Goal: Task Accomplishment & Management: Manage account settings

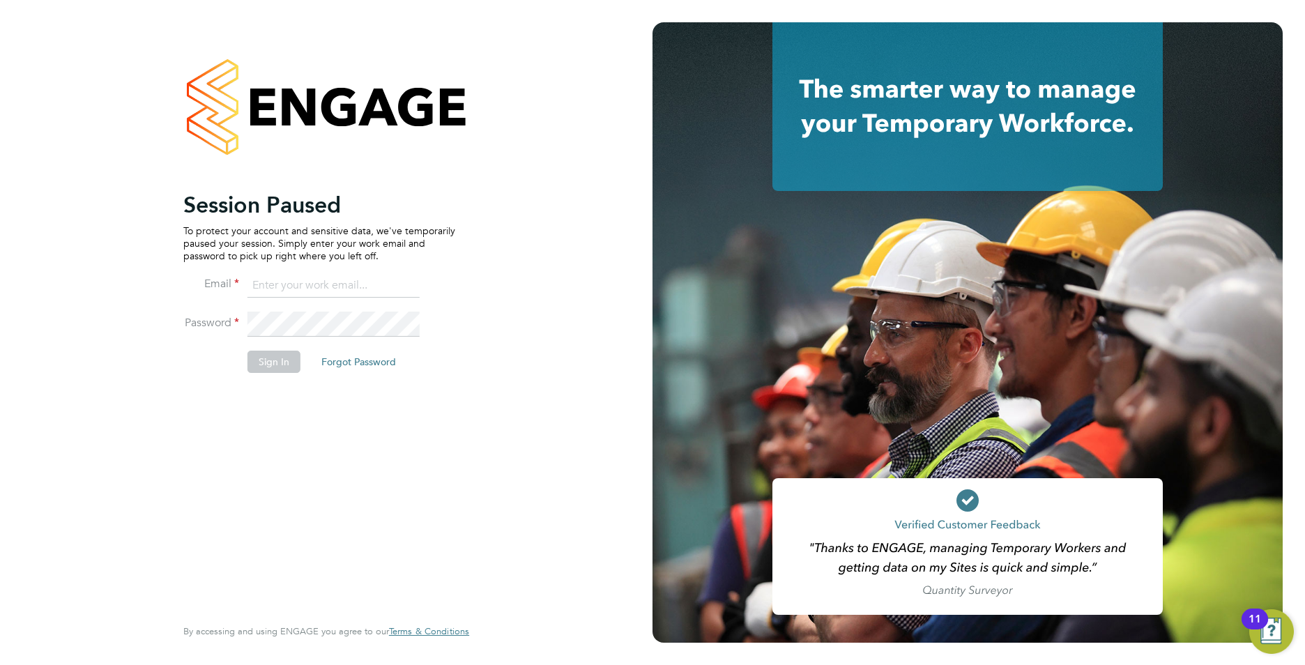
click at [282, 275] on input at bounding box center [334, 285] width 172 height 25
type input "callum@northbuildrecruit.com"
click at [222, 323] on li "Password" at bounding box center [319, 331] width 272 height 39
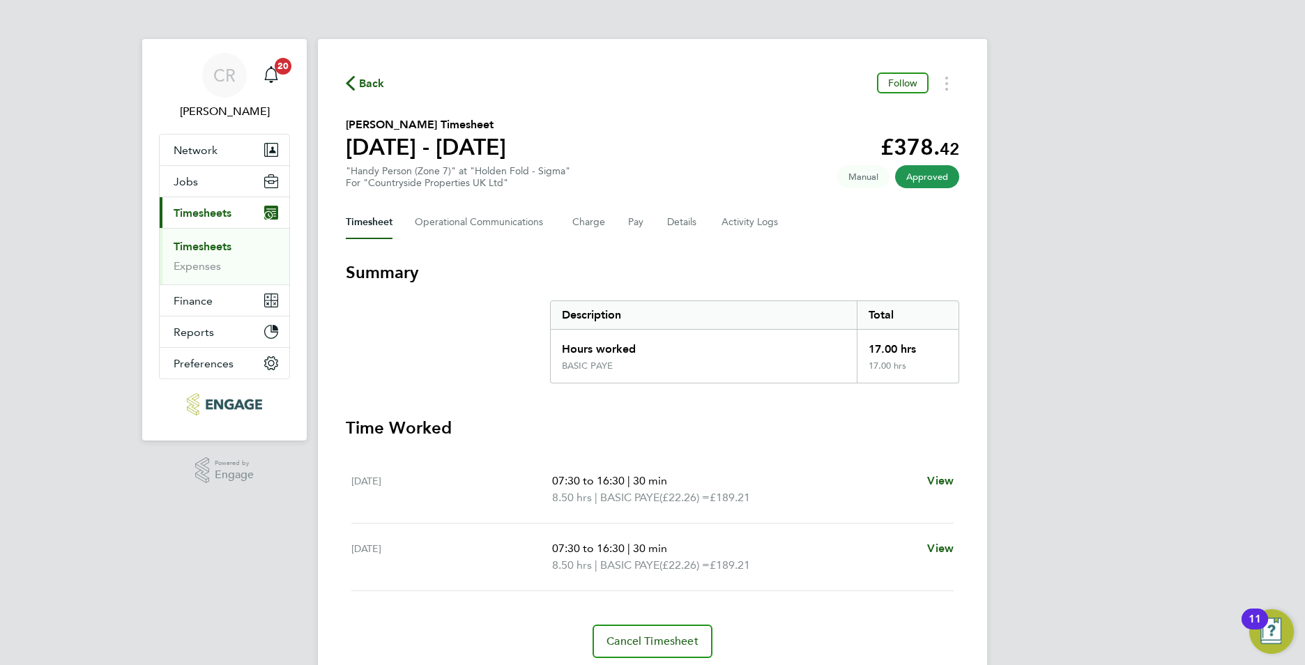
click at [200, 243] on link "Timesheets" at bounding box center [203, 246] width 58 height 13
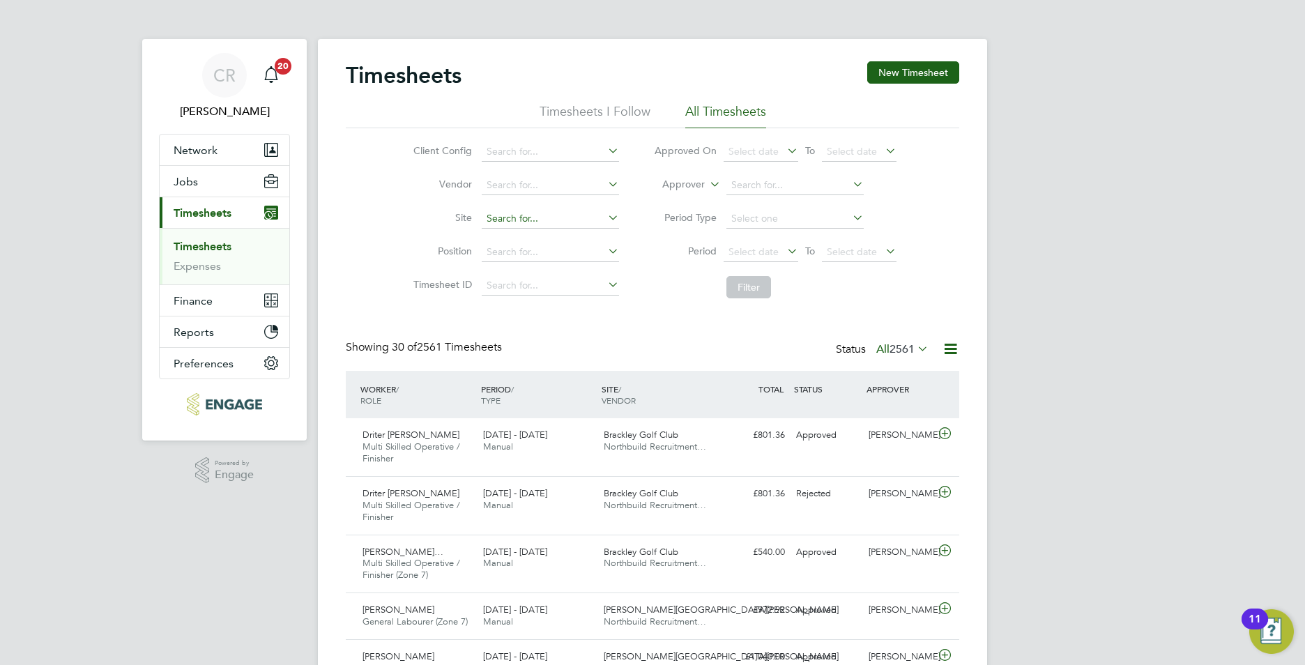
click at [503, 227] on input at bounding box center [550, 219] width 137 height 20
type input "Brackley Golf Club"
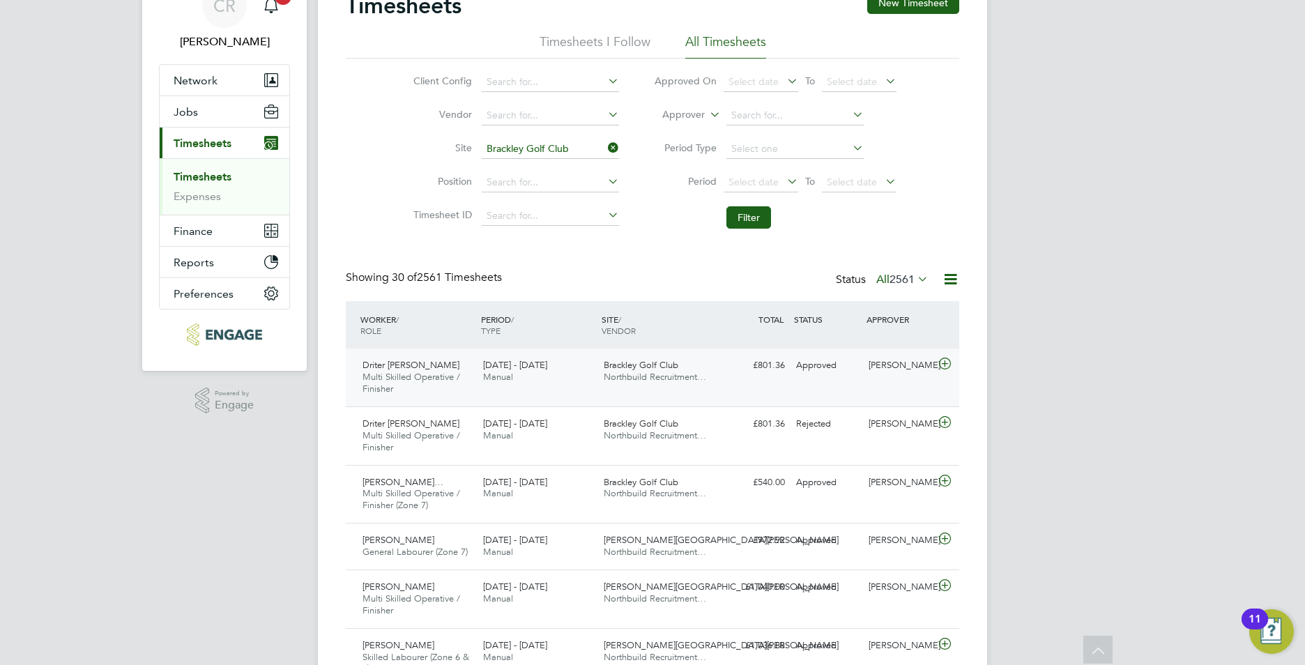
click at [570, 381] on div "15 - 21 Sep 2025 Manual" at bounding box center [538, 371] width 121 height 35
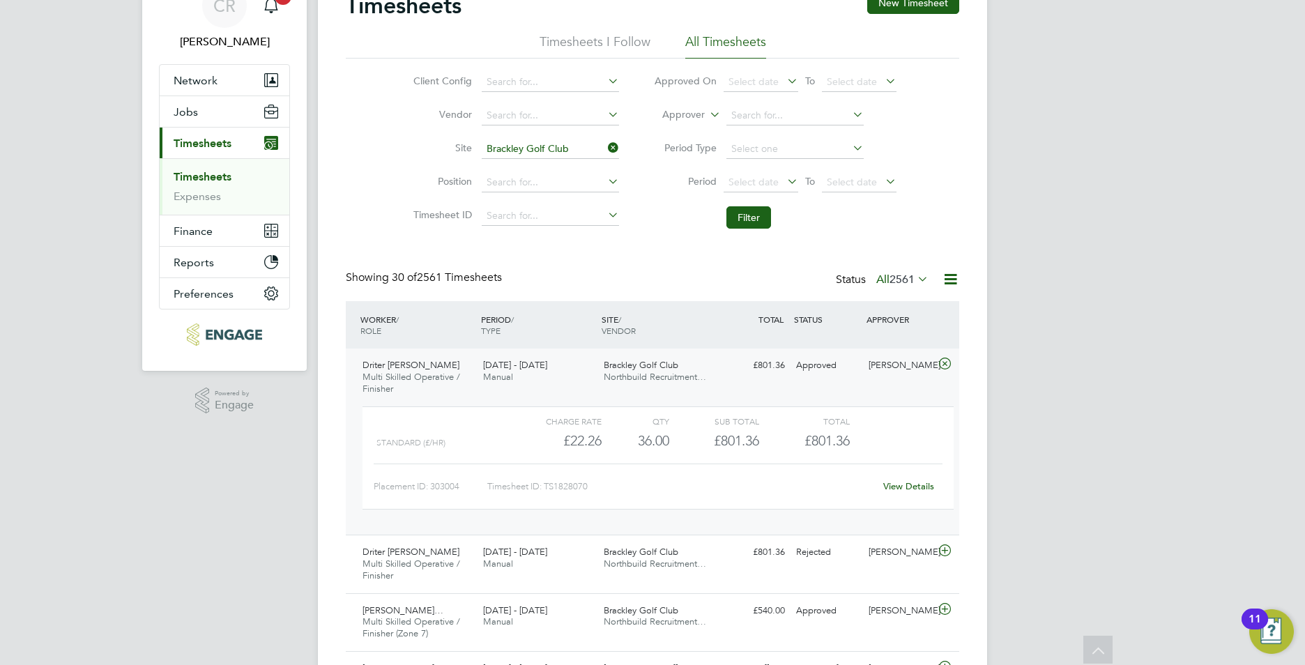
click at [904, 483] on link "View Details" at bounding box center [908, 486] width 51 height 12
click at [203, 109] on button "Jobs" at bounding box center [225, 111] width 130 height 31
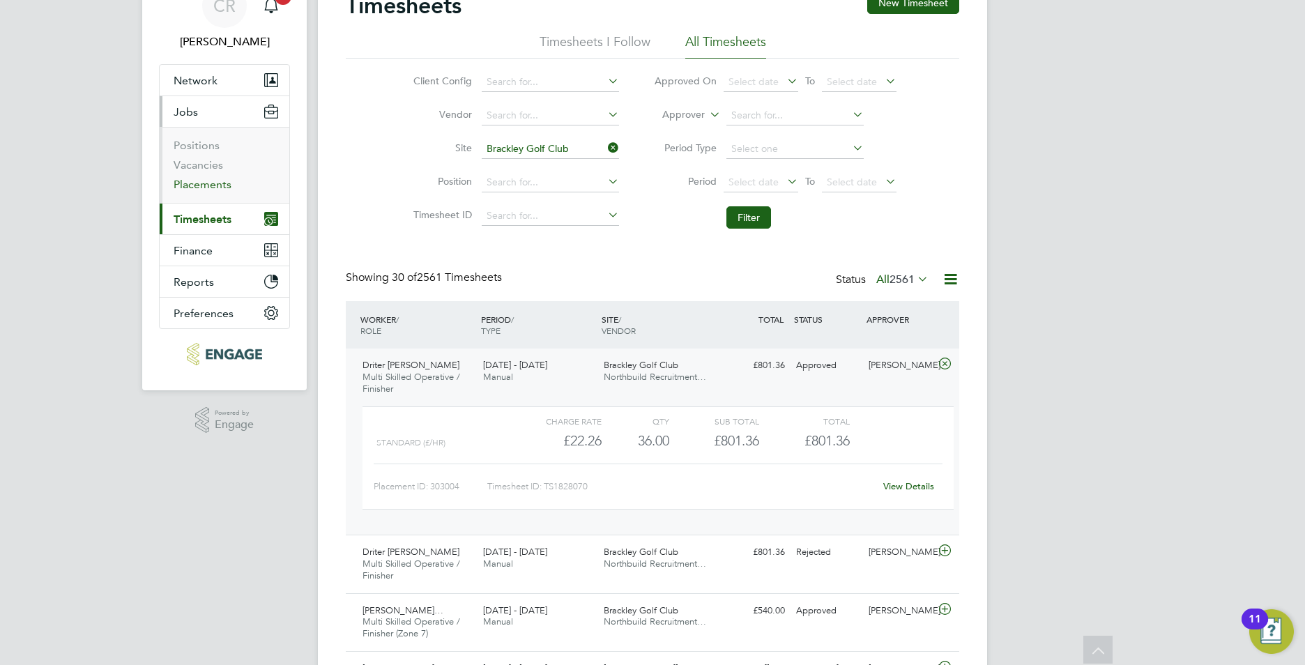
click at [206, 187] on link "Placements" at bounding box center [203, 184] width 58 height 13
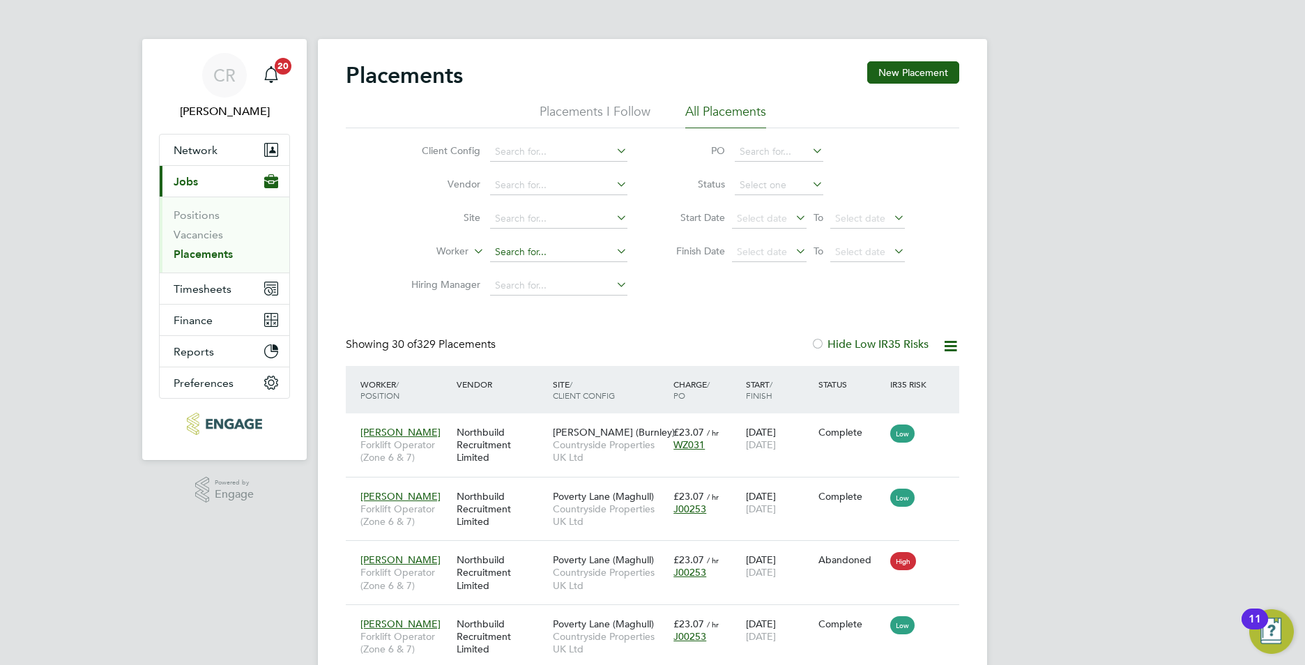
click at [499, 244] on input at bounding box center [558, 253] width 137 height 20
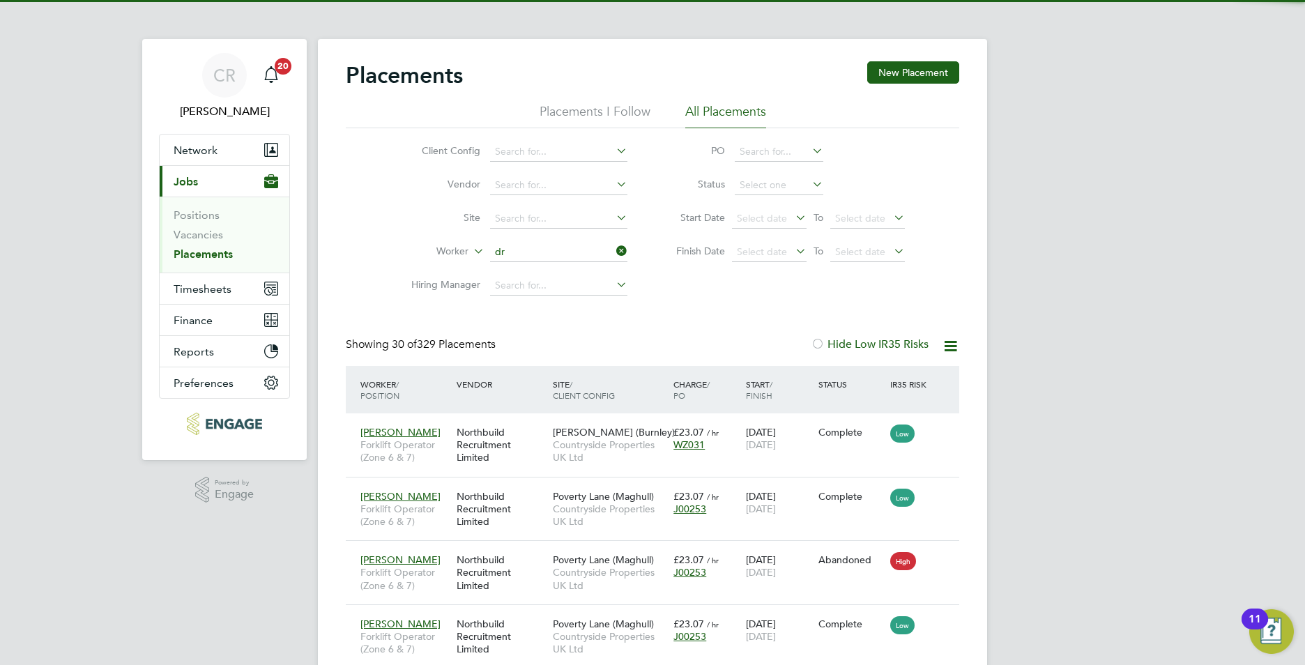
click at [505, 261] on li "Dr iter Xholi" at bounding box center [558, 270] width 139 height 19
type input "Driter [PERSON_NAME]"
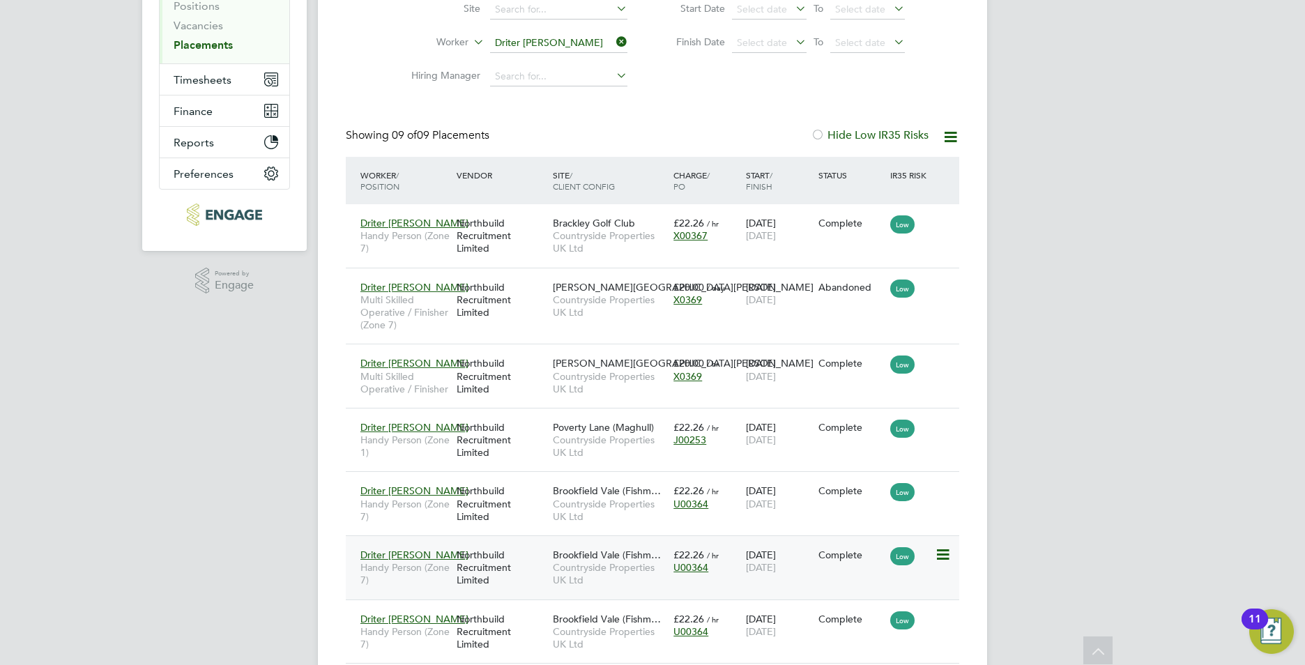
scroll to position [399, 0]
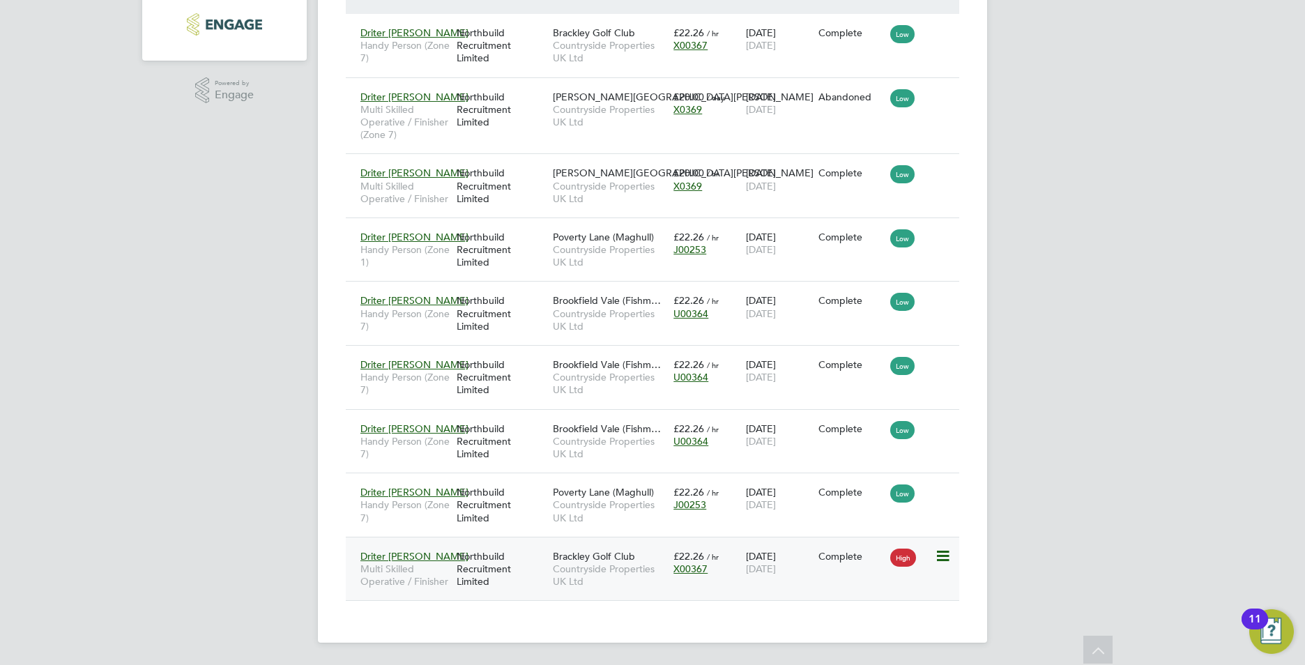
click at [656, 563] on span "Countryside Properties UK Ltd" at bounding box center [610, 575] width 114 height 25
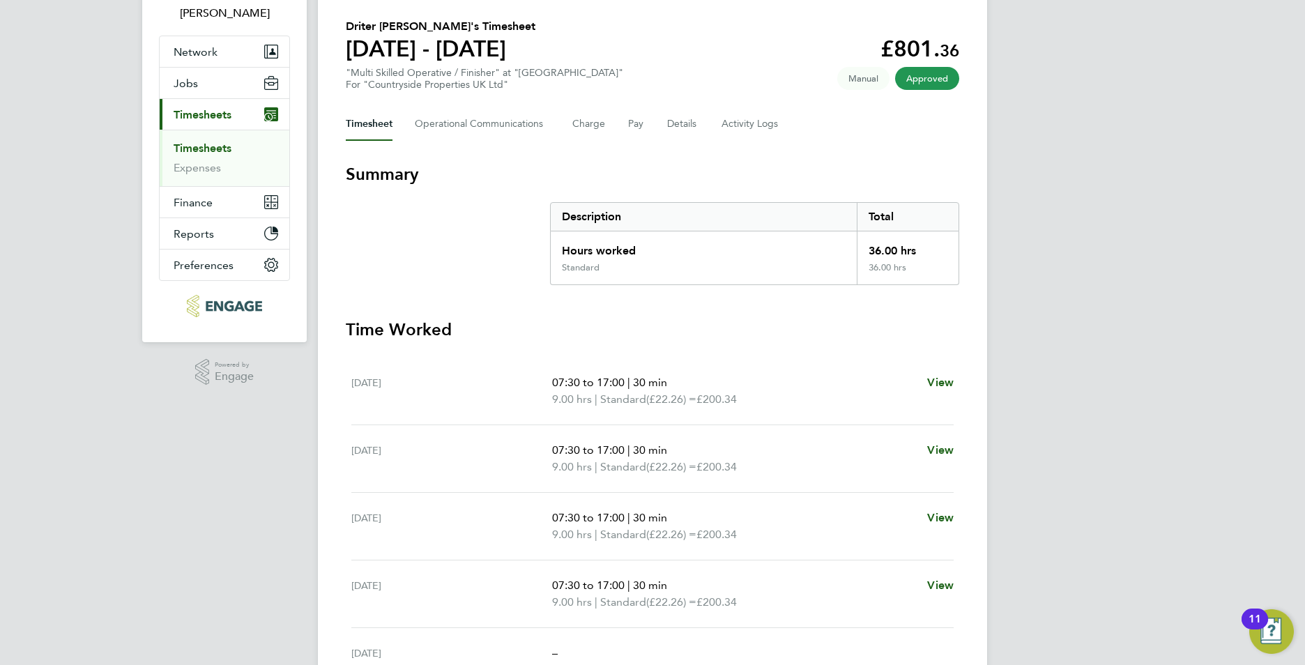
scroll to position [96, 0]
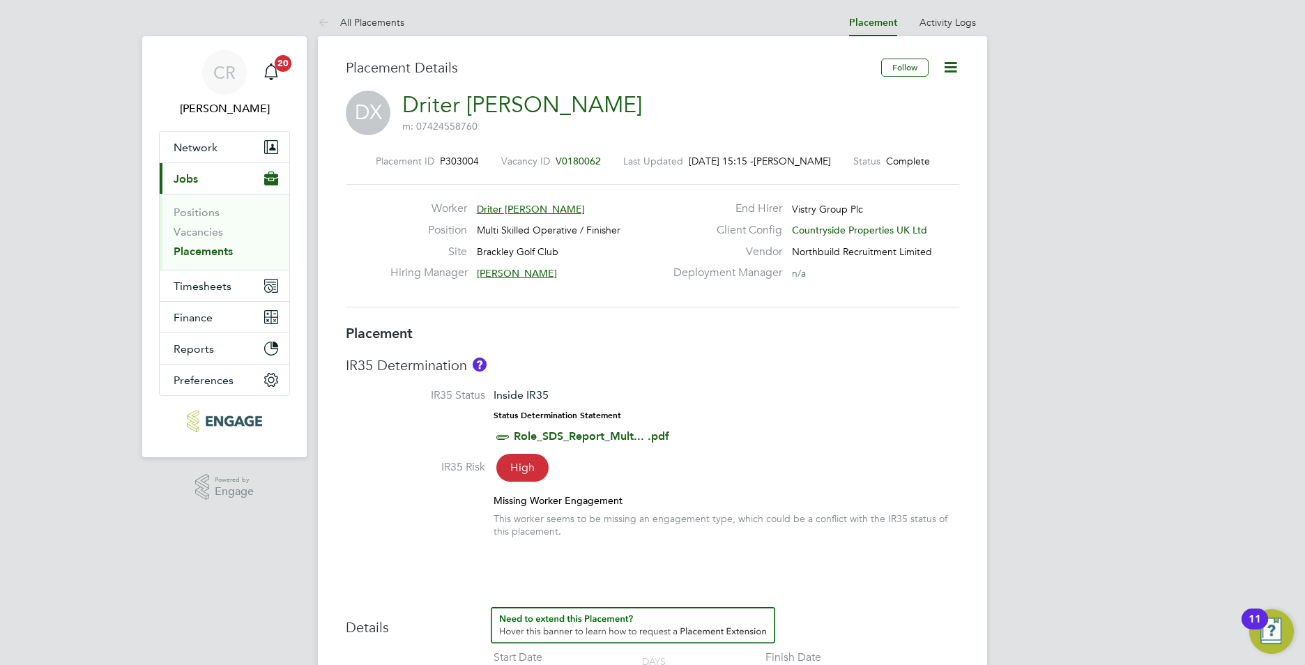
click at [950, 66] on icon at bounding box center [950, 67] width 17 height 17
click at [892, 100] on li "Edit Placement e" at bounding box center [905, 101] width 102 height 20
type input "Danyal Nazar"
type input "[PERSON_NAME]"
type input "08 Sep 2025"
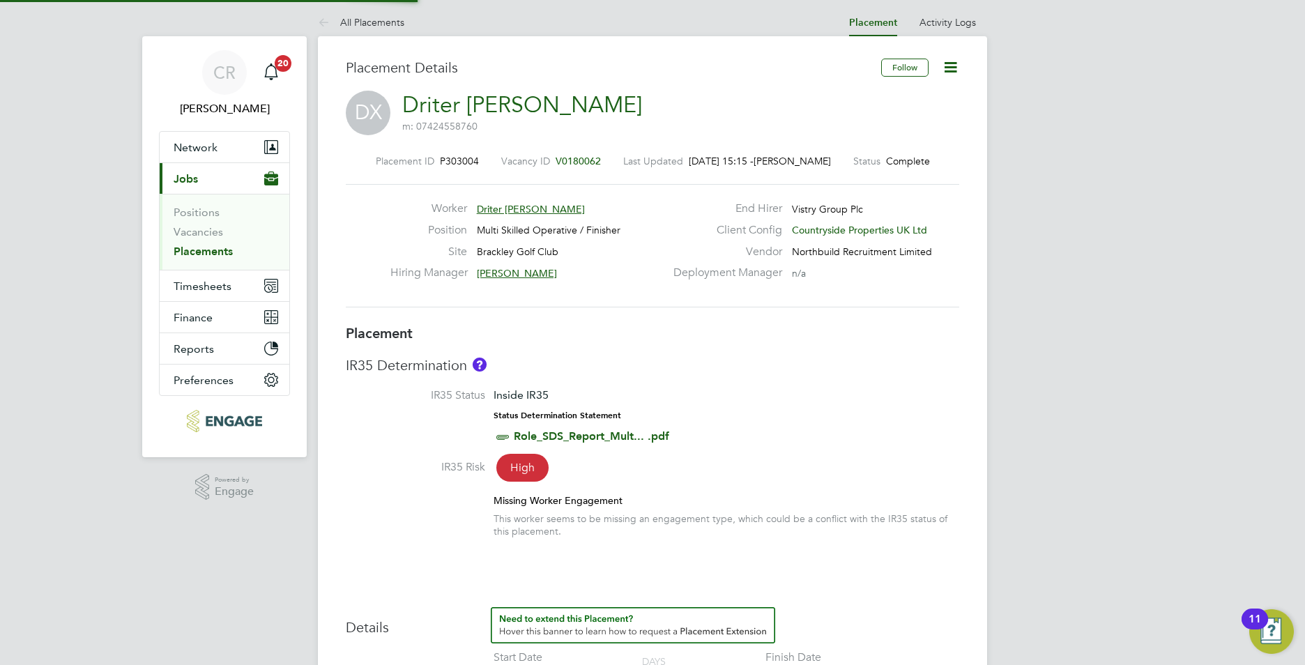
type input "19 Sep 2025"
type input "07:30"
type input "16:30"
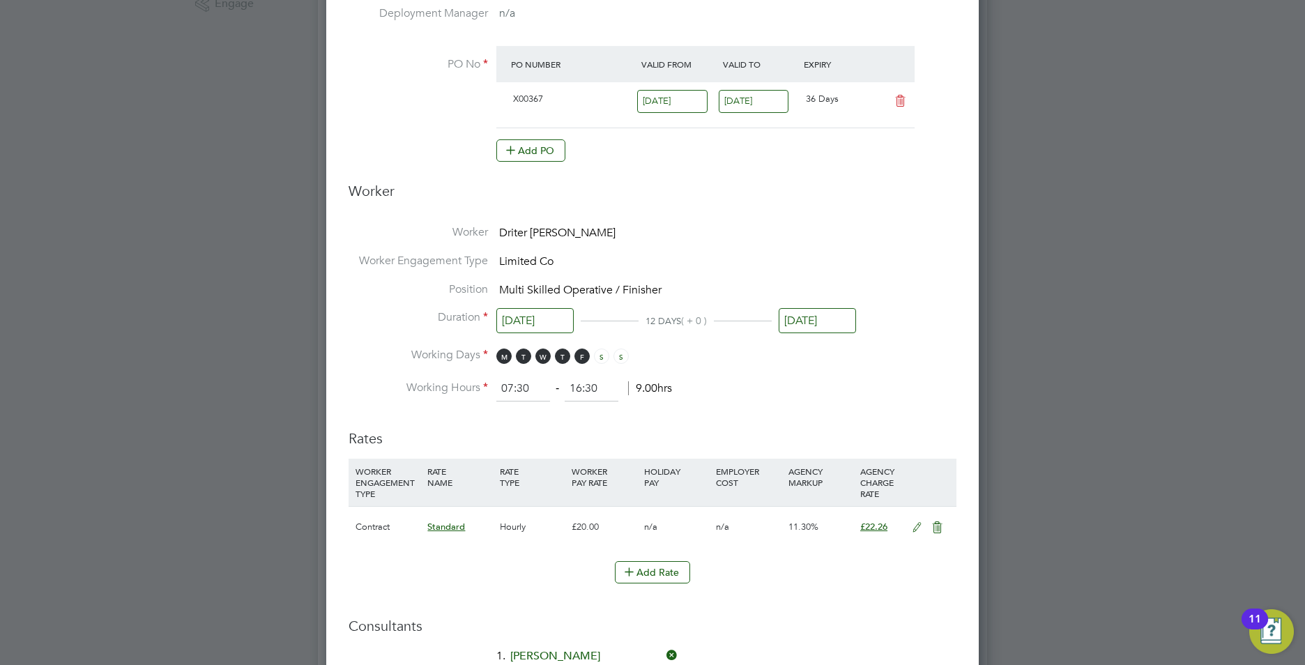
click at [821, 316] on input "19 Sep 2025" at bounding box center [817, 321] width 77 height 26
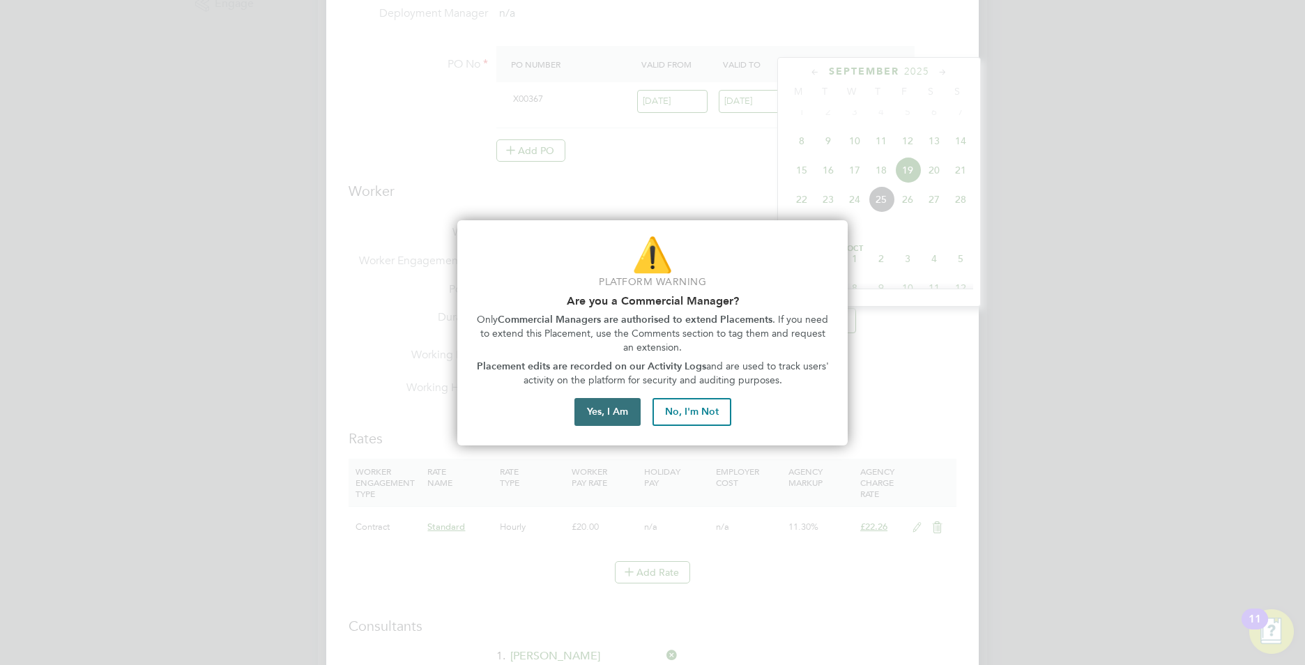
click at [638, 409] on button "Yes, I Am" at bounding box center [607, 412] width 66 height 28
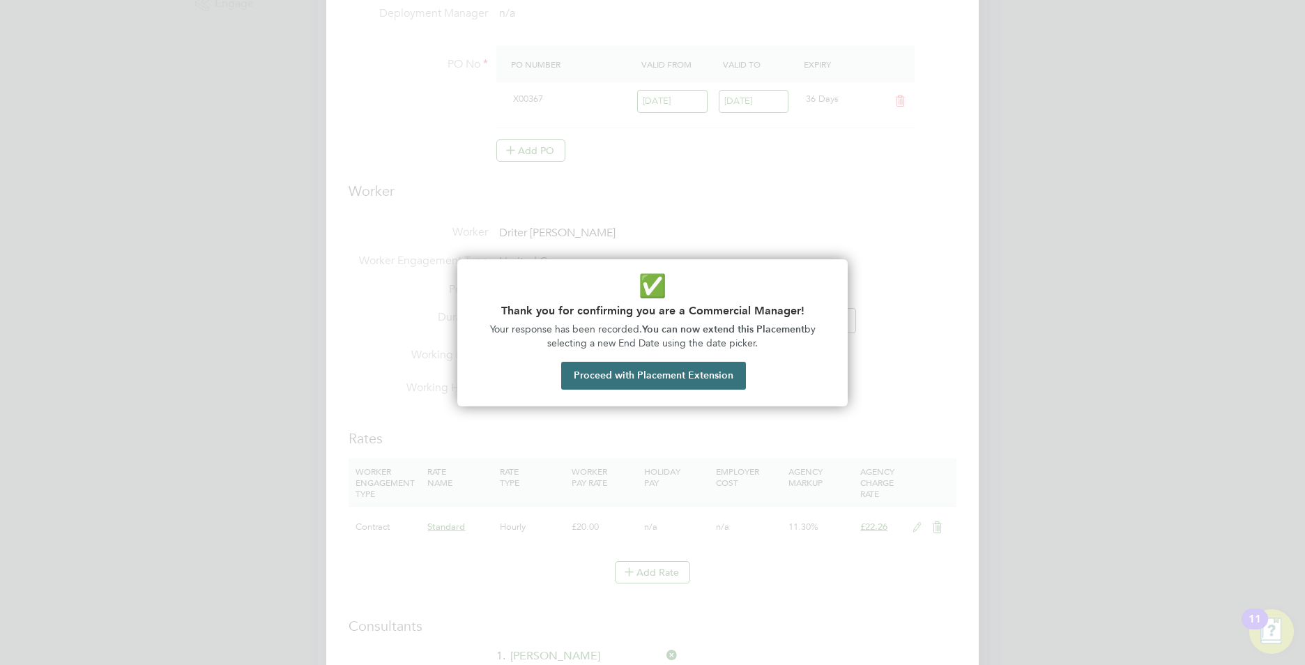
click at [685, 379] on button "Proceed with Placement Extension" at bounding box center [653, 376] width 185 height 28
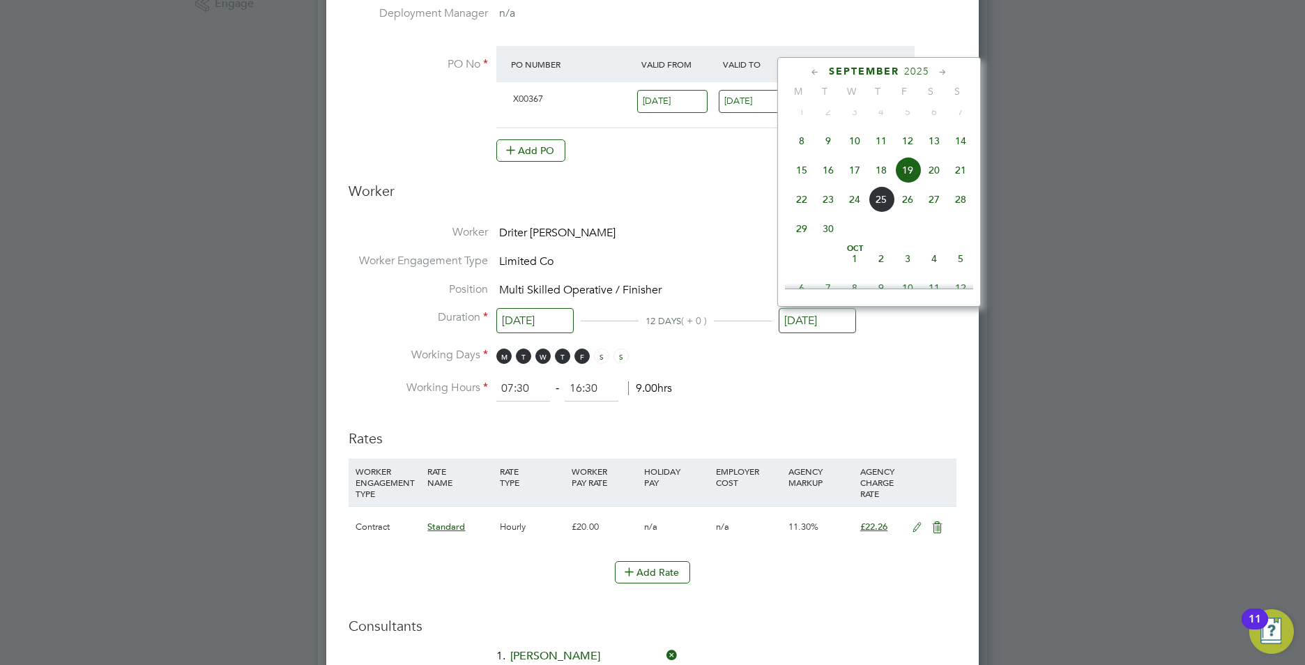
click at [910, 212] on span "26" at bounding box center [907, 199] width 26 height 26
type input "26 Sep 2025"
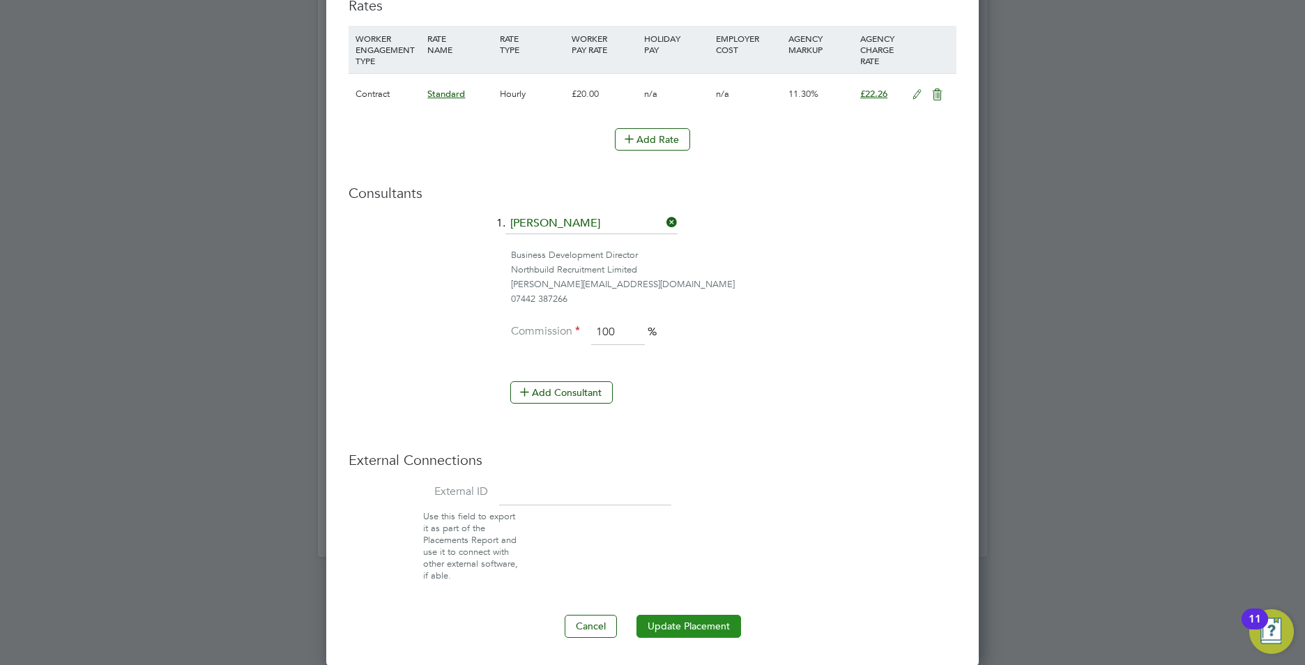
click at [710, 623] on button "Update Placement" at bounding box center [689, 626] width 105 height 22
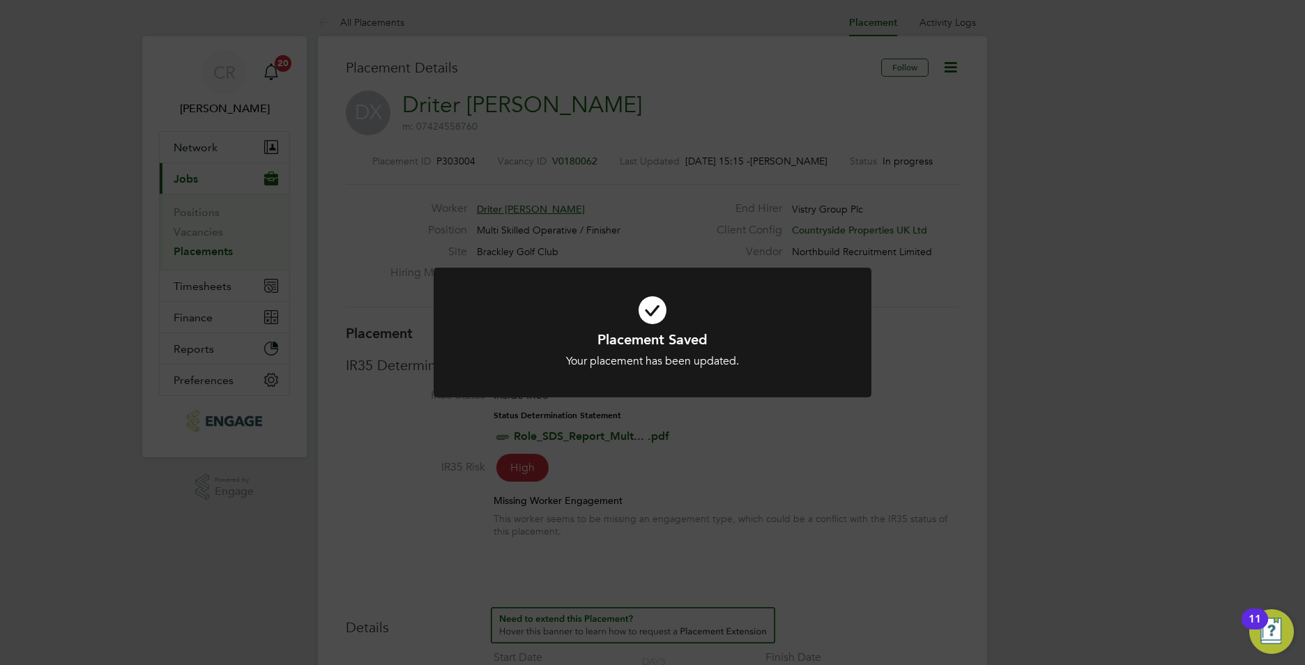
click at [974, 397] on div "Placement Saved Your placement has been updated. Cancel Okay" at bounding box center [652, 332] width 1305 height 665
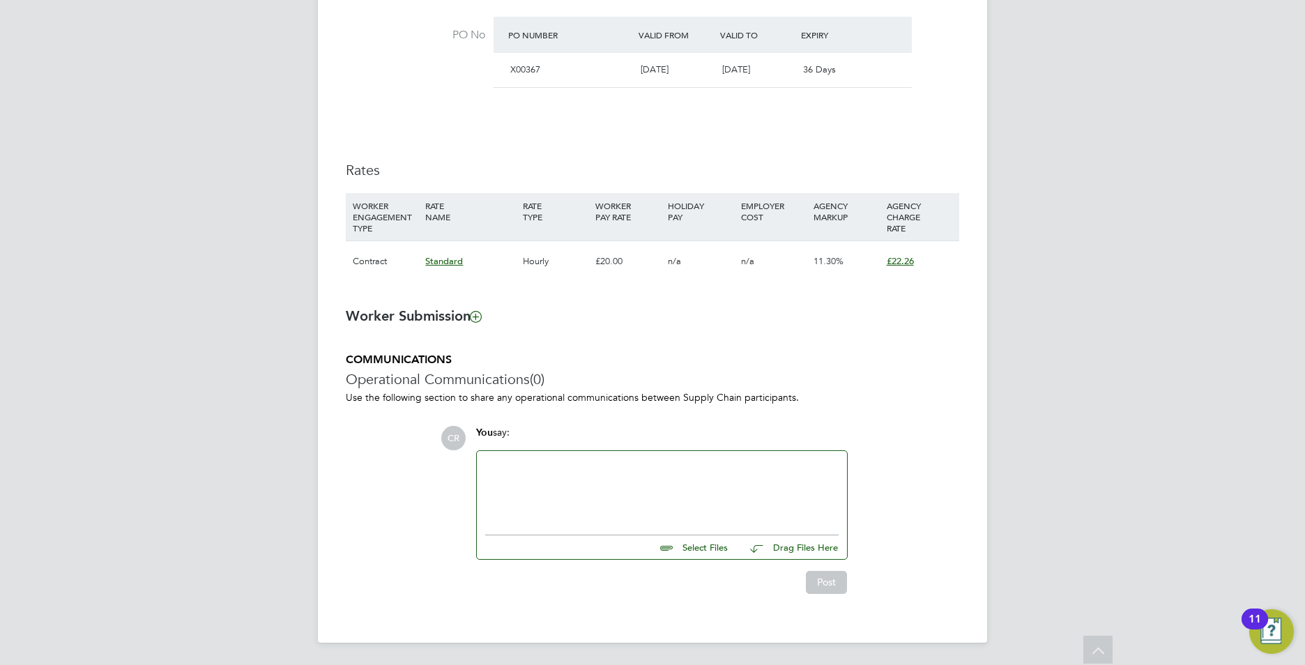
click at [644, 490] on div at bounding box center [661, 489] width 353 height 60
click at [833, 581] on button "Post" at bounding box center [826, 582] width 41 height 22
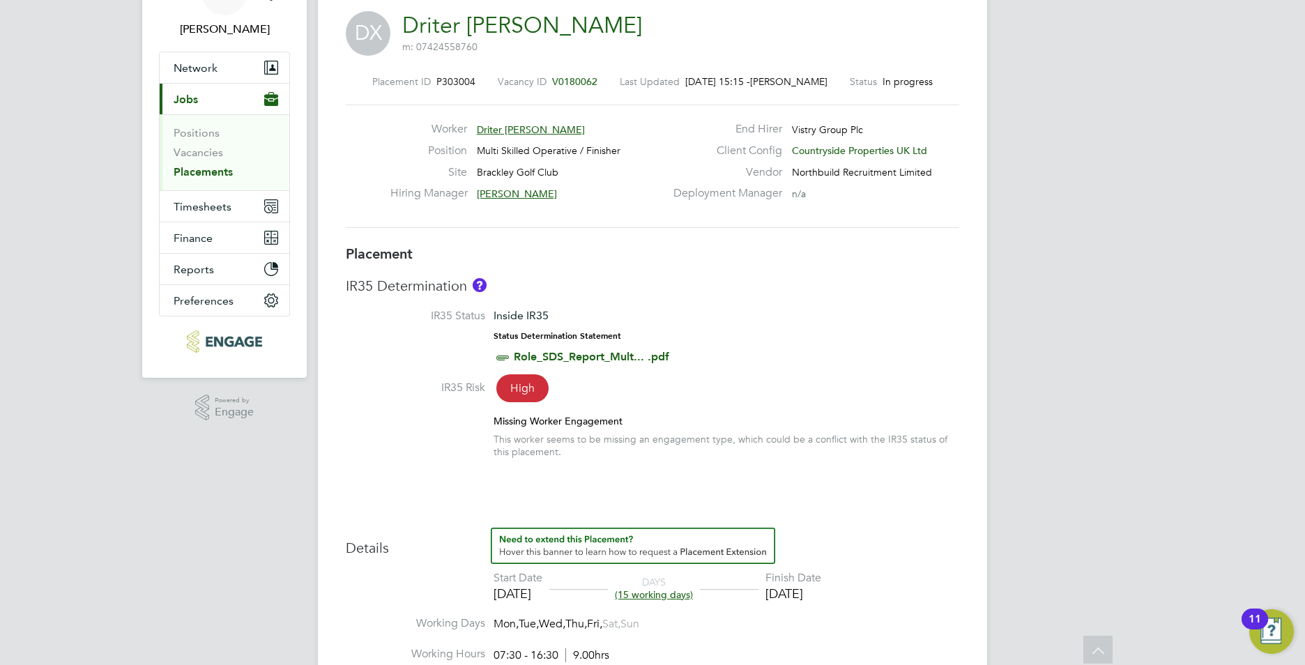
scroll to position [73, 0]
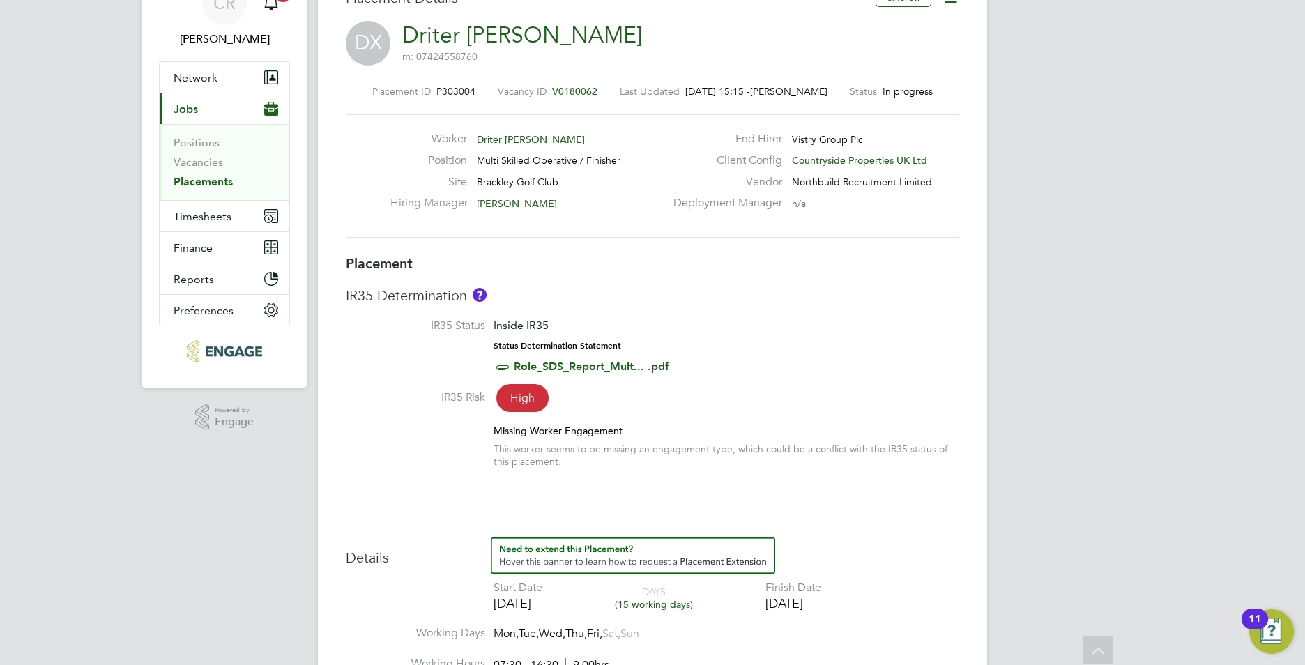
click at [197, 179] on link "Placements" at bounding box center [203, 181] width 59 height 13
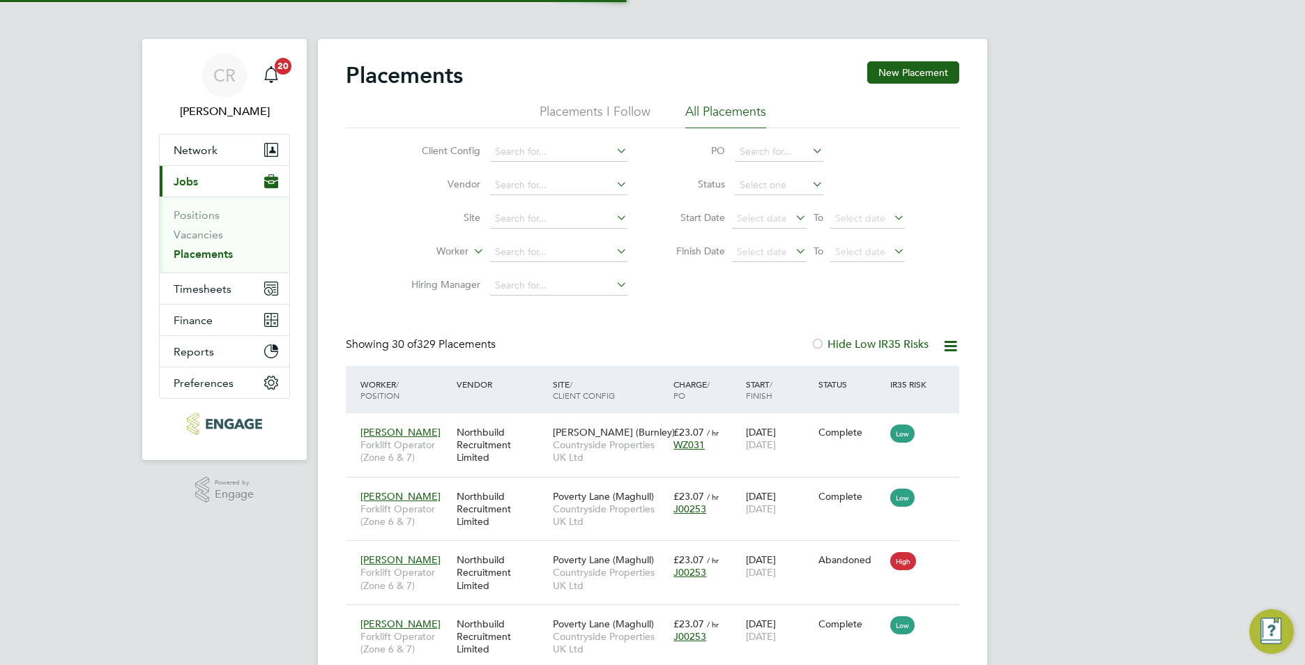
scroll to position [7, 7]
click at [201, 286] on span "Timesheets" at bounding box center [203, 288] width 58 height 13
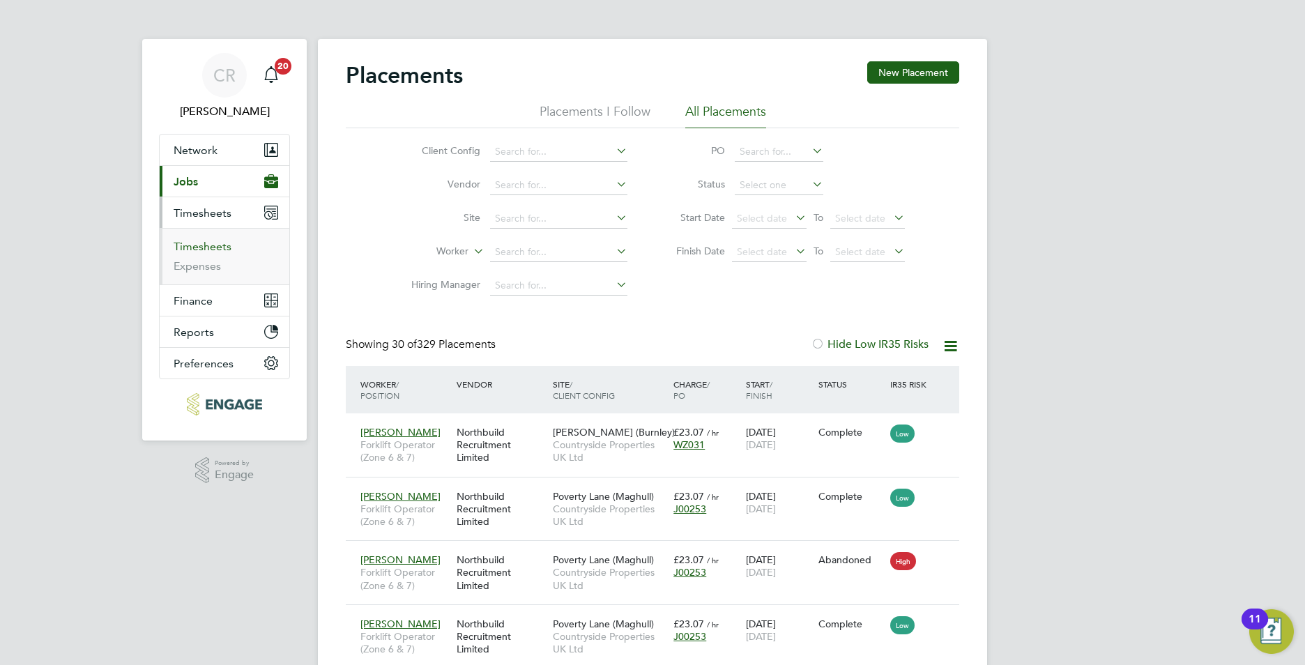
click at [205, 248] on link "Timesheets" at bounding box center [203, 246] width 58 height 13
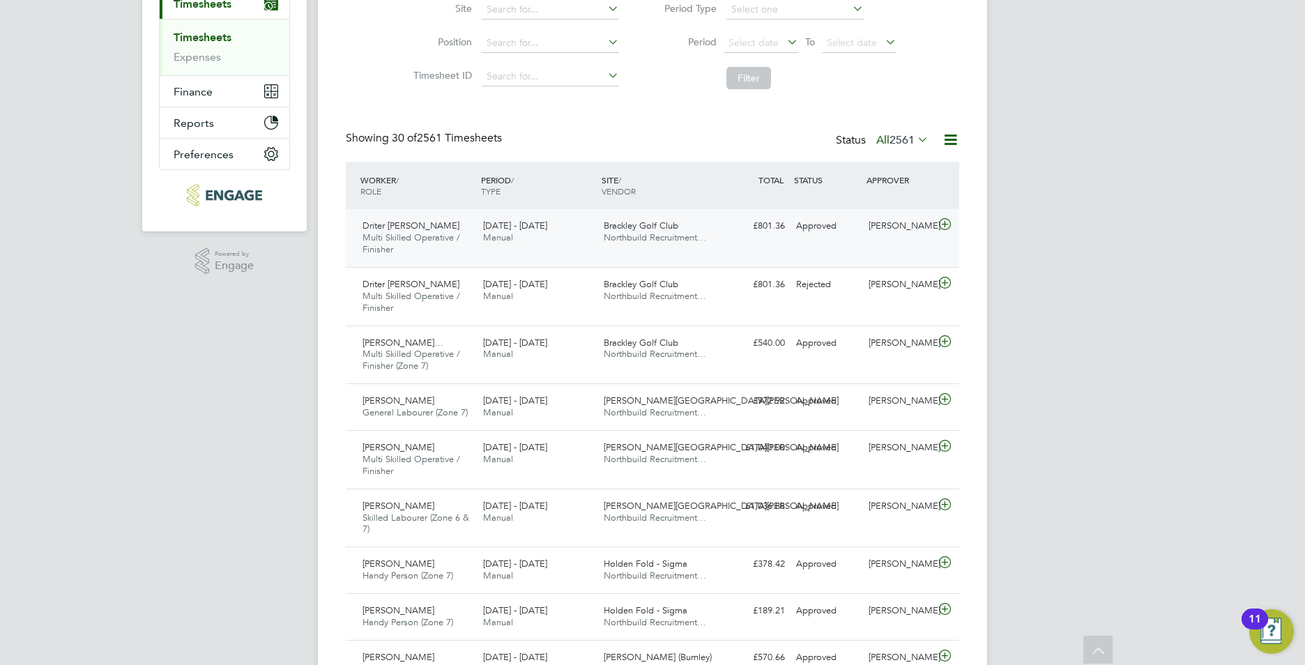
click at [781, 241] on div "Driter Xholi Multi Skilled Operative / Finisher 15 - 21 Sep 2025 15 - 21 Sep 20…" at bounding box center [653, 238] width 614 height 58
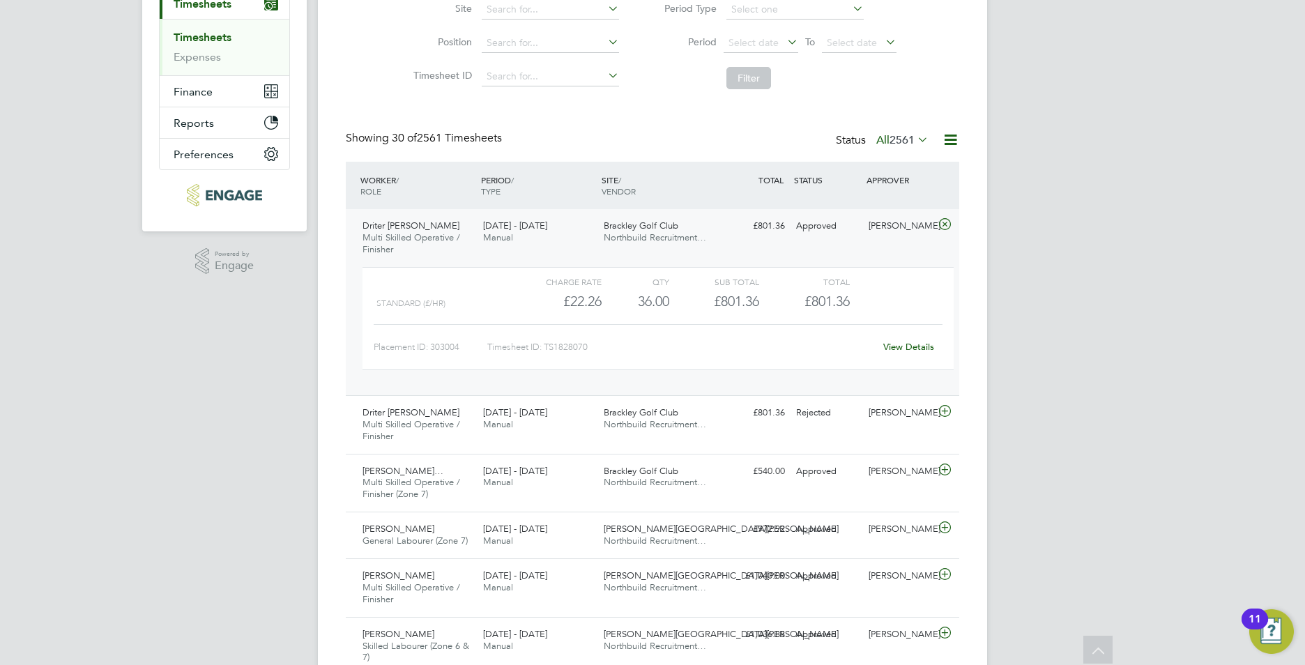
click at [892, 343] on link "View Details" at bounding box center [908, 347] width 51 height 12
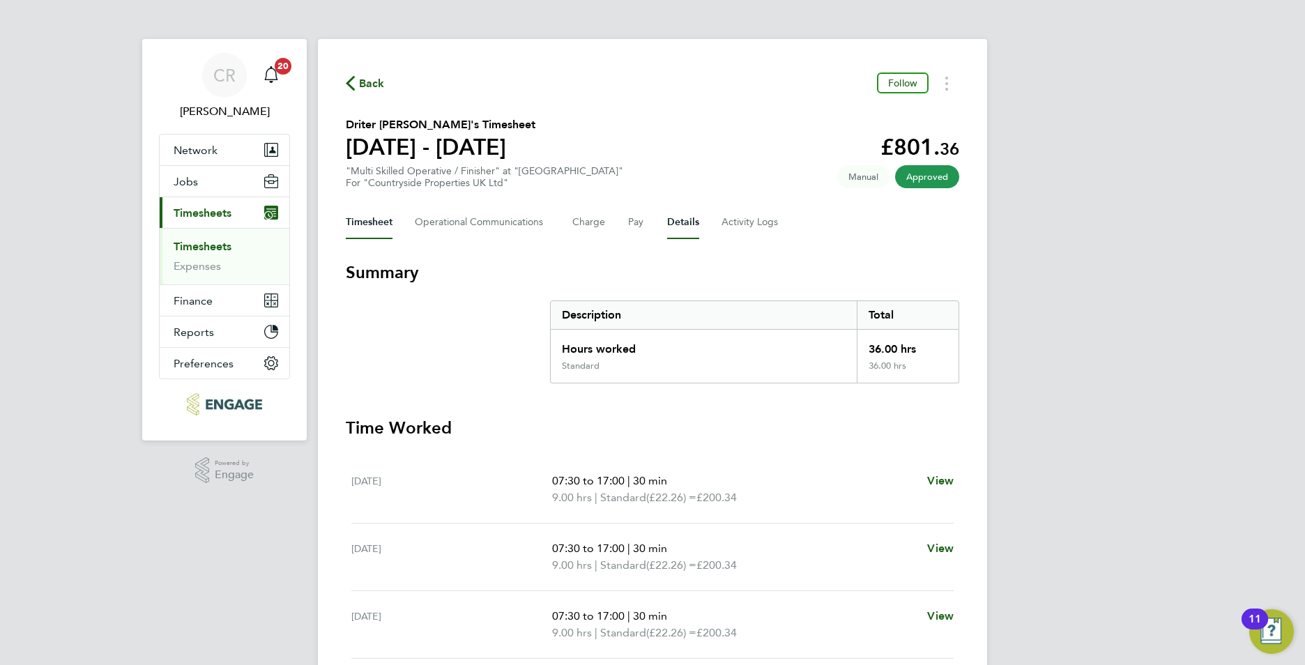
click at [680, 217] on button "Details" at bounding box center [683, 222] width 32 height 33
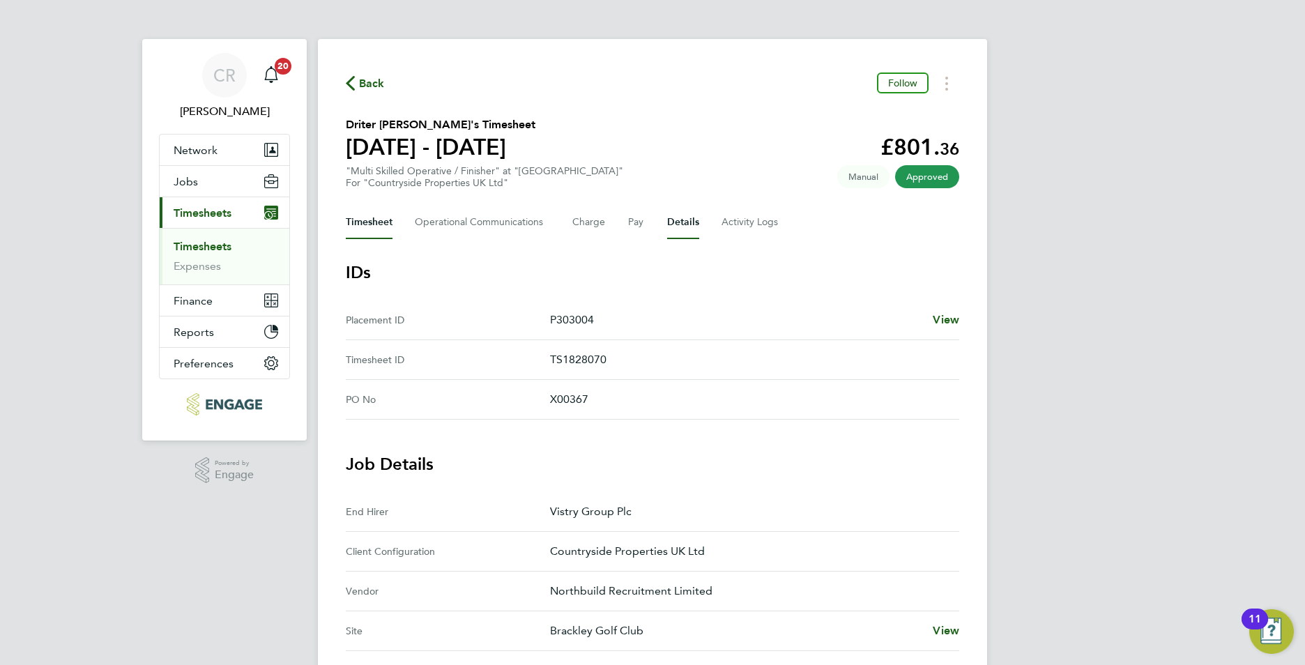
click at [374, 224] on button "Timesheet" at bounding box center [369, 222] width 47 height 33
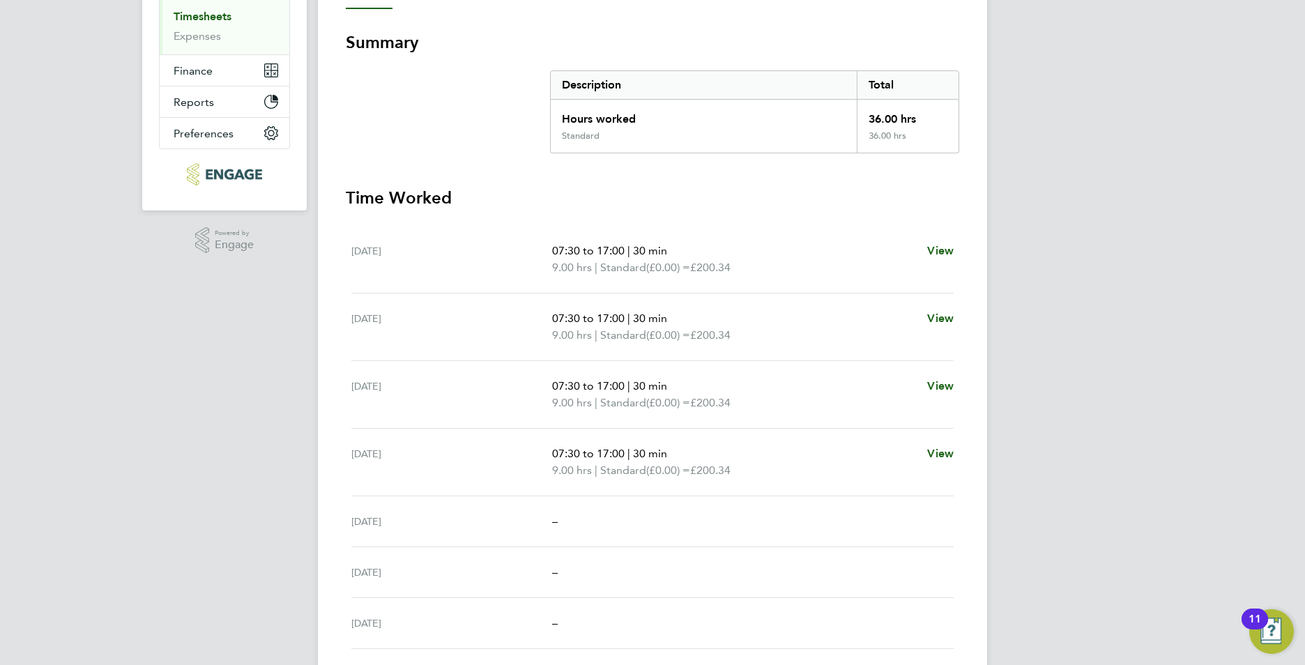
scroll to position [337, 0]
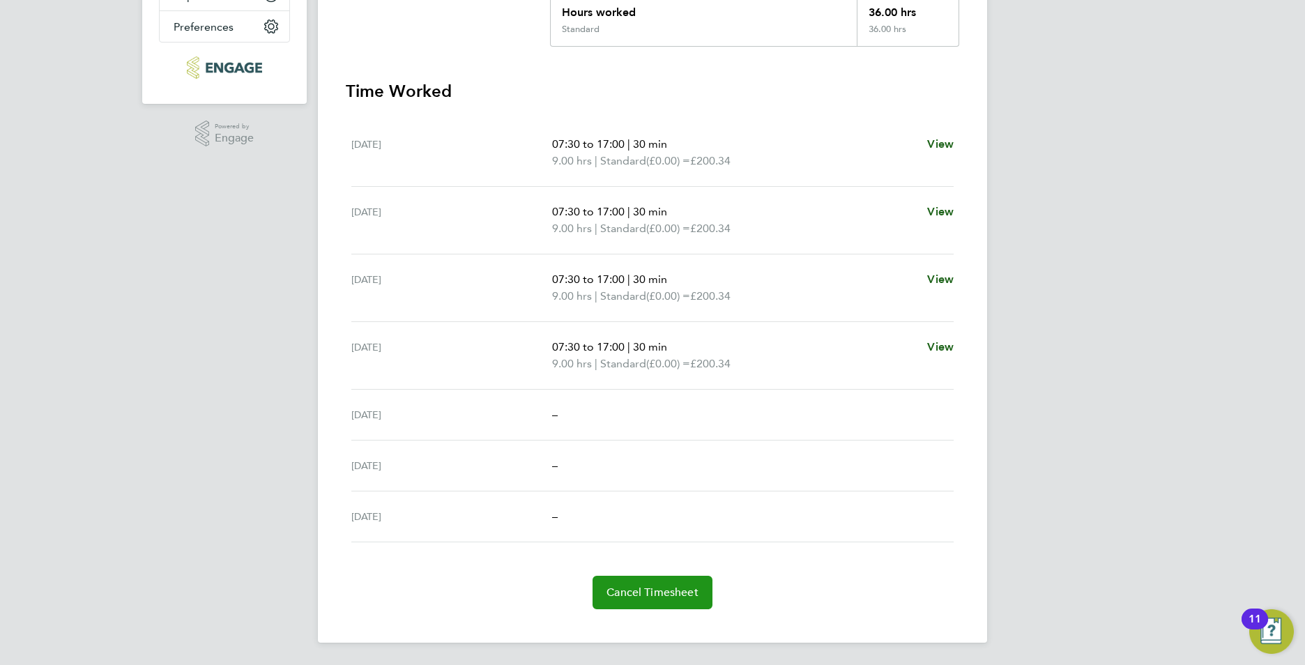
click at [651, 586] on span "Cancel Timesheet" at bounding box center [653, 593] width 92 height 14
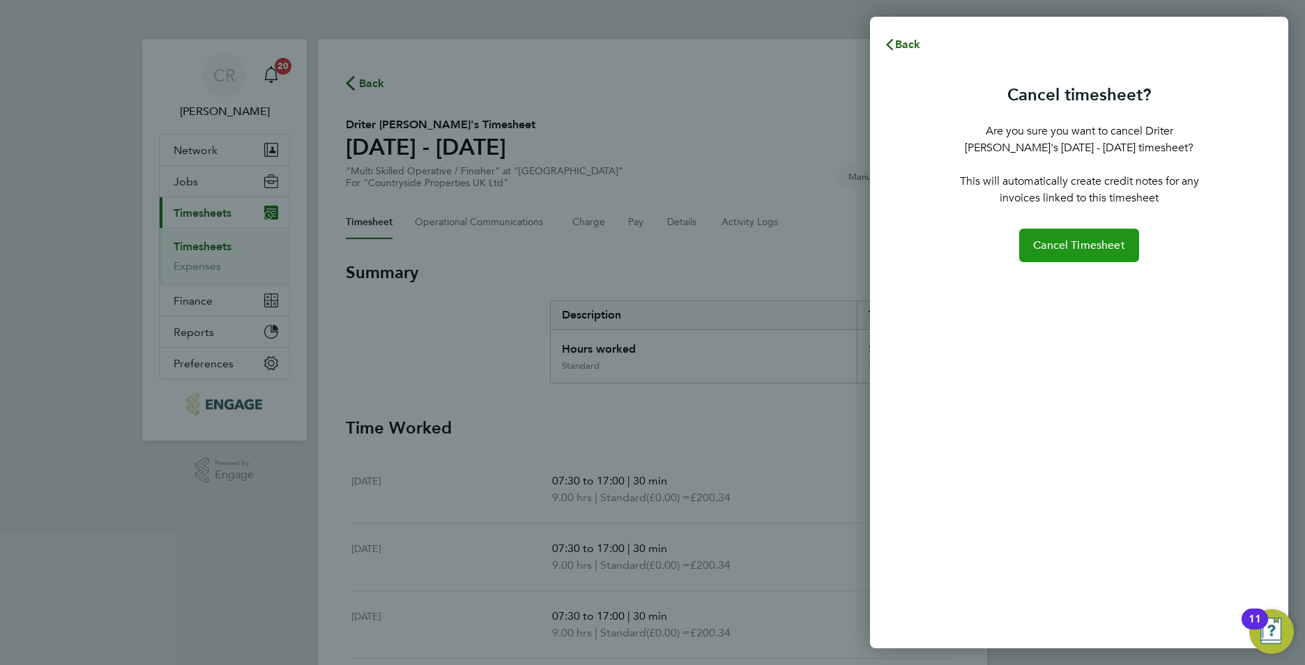
click at [1060, 248] on span "Cancel Timesheet" at bounding box center [1079, 245] width 92 height 14
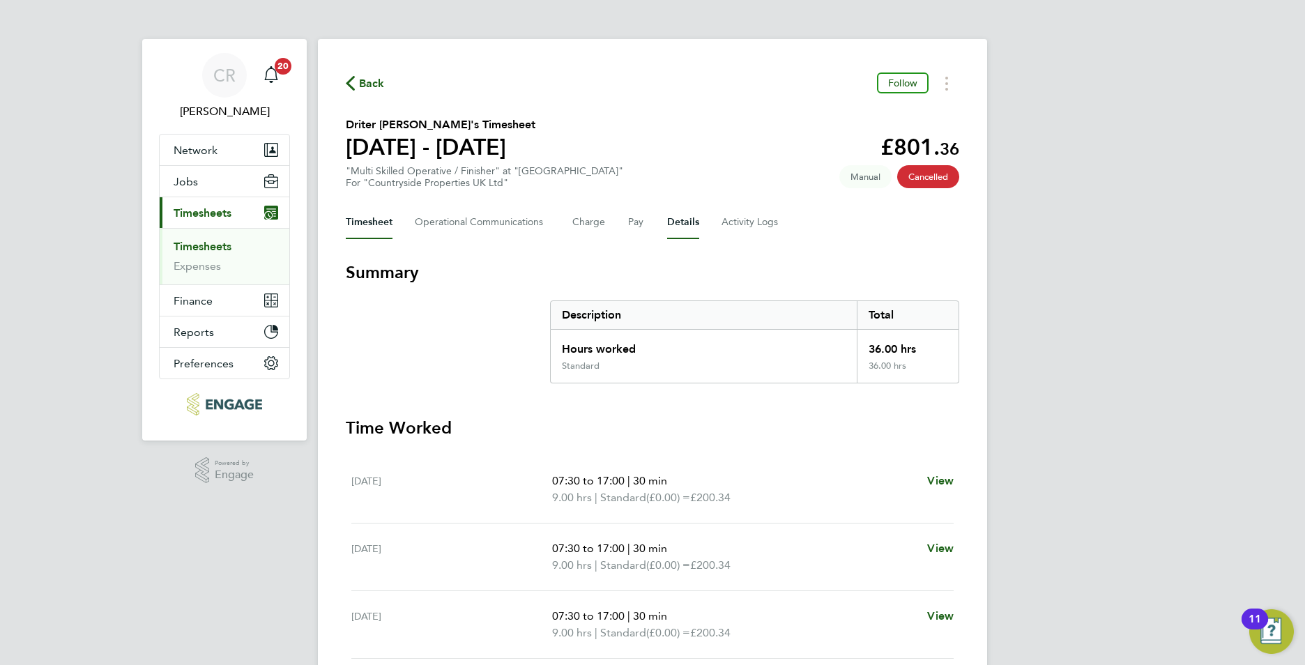
drag, startPoint x: 662, startPoint y: 216, endPoint x: 669, endPoint y: 218, distance: 7.3
click at [669, 218] on div "Timesheet Operational Communications Charge Pay Details Activity Logs" at bounding box center [653, 222] width 614 height 33
drag, startPoint x: 669, startPoint y: 218, endPoint x: 676, endPoint y: 224, distance: 9.9
click at [677, 223] on button "Details" at bounding box center [683, 222] width 32 height 33
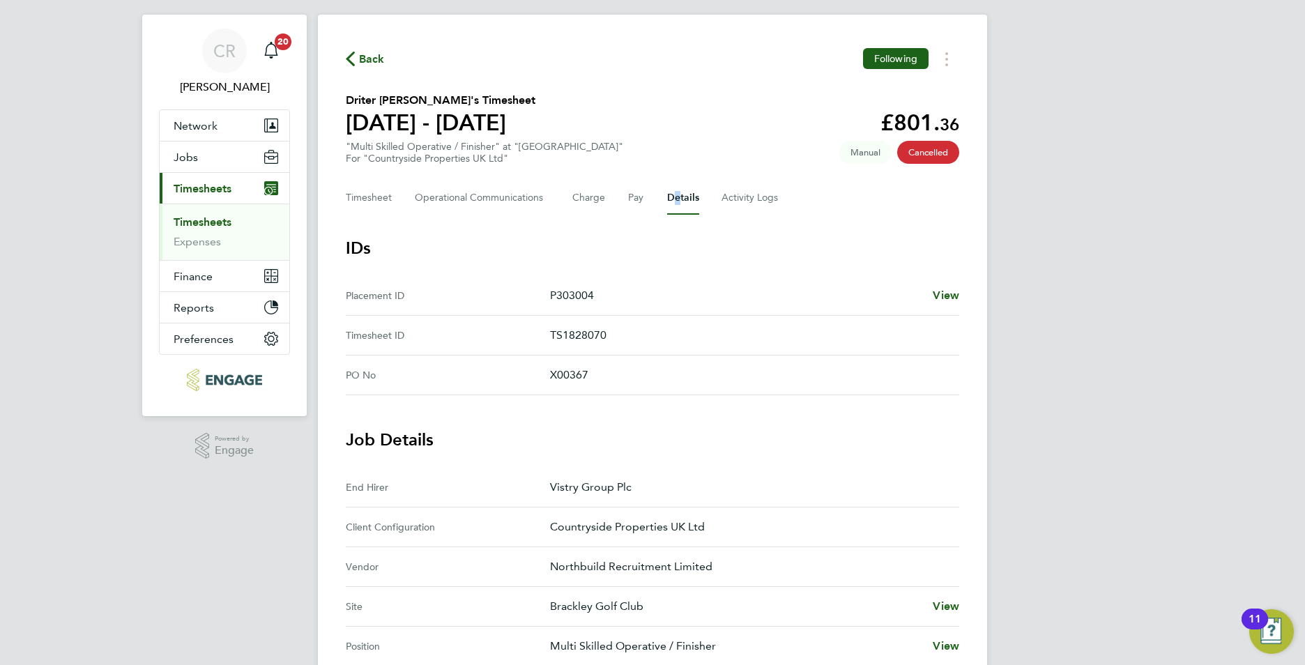
scroll to position [6, 0]
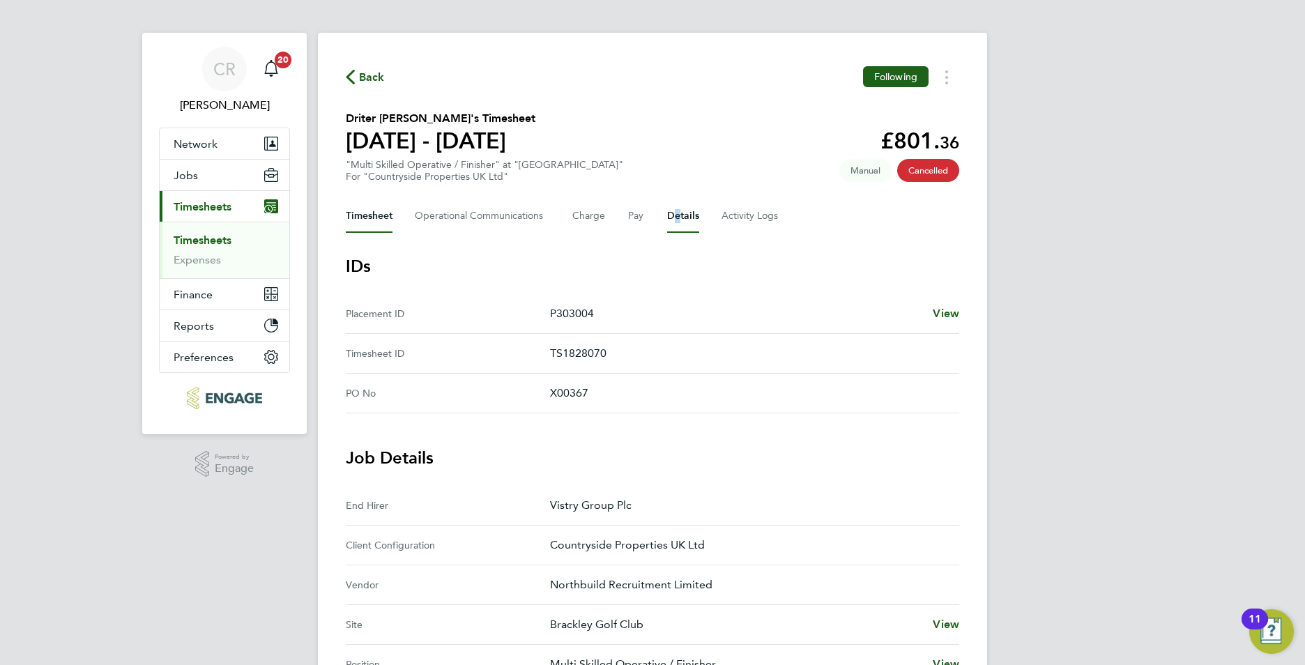
click at [373, 215] on button "Timesheet" at bounding box center [369, 215] width 47 height 33
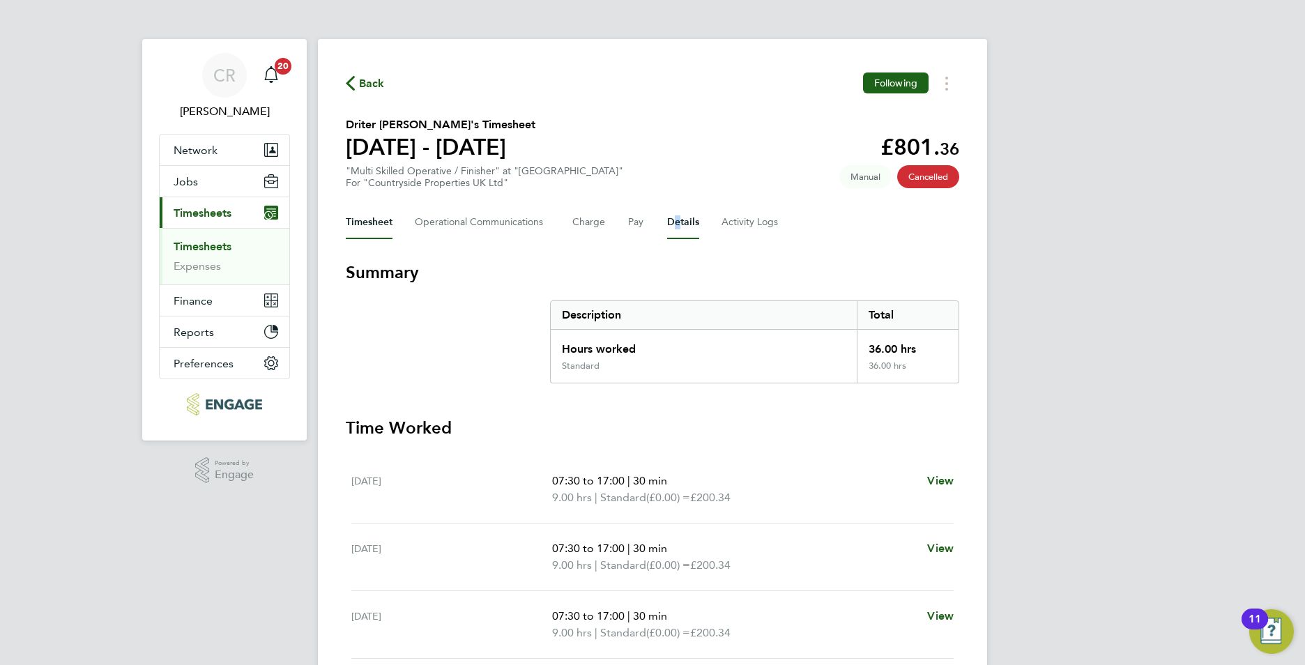
click at [677, 227] on button "Details" at bounding box center [683, 222] width 32 height 33
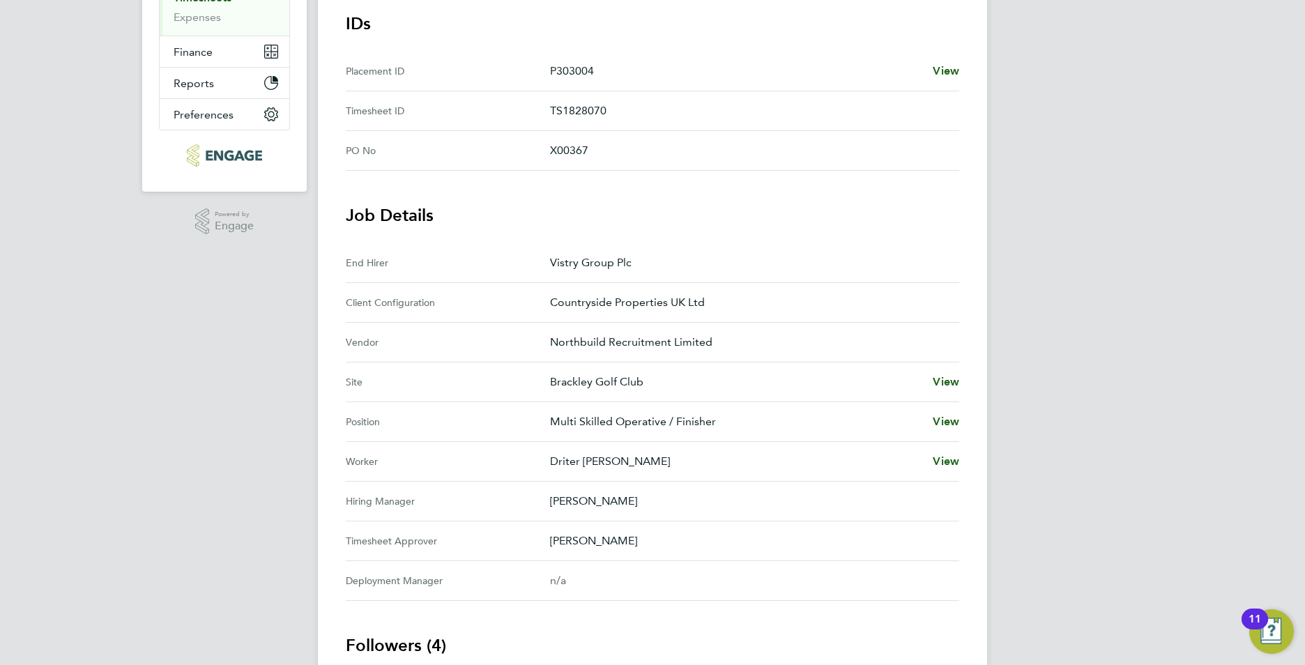
scroll to position [76, 0]
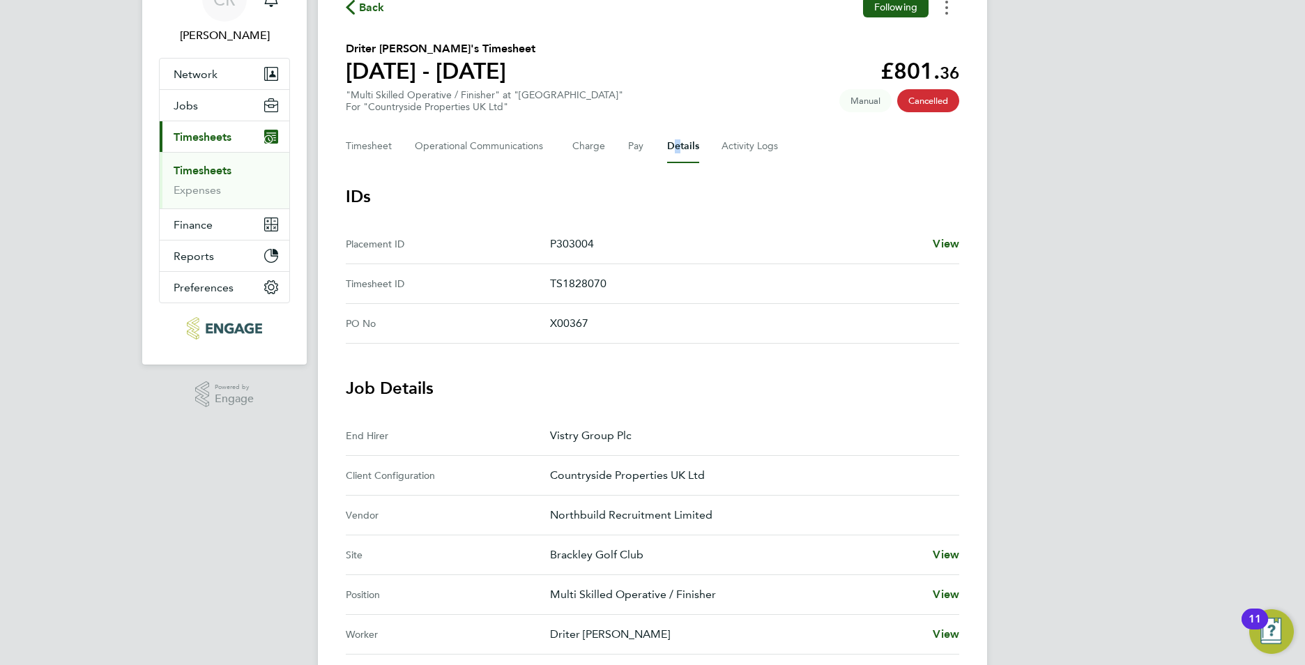
click at [948, 10] on button "Timesheets Menu" at bounding box center [946, 8] width 25 height 22
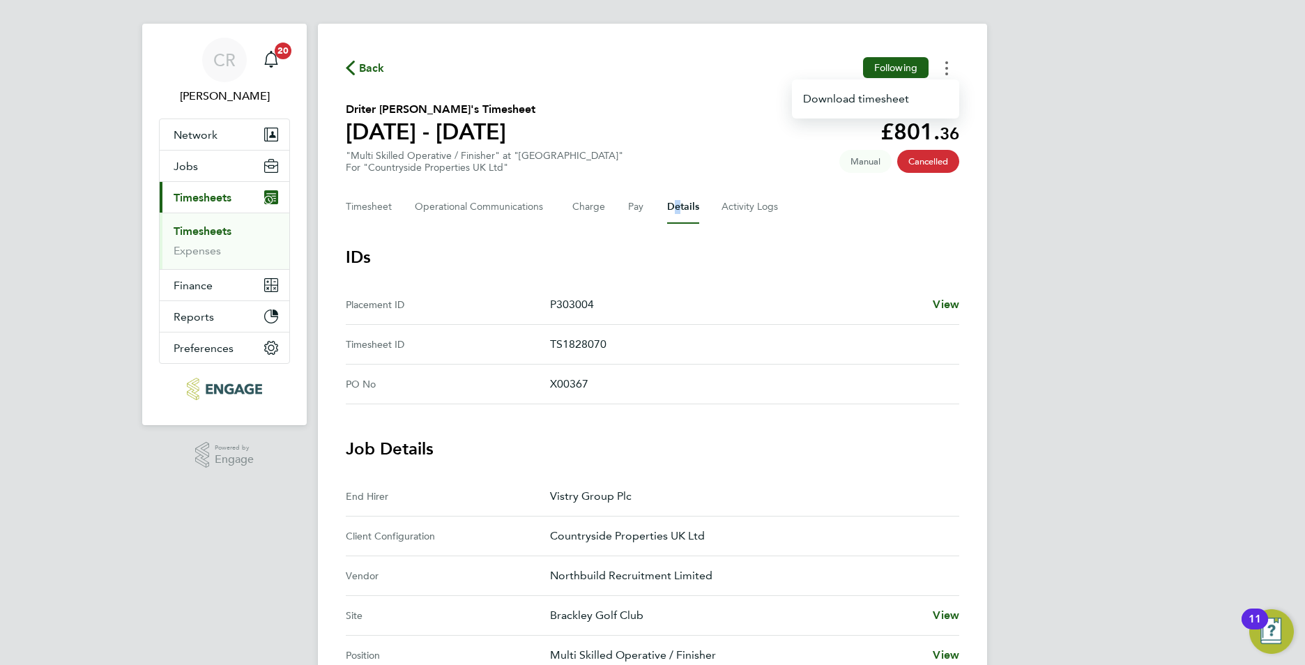
scroll to position [0, 0]
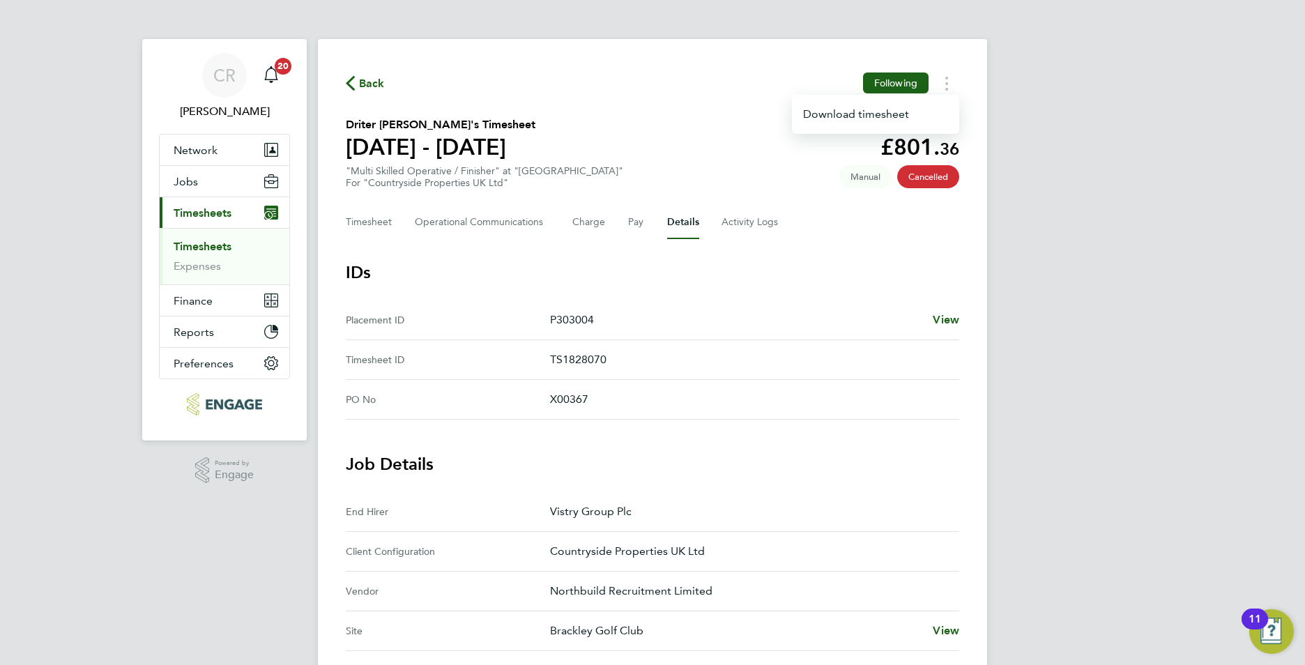
click at [770, 275] on h3 "IDs" at bounding box center [653, 272] width 614 height 22
click at [588, 224] on button "Charge" at bounding box center [588, 222] width 33 height 33
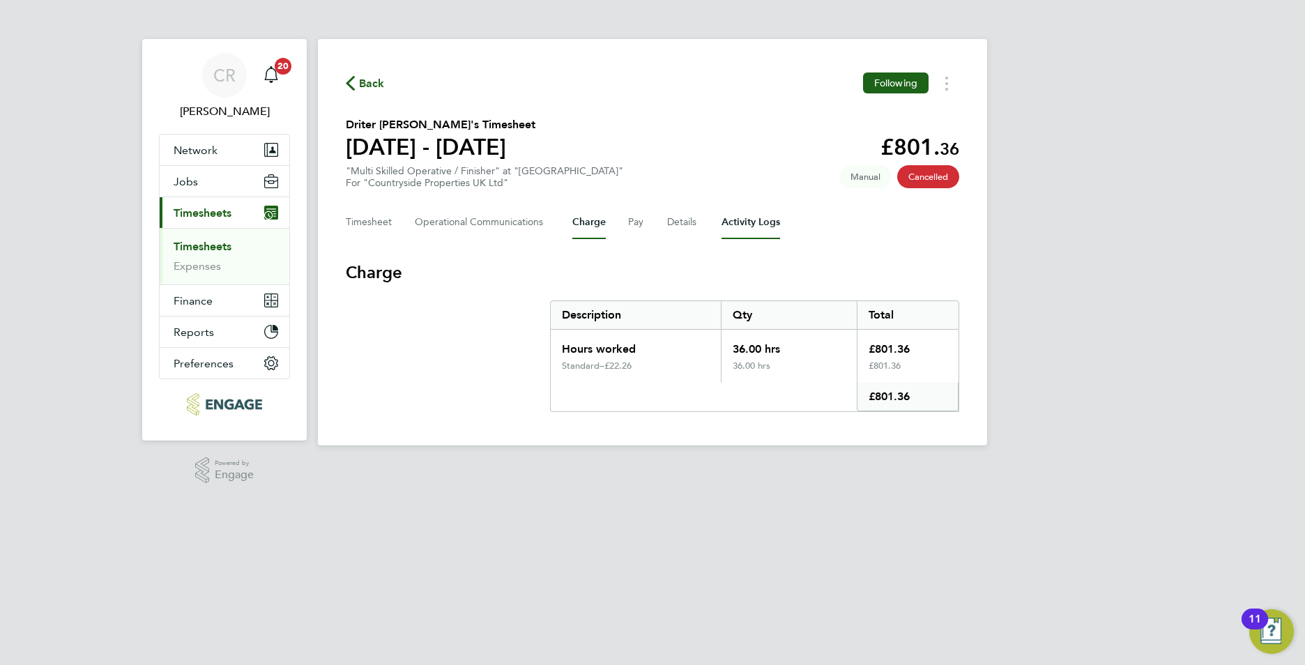
click at [745, 218] on Logs-tab "Activity Logs" at bounding box center [751, 222] width 59 height 33
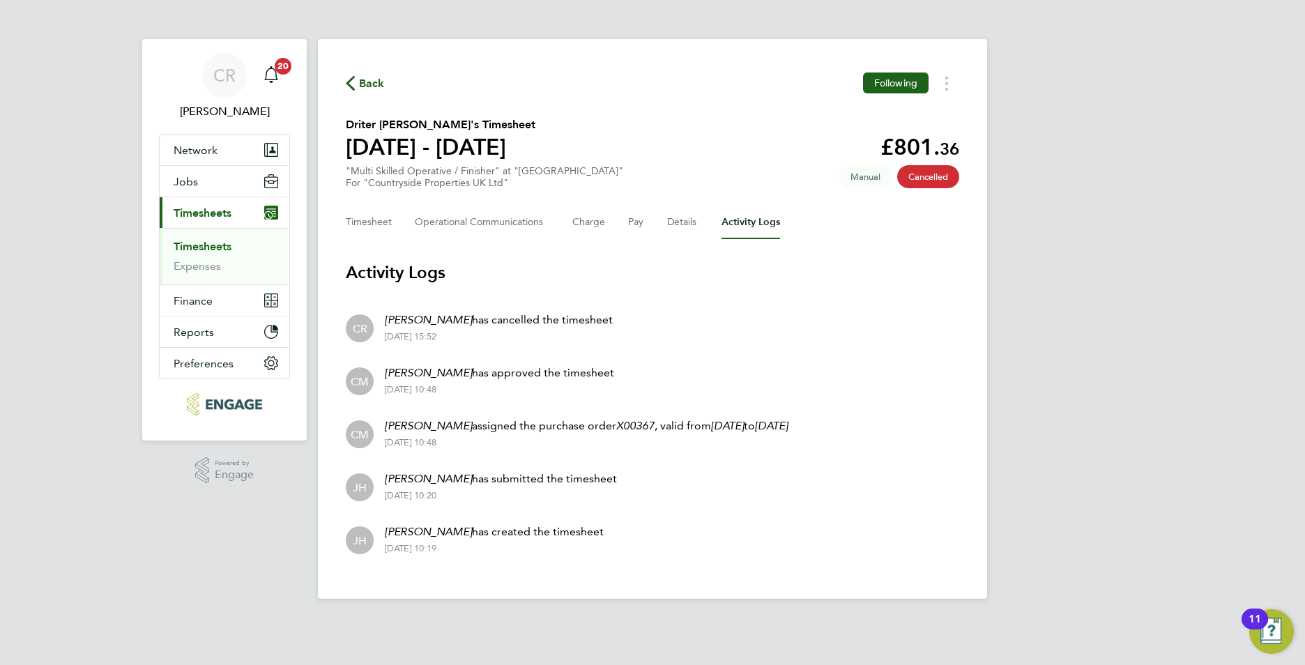
click at [393, 220] on div "Timesheet Operational Communications Charge Pay Details Activity Logs" at bounding box center [653, 222] width 614 height 33
click at [365, 222] on button "Timesheet" at bounding box center [369, 222] width 47 height 33
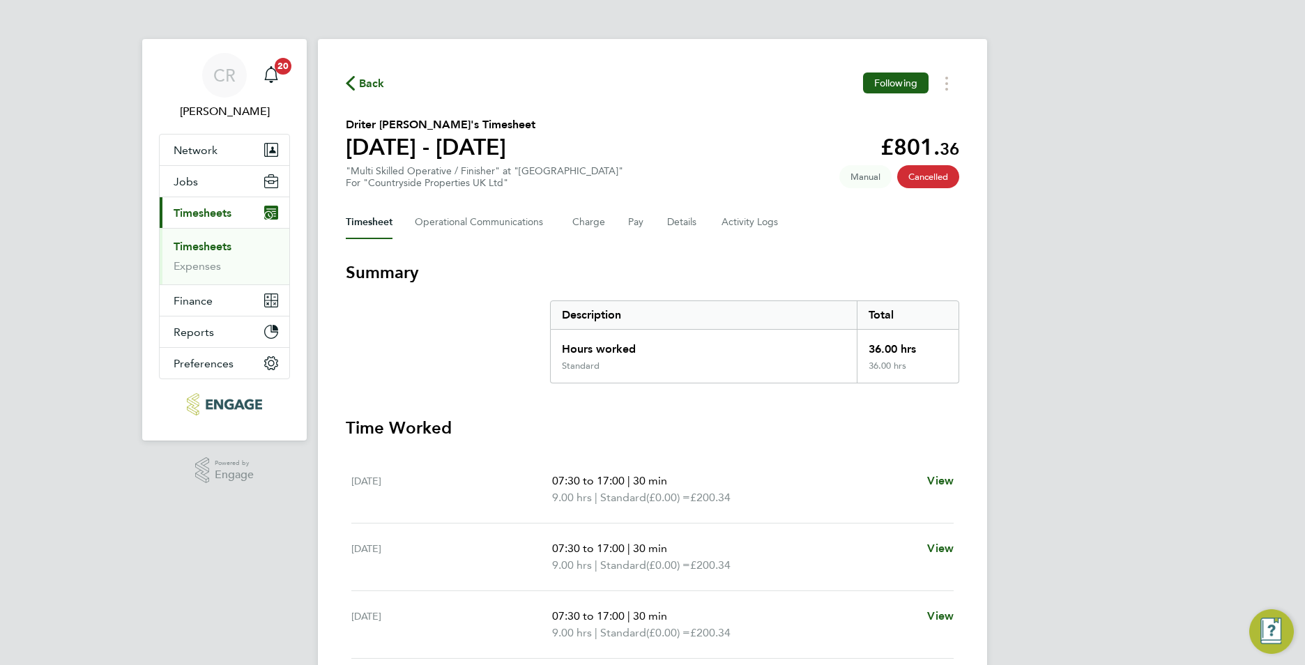
click at [198, 244] on link "Timesheets" at bounding box center [203, 246] width 58 height 13
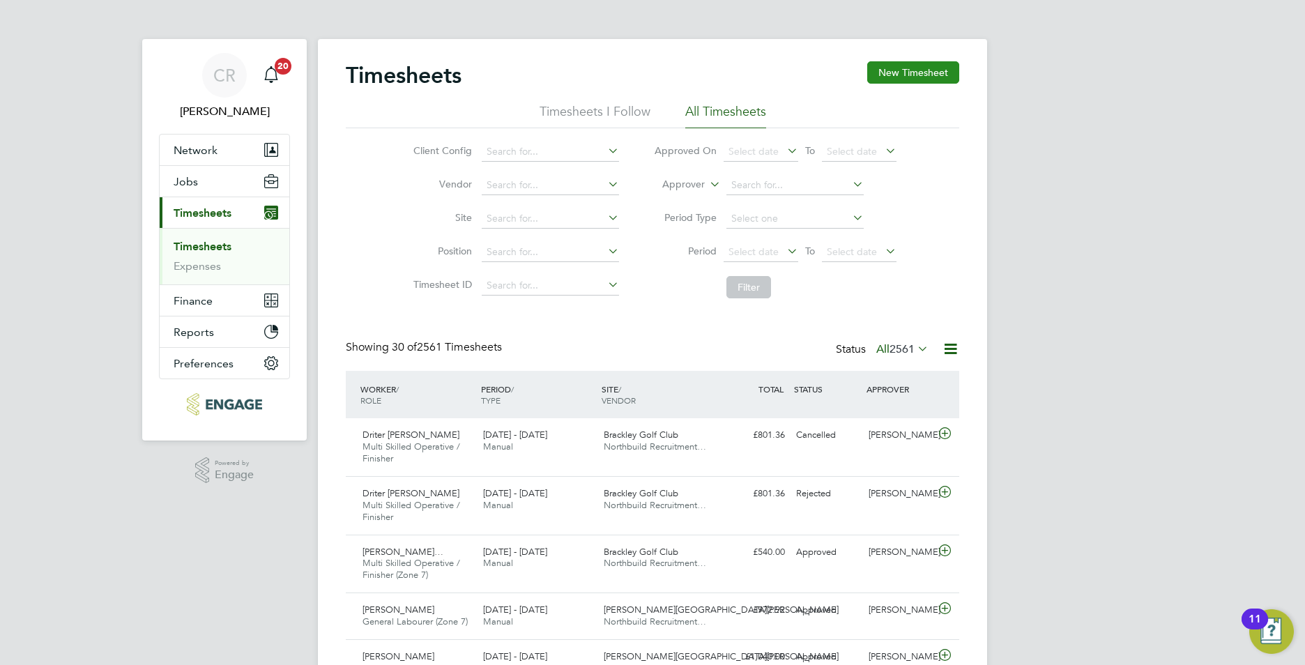
click at [883, 78] on button "New Timesheet" at bounding box center [913, 72] width 92 height 22
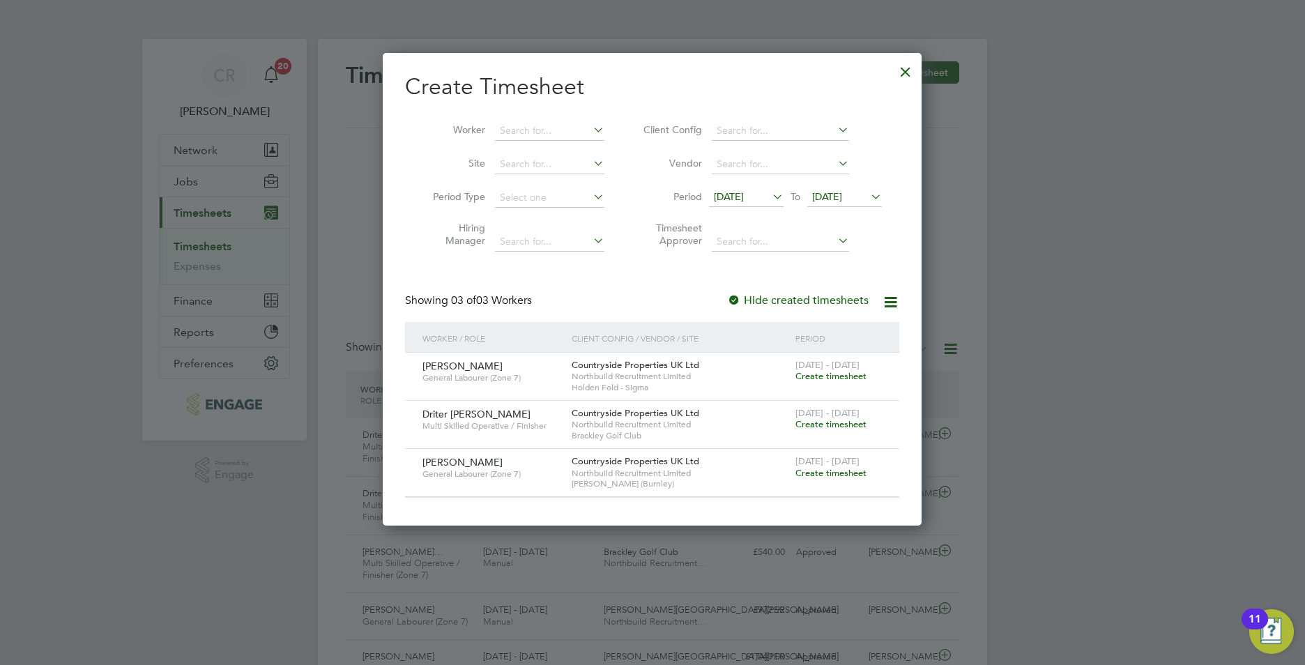
click at [807, 420] on span "Create timesheet" at bounding box center [830, 424] width 71 height 12
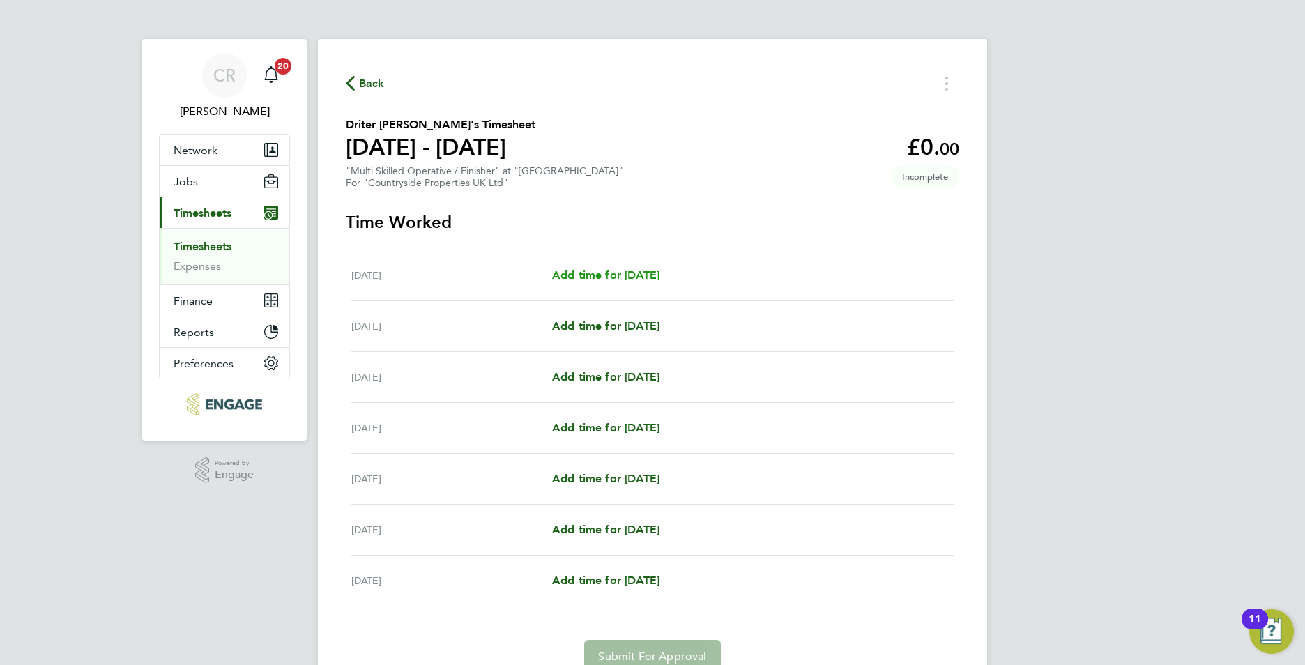
click at [604, 275] on span "Add time for Mon 15 Sep" at bounding box center [605, 274] width 107 height 13
select select "30"
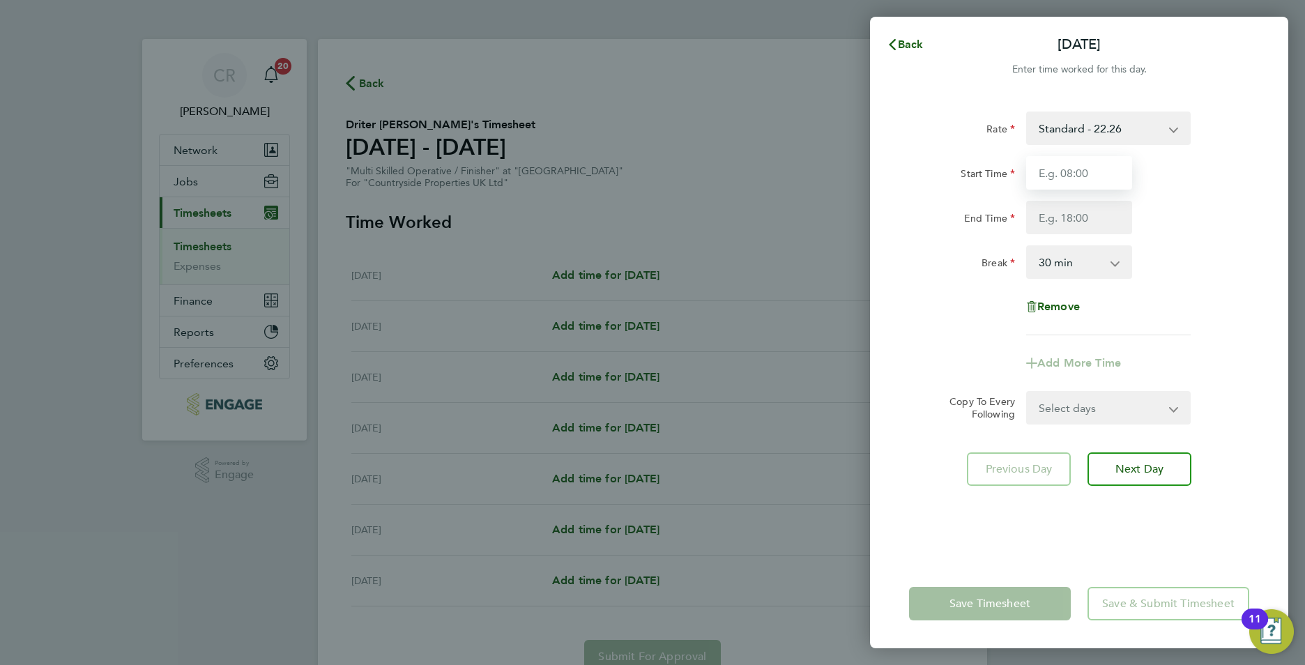
click at [1041, 175] on input "Start Time" at bounding box center [1079, 172] width 106 height 33
type input "07:30"
type input "17:00"
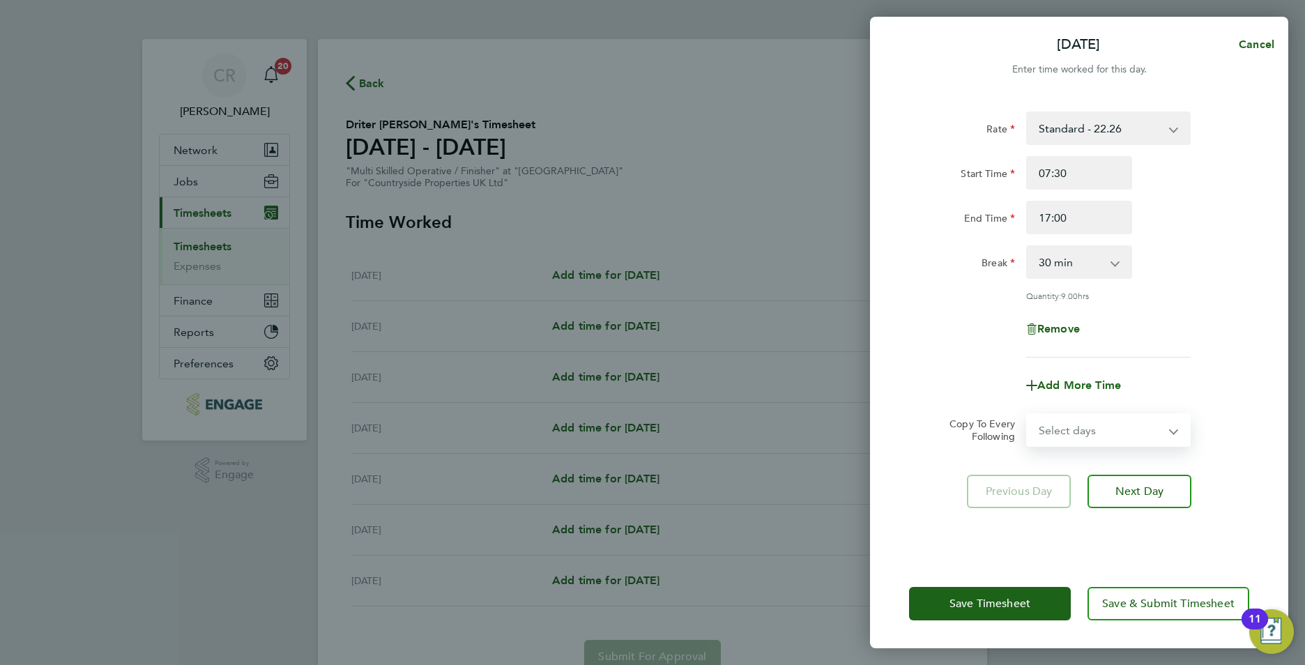
click at [1047, 434] on select "Select days Day Weekday (Mon-Fri) Weekend (Sat-Sun) Tuesday Wednesday Thursday …" at bounding box center [1101, 430] width 146 height 31
select select "WEEKDAY"
click at [1028, 415] on select "Select days Day Weekday (Mon-Fri) Weekend (Sat-Sun) Tuesday Wednesday Thursday …" at bounding box center [1101, 430] width 146 height 31
select select "2025-09-21"
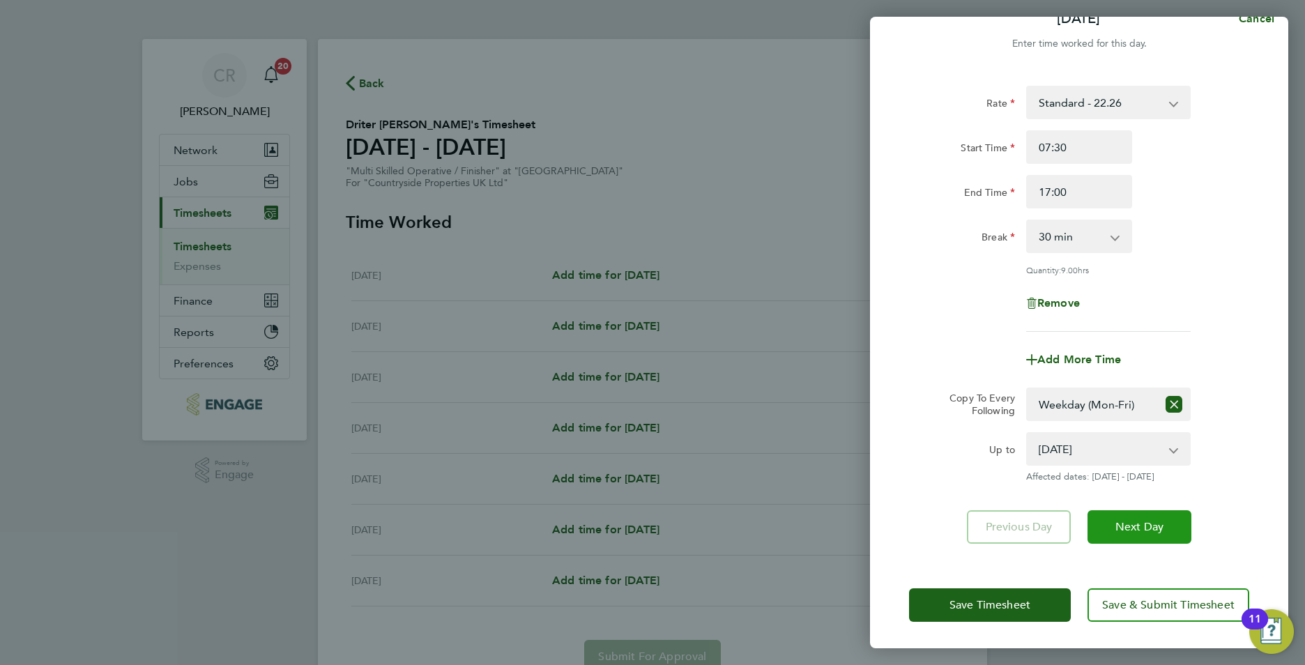
click at [1113, 526] on button "Next Day" at bounding box center [1140, 526] width 104 height 33
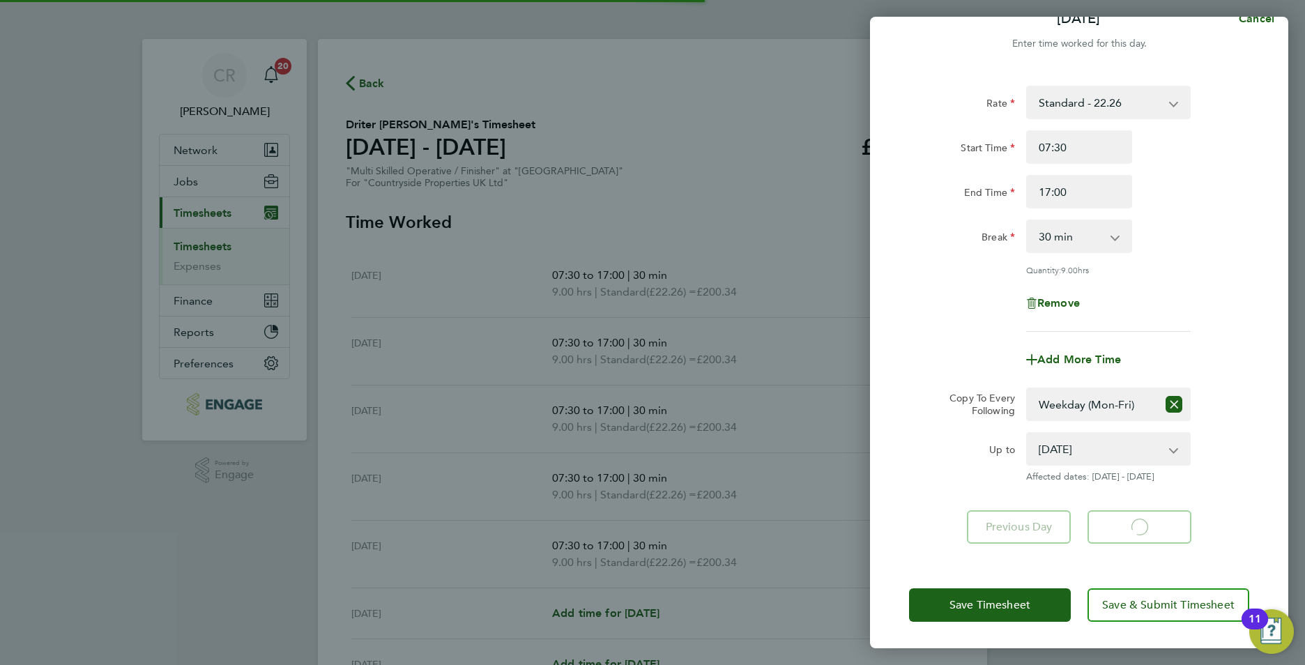
select select "30"
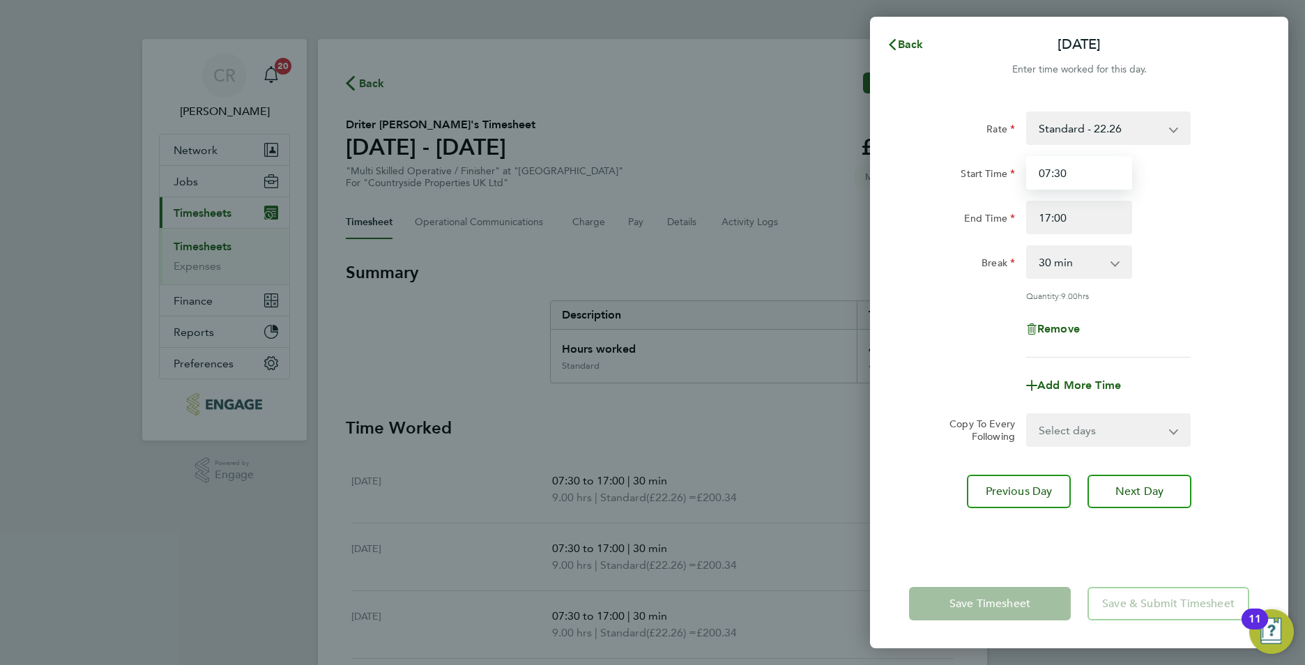
click at [1053, 184] on input "07:30" at bounding box center [1079, 172] width 106 height 33
click at [1098, 176] on input "07:30" at bounding box center [1079, 172] width 106 height 33
click at [1076, 219] on input "17:00" at bounding box center [1079, 217] width 106 height 33
type input "1"
type input "15:00"
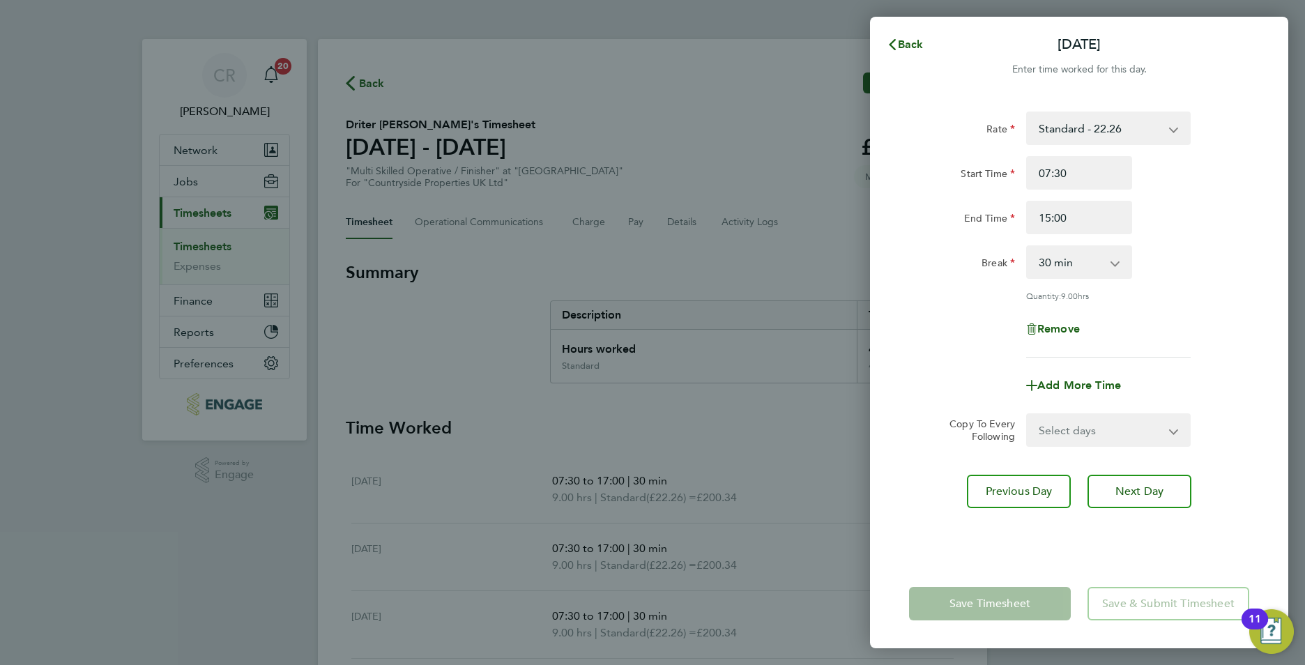
click at [1191, 250] on div "Break 0 min 15 min 30 min 45 min 60 min 75 min 90 min" at bounding box center [1079, 261] width 351 height 33
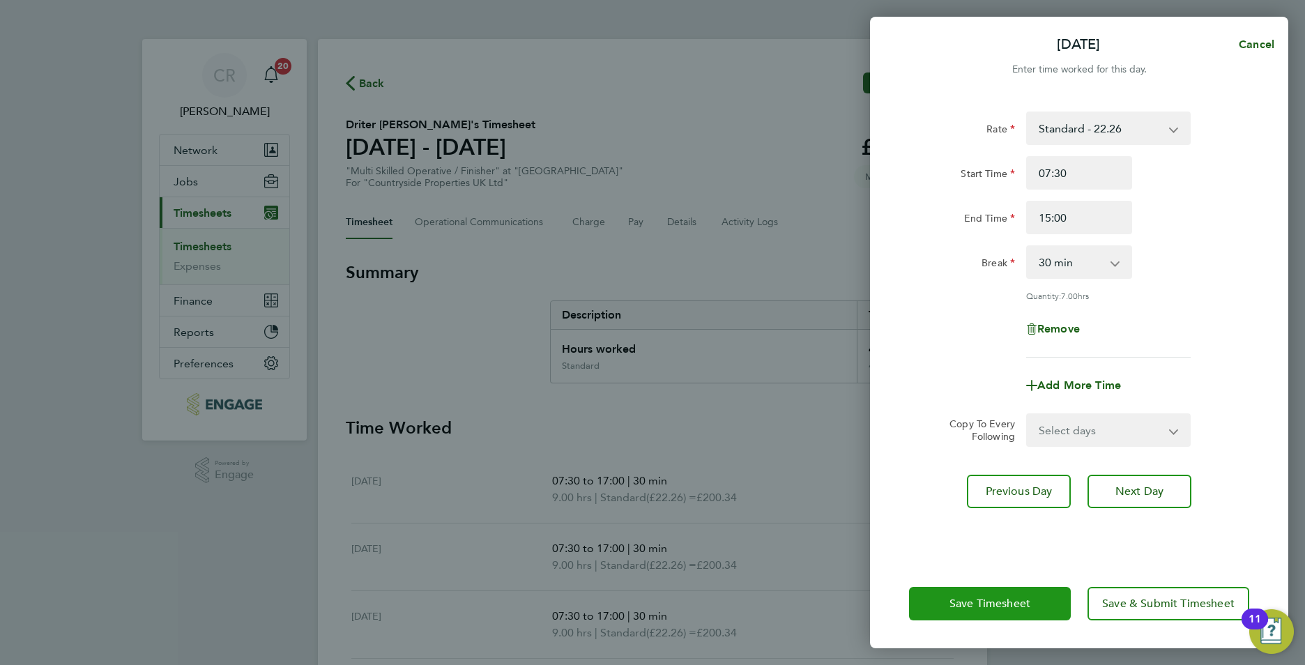
click at [1020, 589] on button "Save Timesheet" at bounding box center [990, 603] width 162 height 33
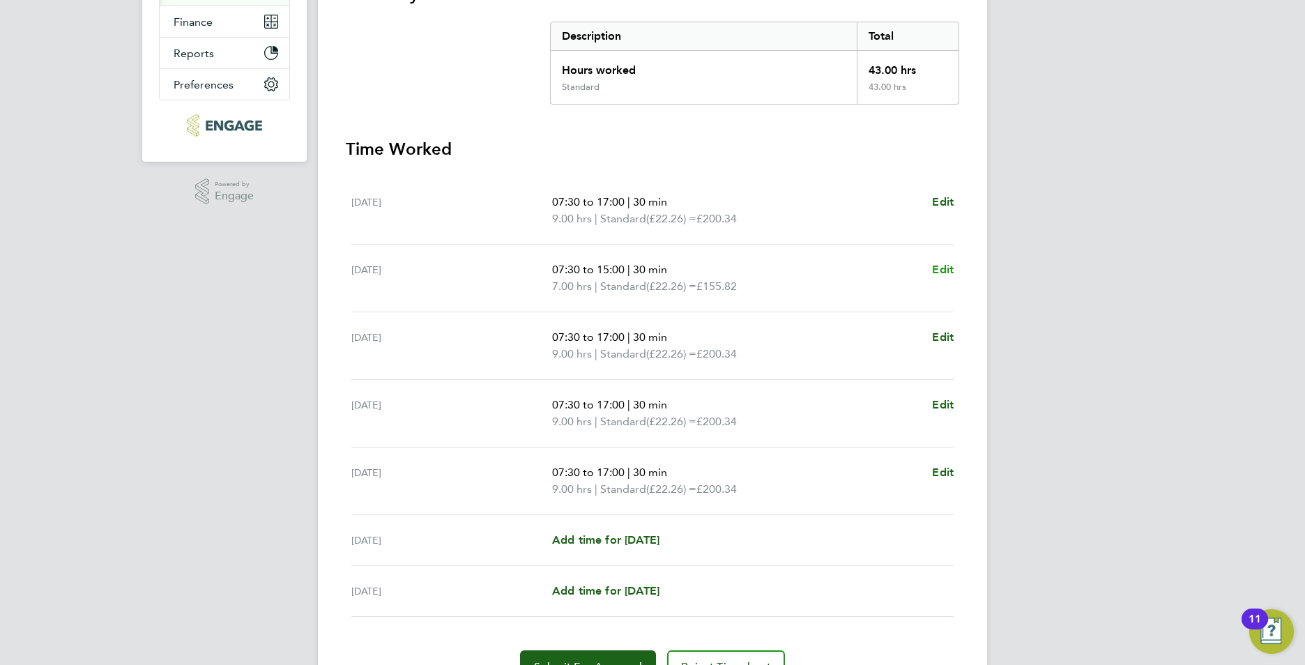
click at [945, 273] on span "Edit" at bounding box center [943, 269] width 22 height 13
select select "30"
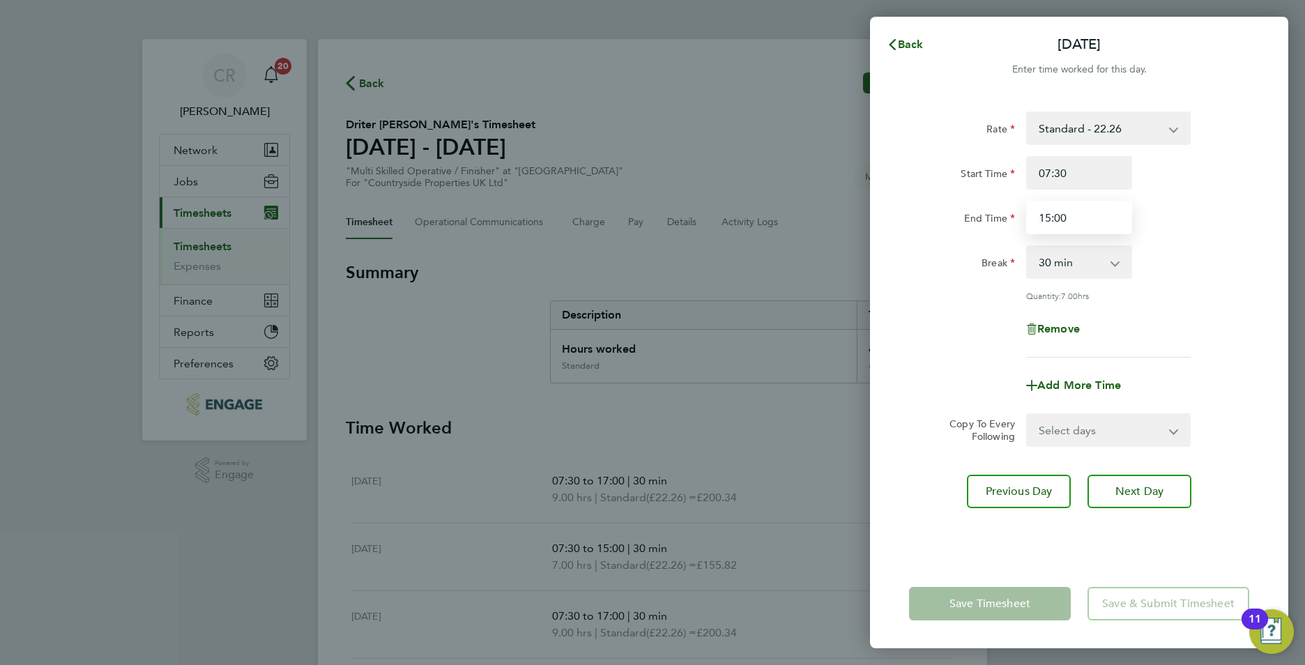
click at [1081, 221] on input "15:00" at bounding box center [1079, 217] width 106 height 33
click at [1049, 218] on input "15:00" at bounding box center [1079, 217] width 106 height 33
type input "17:00"
click at [1201, 234] on div "End Time 17:00" at bounding box center [1079, 217] width 351 height 33
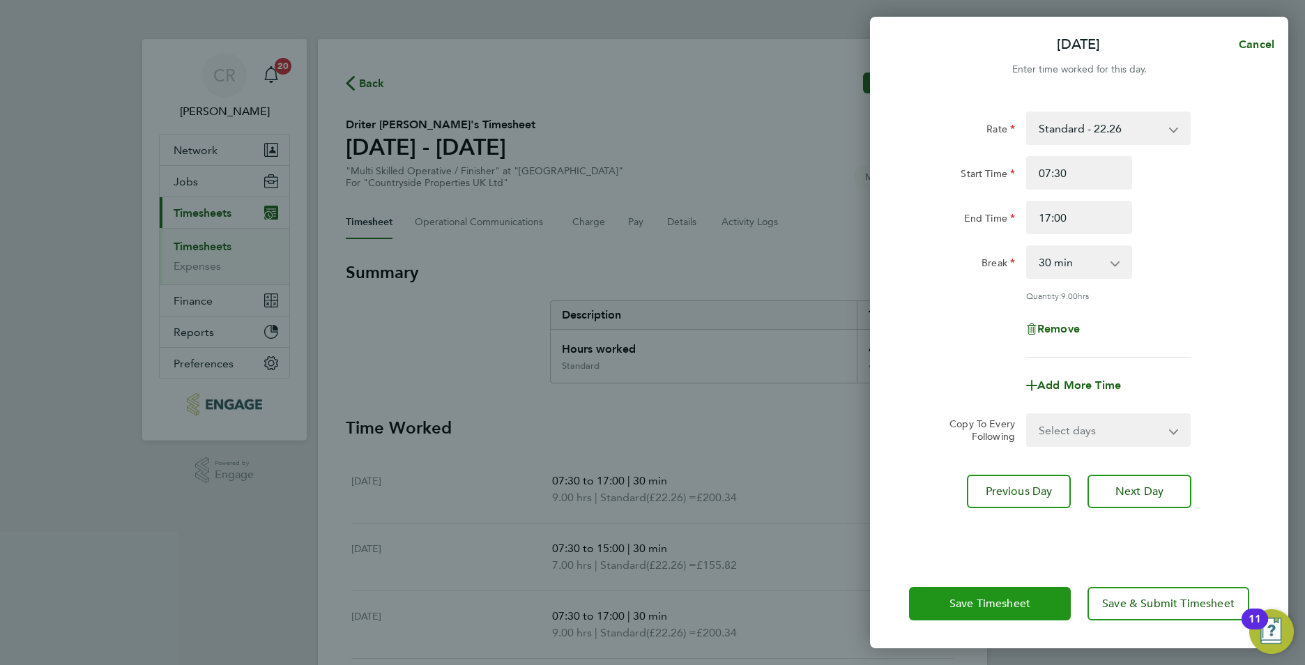
click at [975, 613] on button "Save Timesheet" at bounding box center [990, 603] width 162 height 33
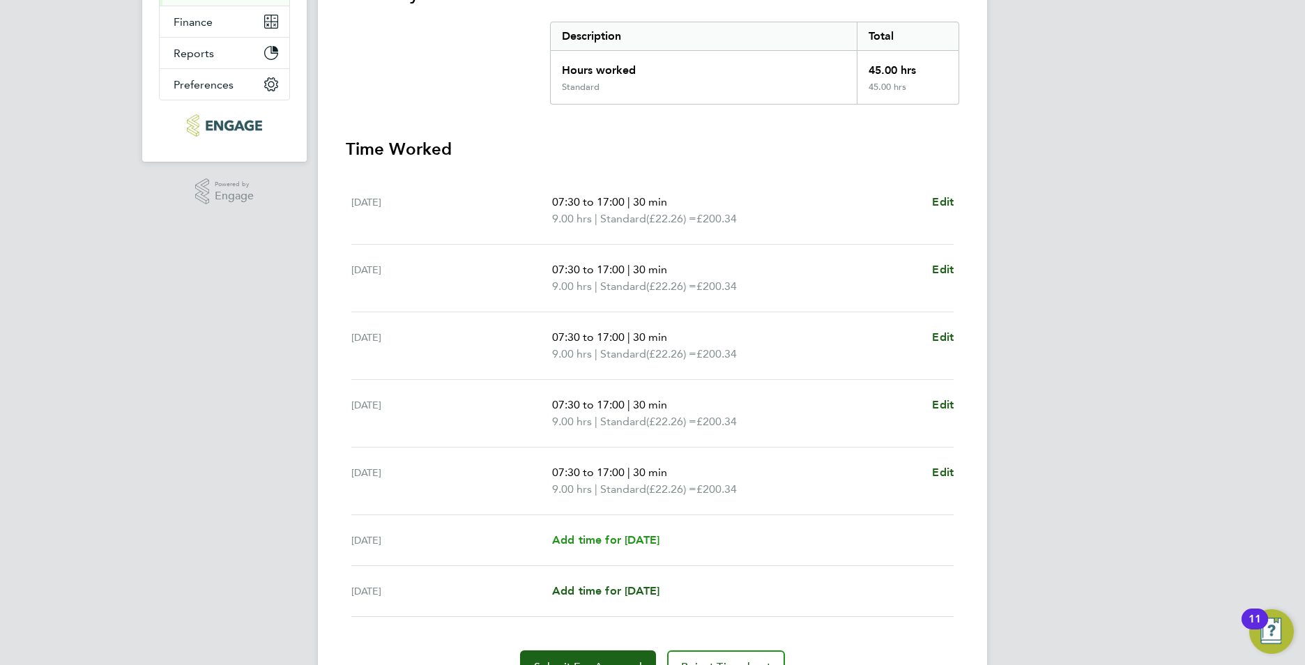
click at [625, 541] on span "Add time for Sat 20 Sep" at bounding box center [605, 539] width 107 height 13
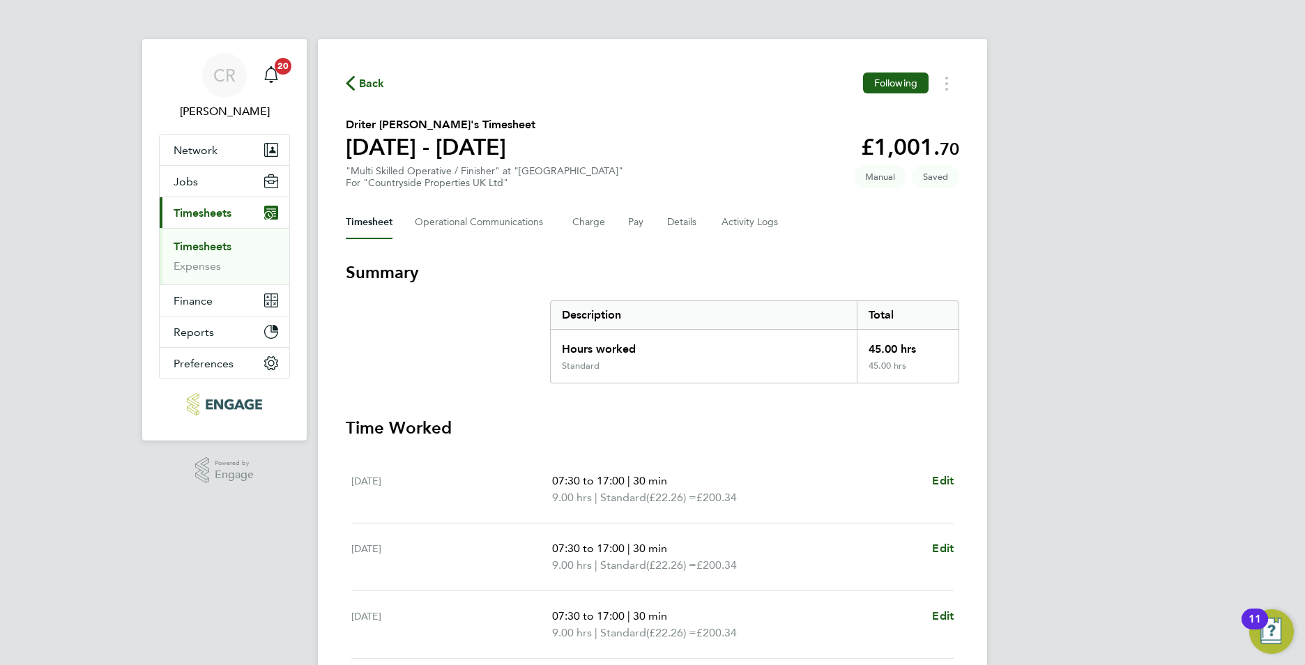
select select "30"
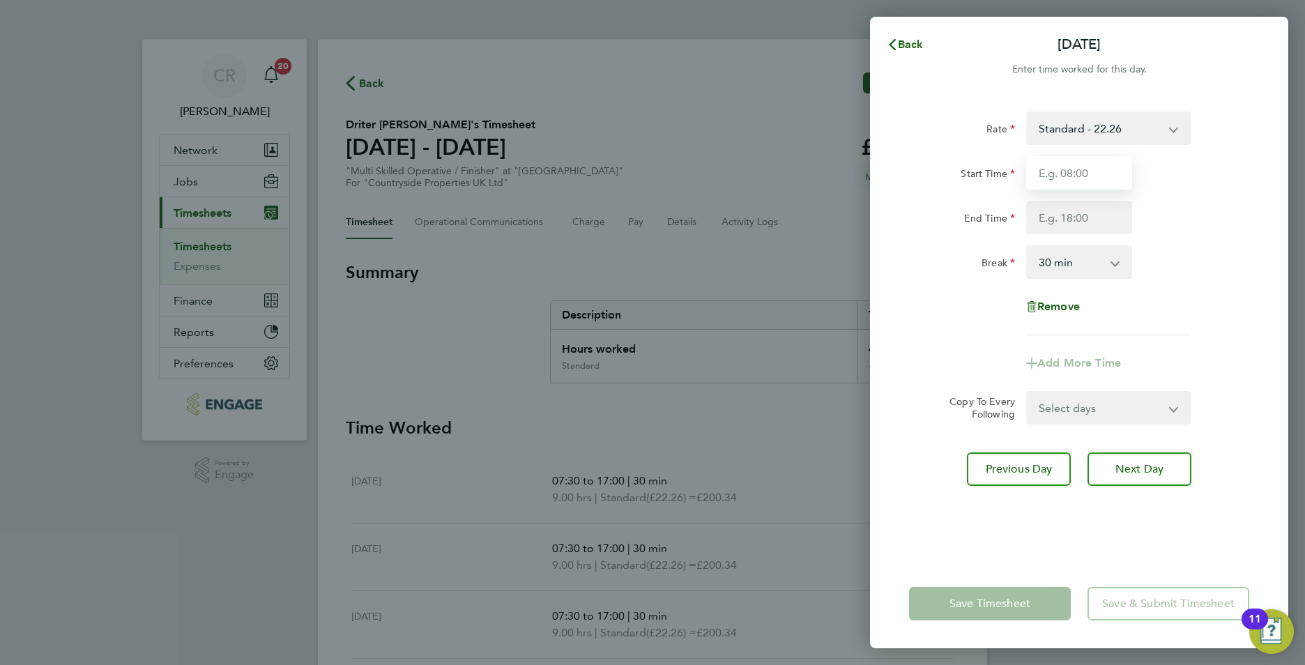
click at [1059, 170] on input "Start Time" at bounding box center [1079, 172] width 106 height 33
type input "07:30"
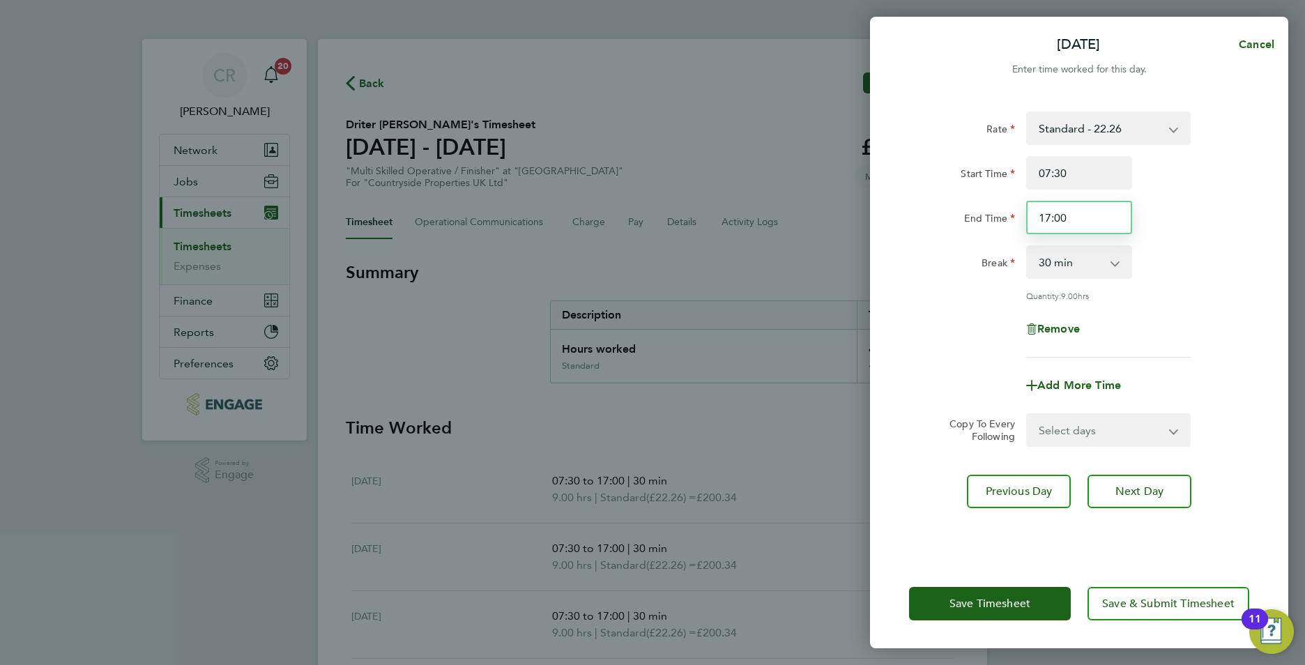
click at [1051, 217] on input "17:00" at bounding box center [1079, 217] width 106 height 33
type input "15:00"
click at [1205, 248] on div "Break 0 min 15 min 30 min 45 min 60 min 75 min 90 min" at bounding box center [1079, 261] width 351 height 33
click at [996, 606] on span "Save Timesheet" at bounding box center [990, 604] width 81 height 14
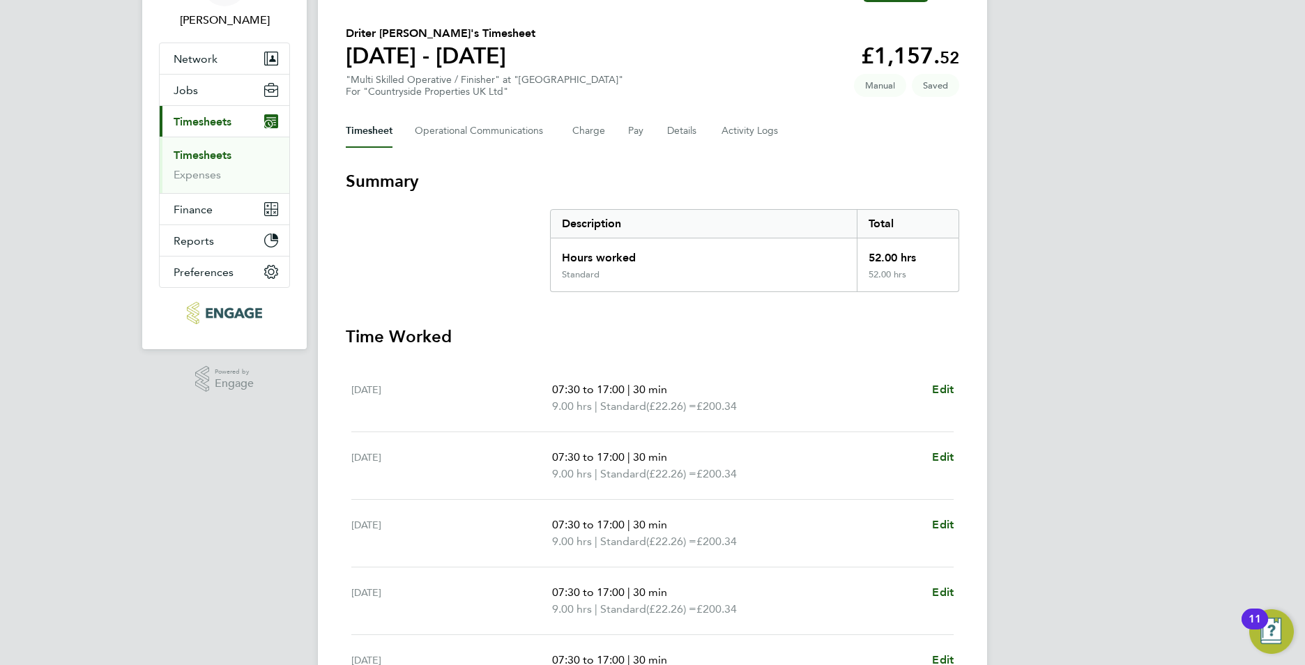
click at [683, 110] on div "Back Following Driter Xholi's Timesheet 15 - 21 Sept 2025 £1,157. 52 "Multi Ski…" at bounding box center [652, 435] width 669 height 974
click at [678, 125] on button "Details" at bounding box center [683, 130] width 32 height 33
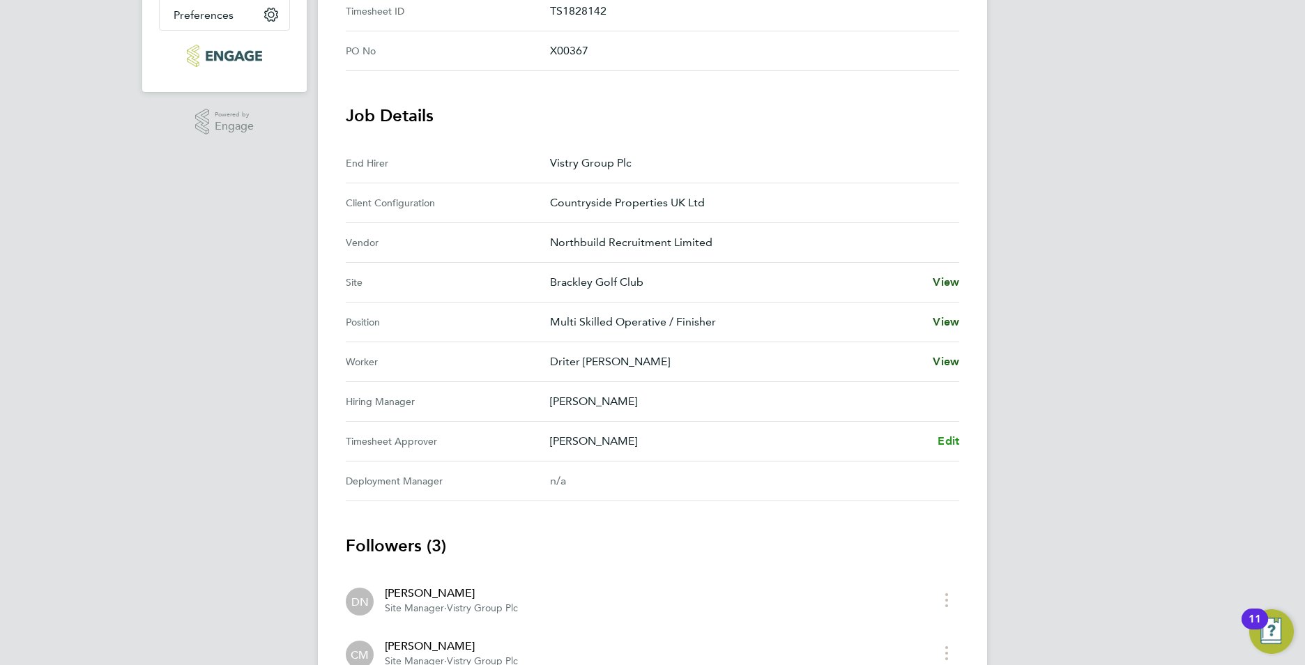
click at [947, 442] on span "Edit" at bounding box center [949, 440] width 22 height 13
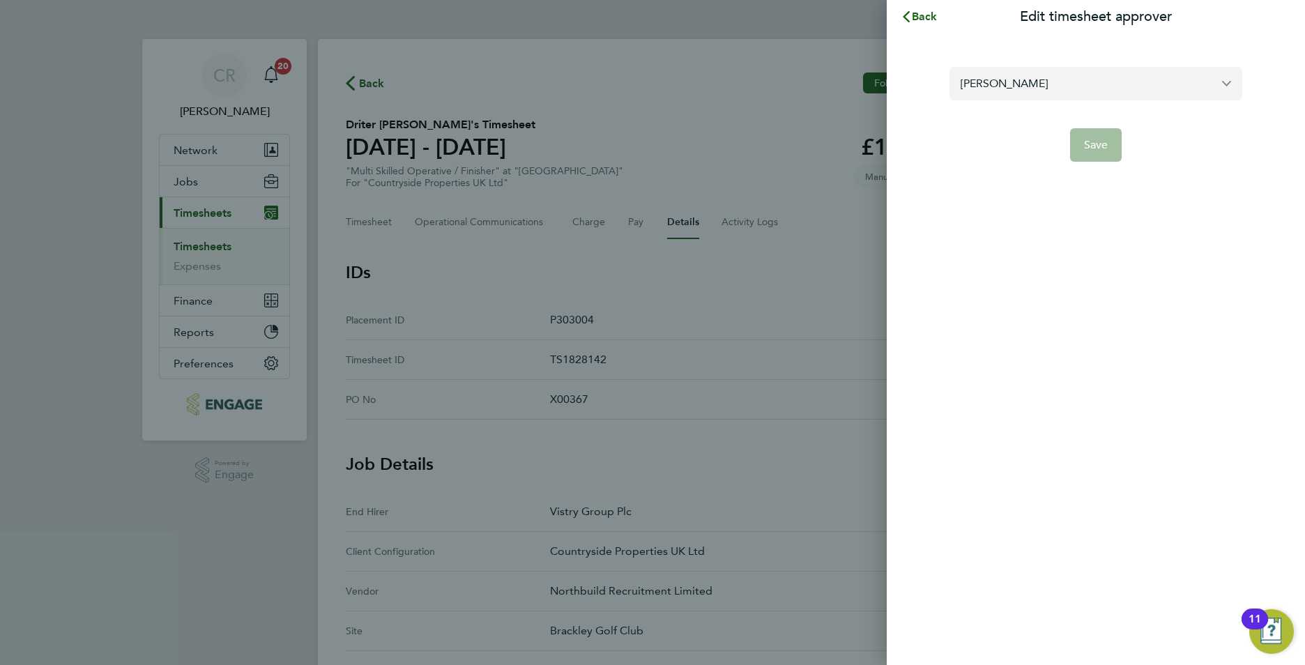
click at [1066, 78] on input "[PERSON_NAME]" at bounding box center [1096, 83] width 293 height 33
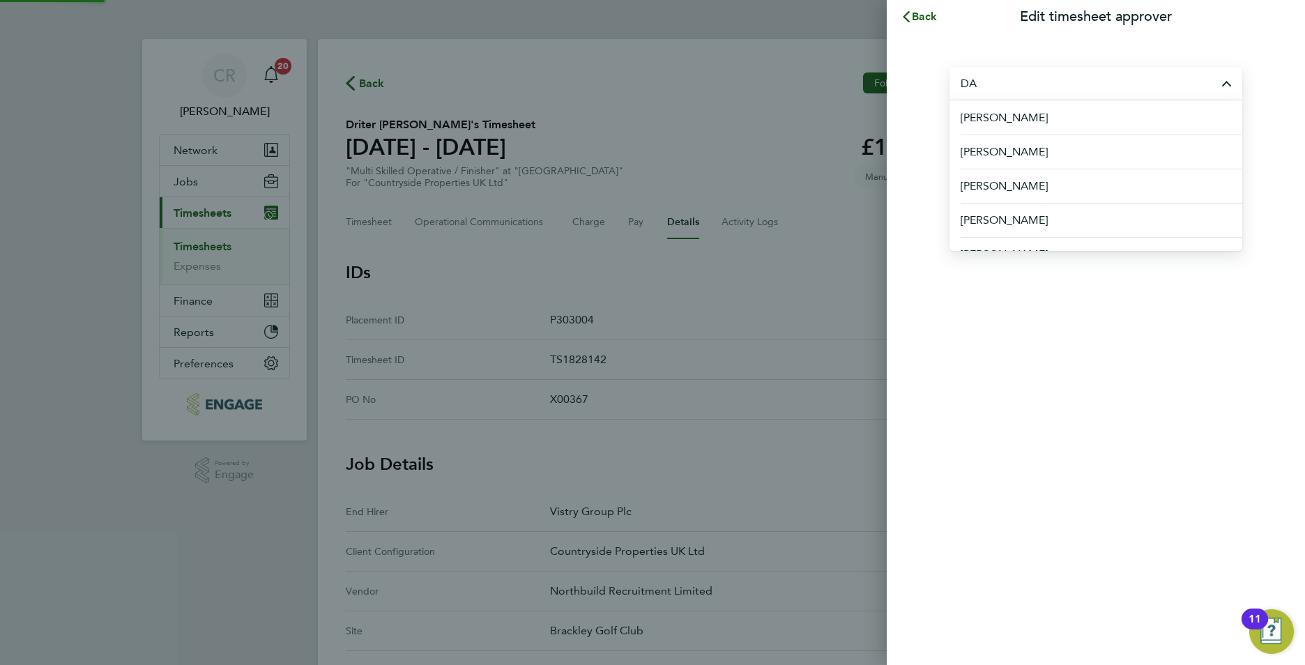
type input "D"
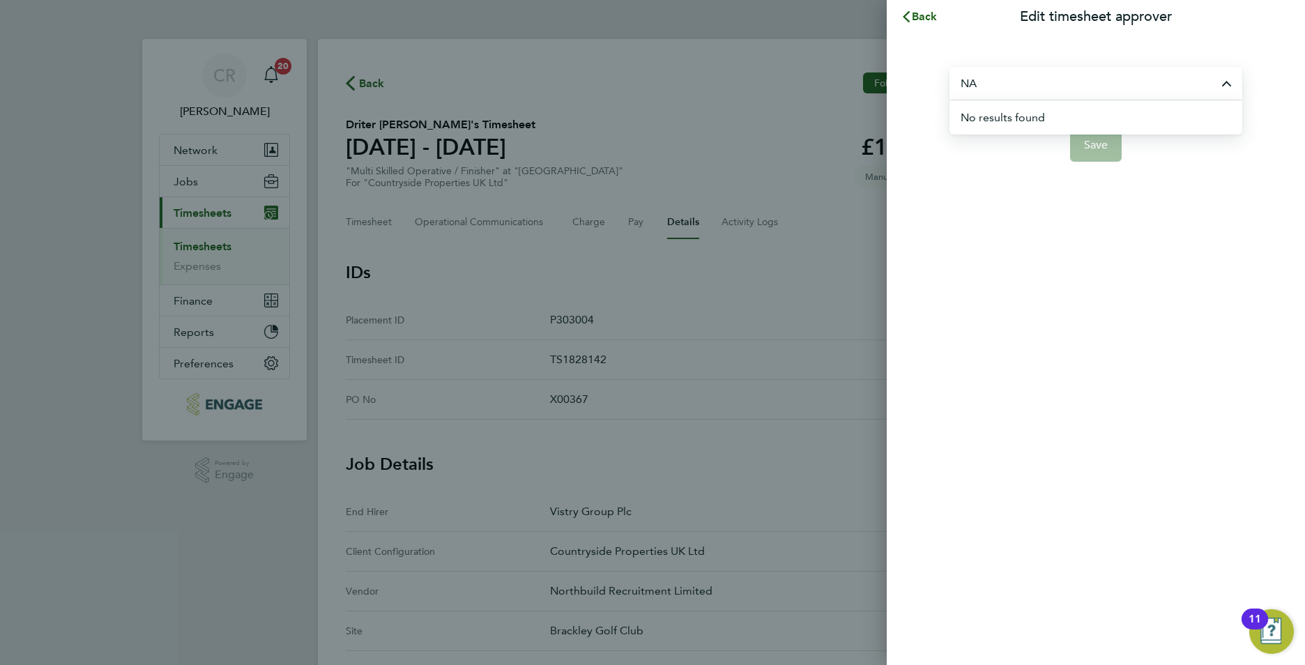
type input "N"
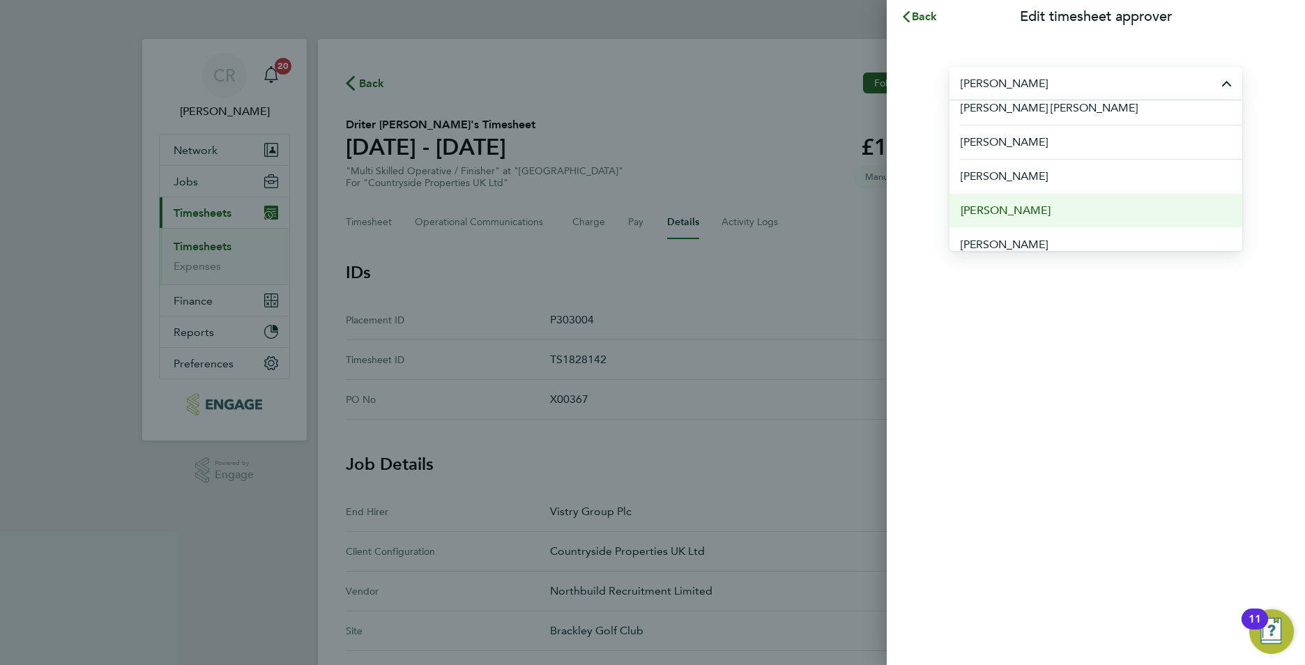
scroll to position [533, 0]
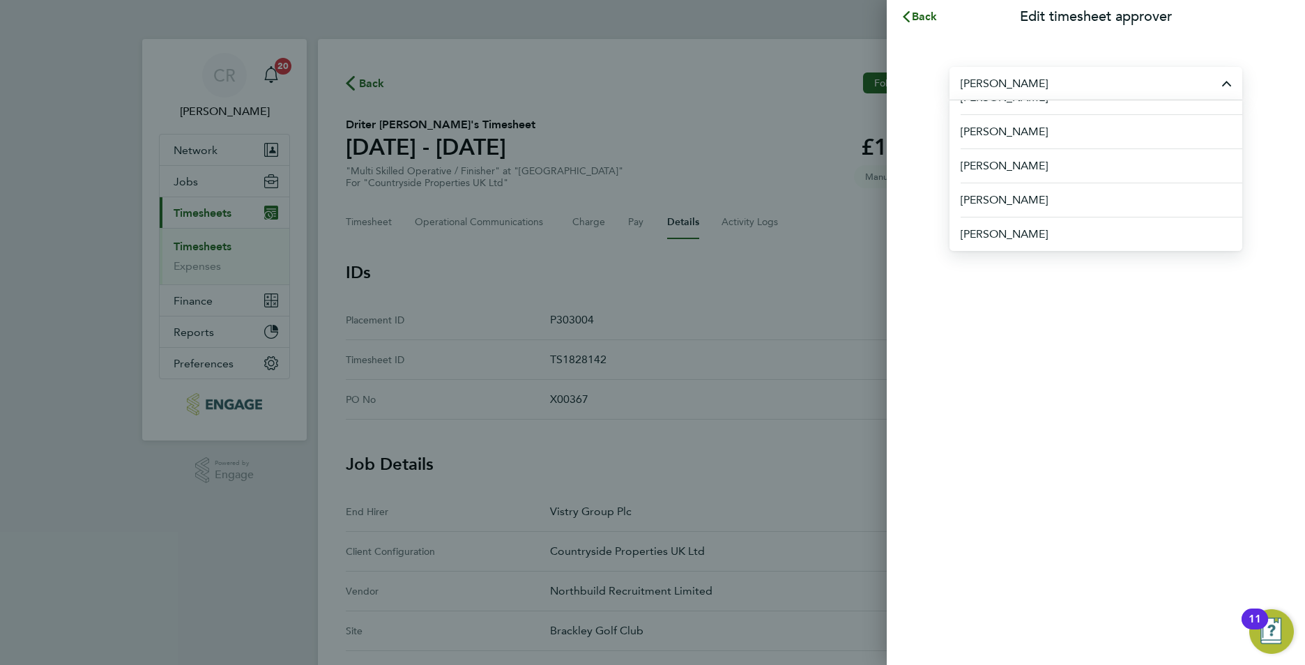
click at [736, 136] on div "Back Edit timesheet approver DAN Abbie Daniel Bill Danks Dan Badger Dan Daykin …" at bounding box center [652, 332] width 1305 height 665
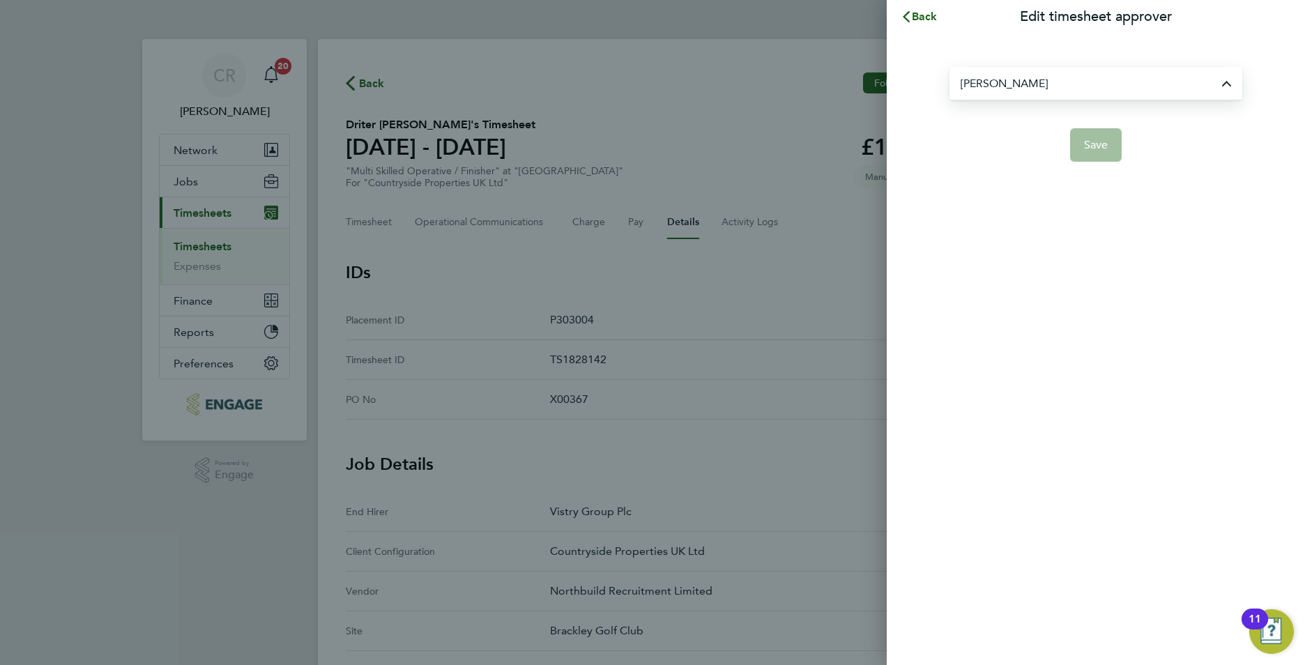
type input "[PERSON_NAME]"
click at [640, 125] on div "Back Edit timesheet approver Cameron Marsden Save" at bounding box center [652, 332] width 1305 height 665
click at [1096, 139] on app-form-button "Save" at bounding box center [1096, 144] width 293 height 33
click at [929, 12] on span "Back" at bounding box center [925, 16] width 26 height 13
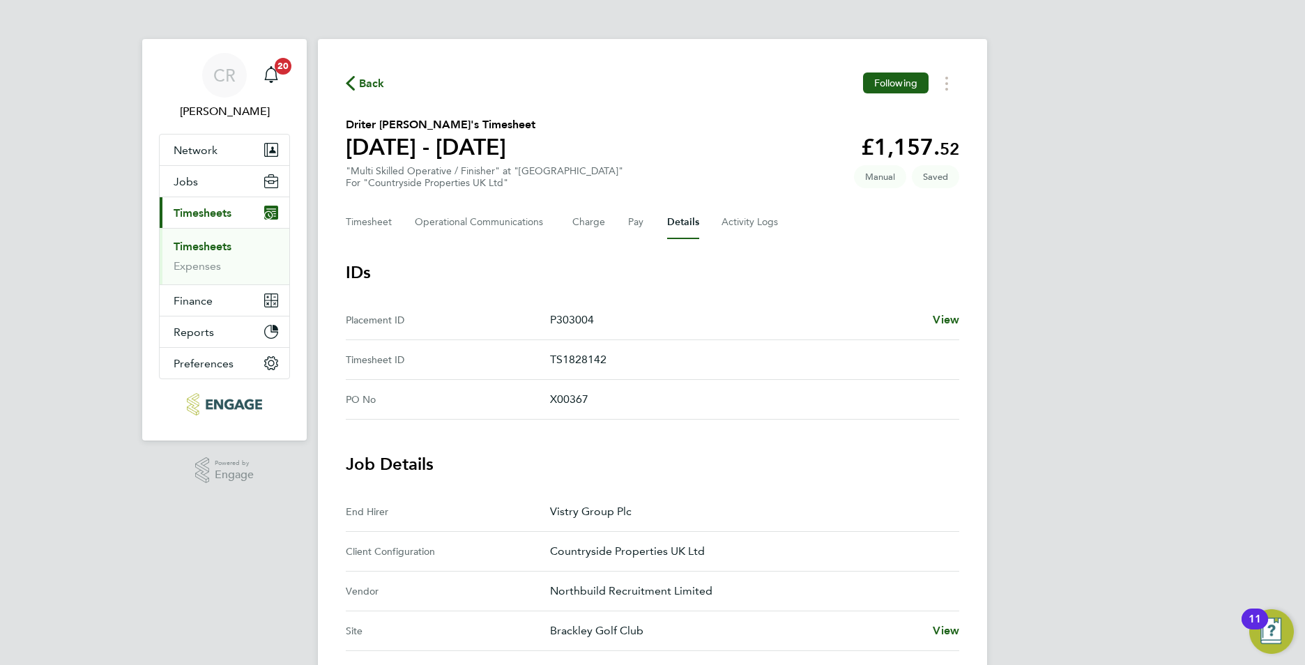
click at [680, 223] on button "Details" at bounding box center [683, 222] width 32 height 33
click at [669, 215] on button "Details" at bounding box center [683, 222] width 32 height 33
click at [639, 225] on button "Pay" at bounding box center [636, 222] width 17 height 33
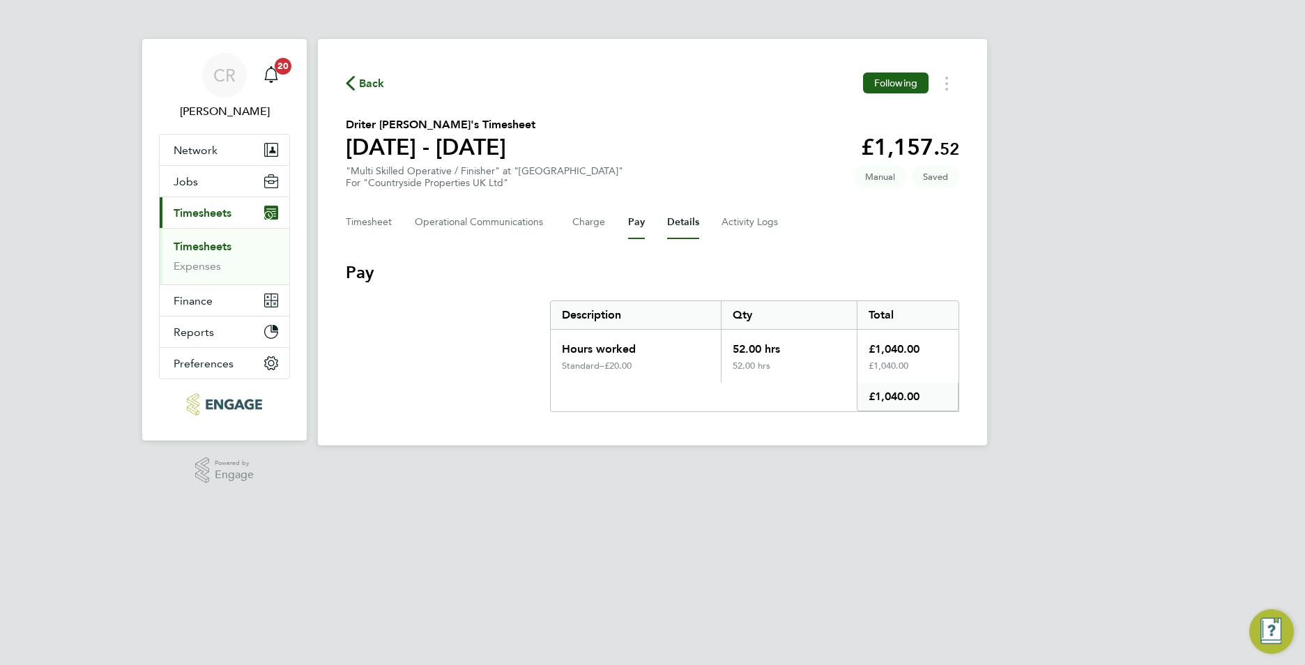
click at [668, 222] on button "Details" at bounding box center [683, 222] width 32 height 33
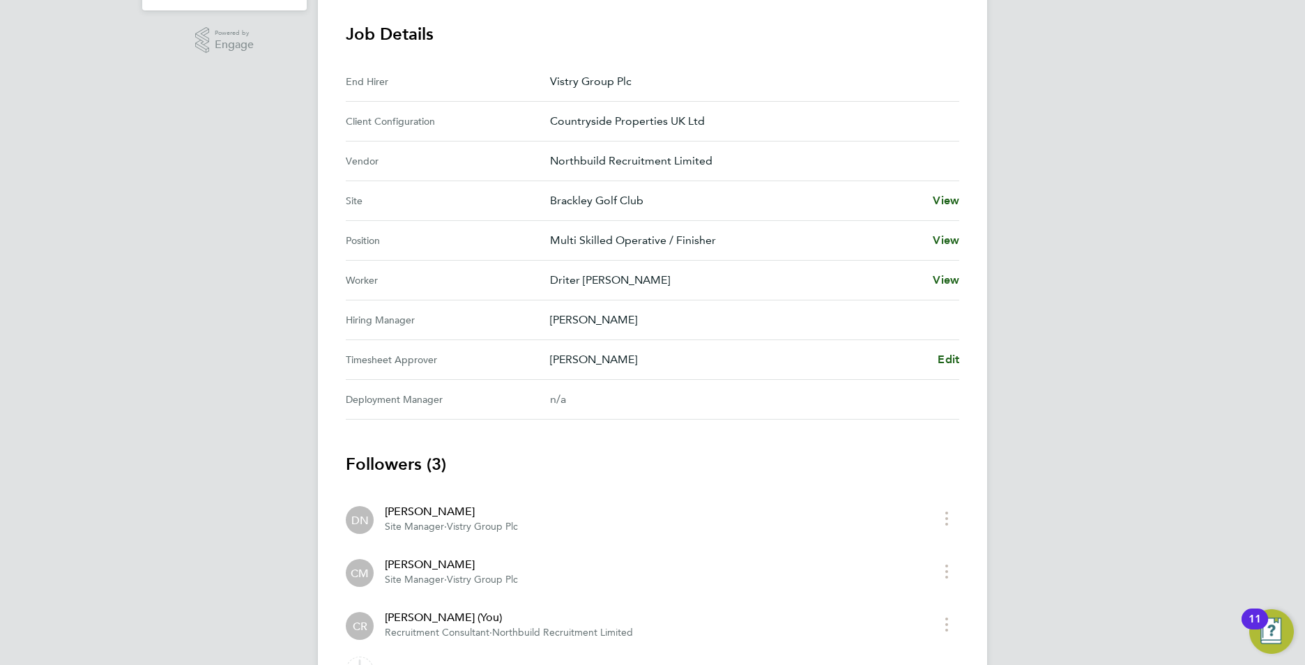
scroll to position [511, 0]
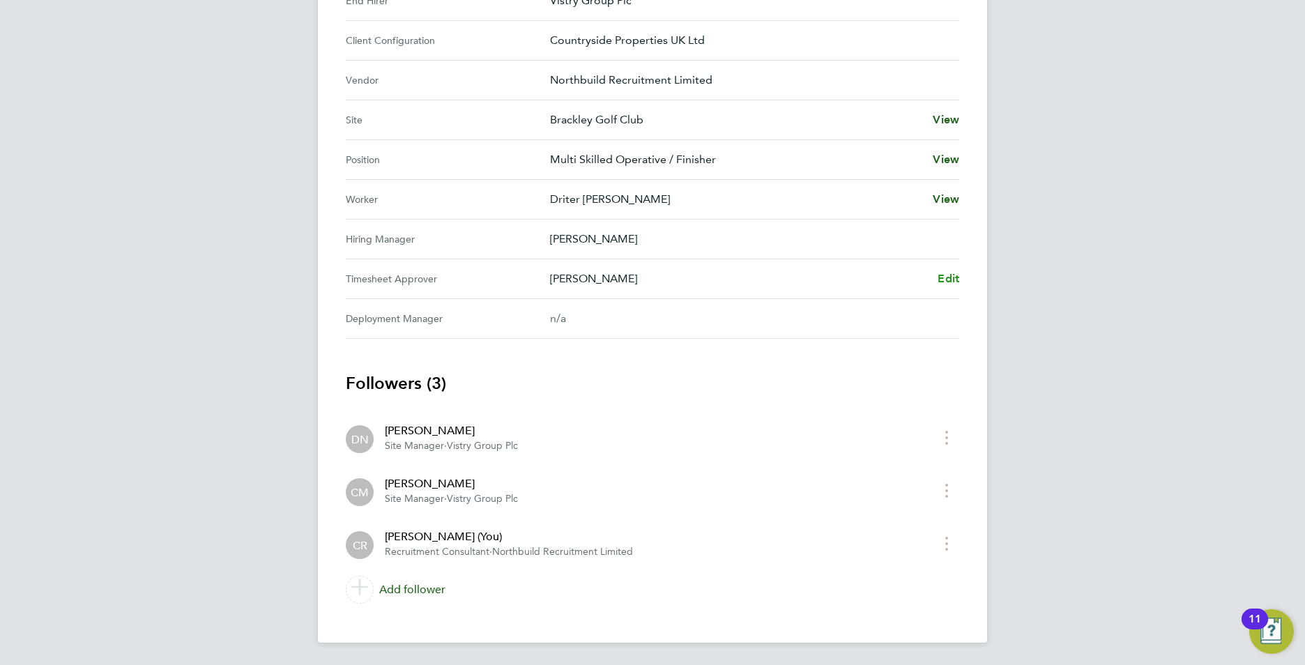
click at [951, 279] on span "Edit" at bounding box center [949, 278] width 22 height 13
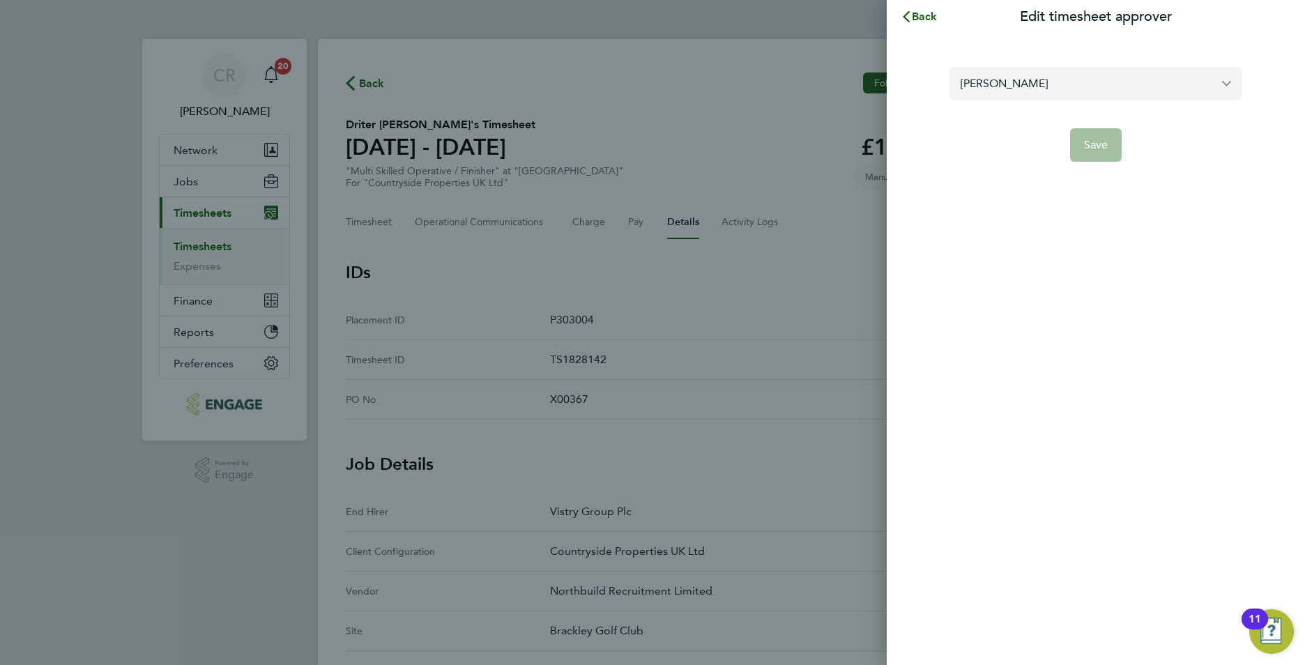
click at [1053, 100] on div "[PERSON_NAME]" at bounding box center [1096, 83] width 293 height 33
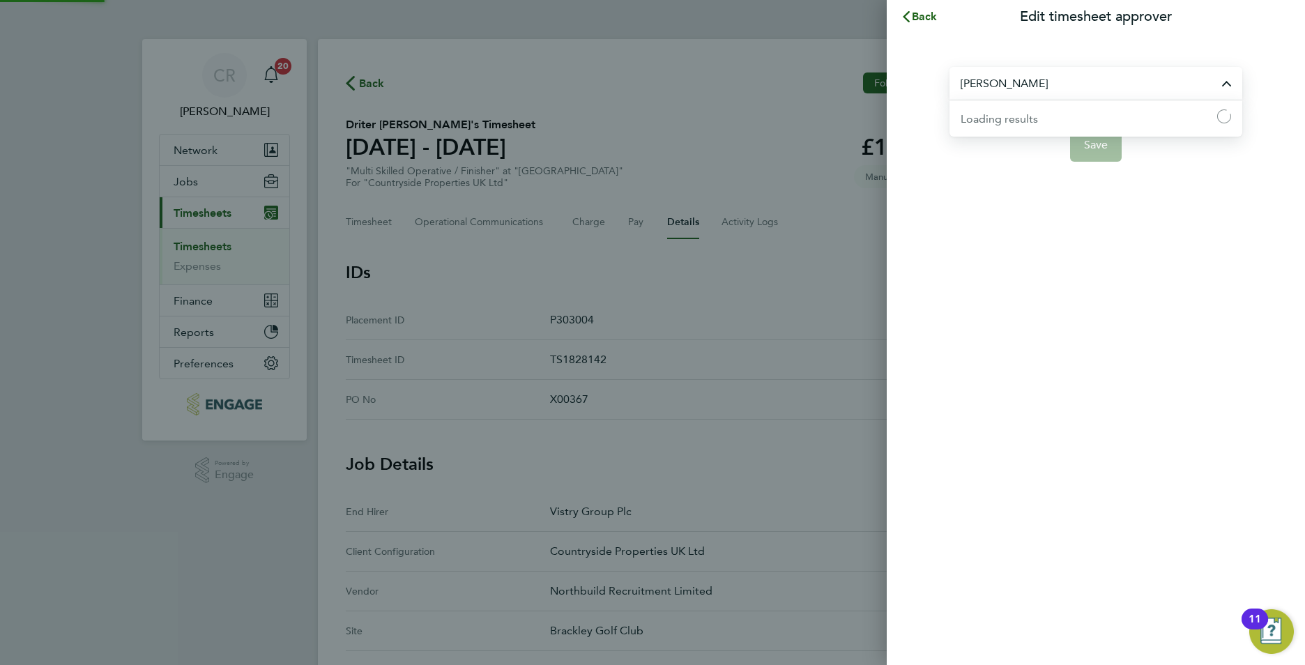
click at [1095, 98] on input "[PERSON_NAME]" at bounding box center [1096, 83] width 293 height 33
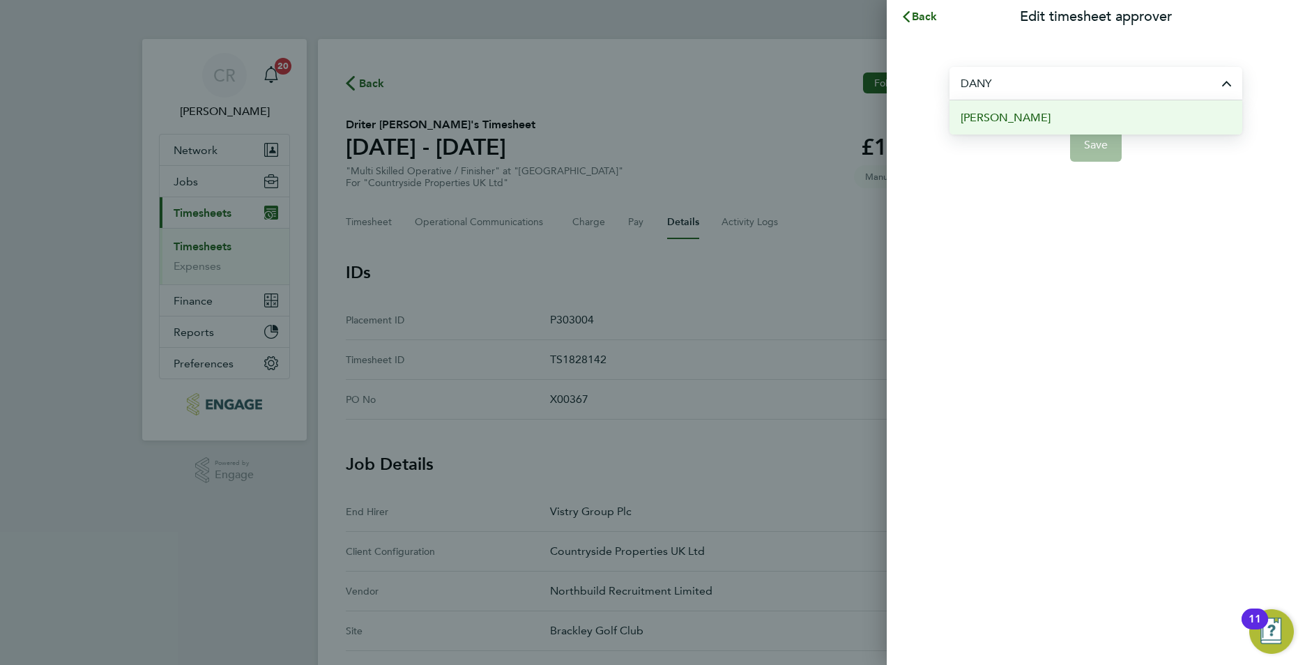
click at [1079, 113] on li "Danyal Nazar" at bounding box center [1096, 117] width 293 height 34
type input "Danyal Nazar"
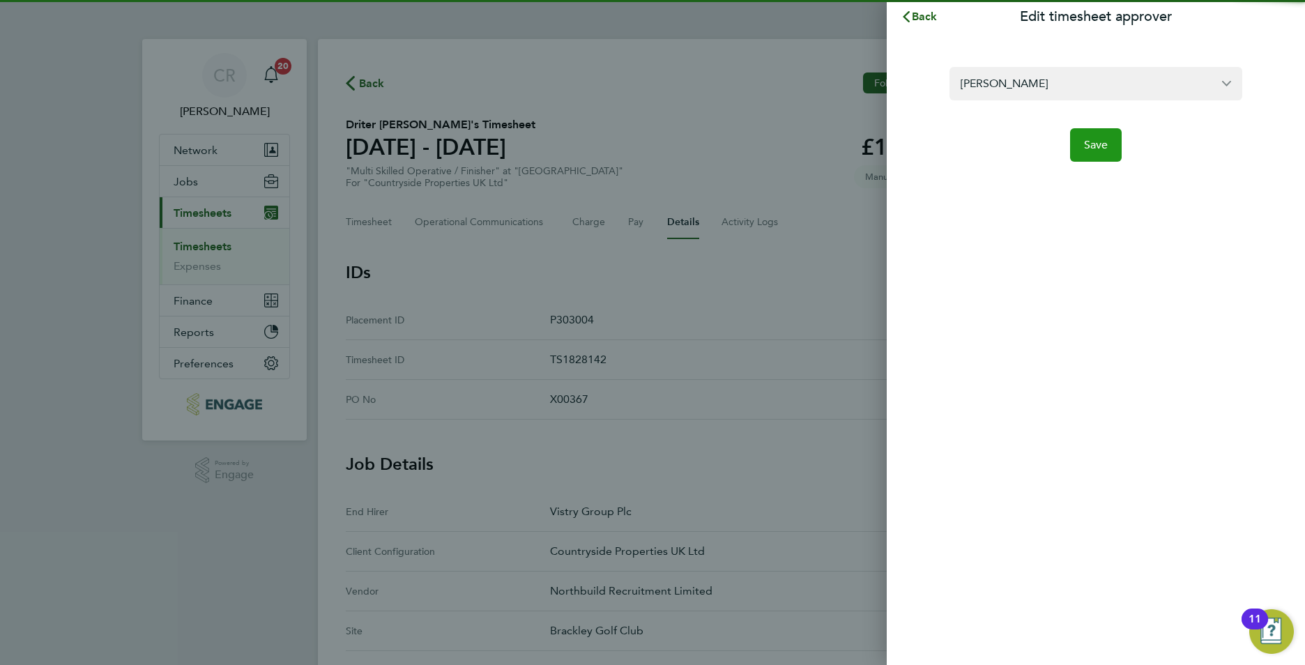
click at [1094, 146] on span "Save" at bounding box center [1096, 145] width 24 height 14
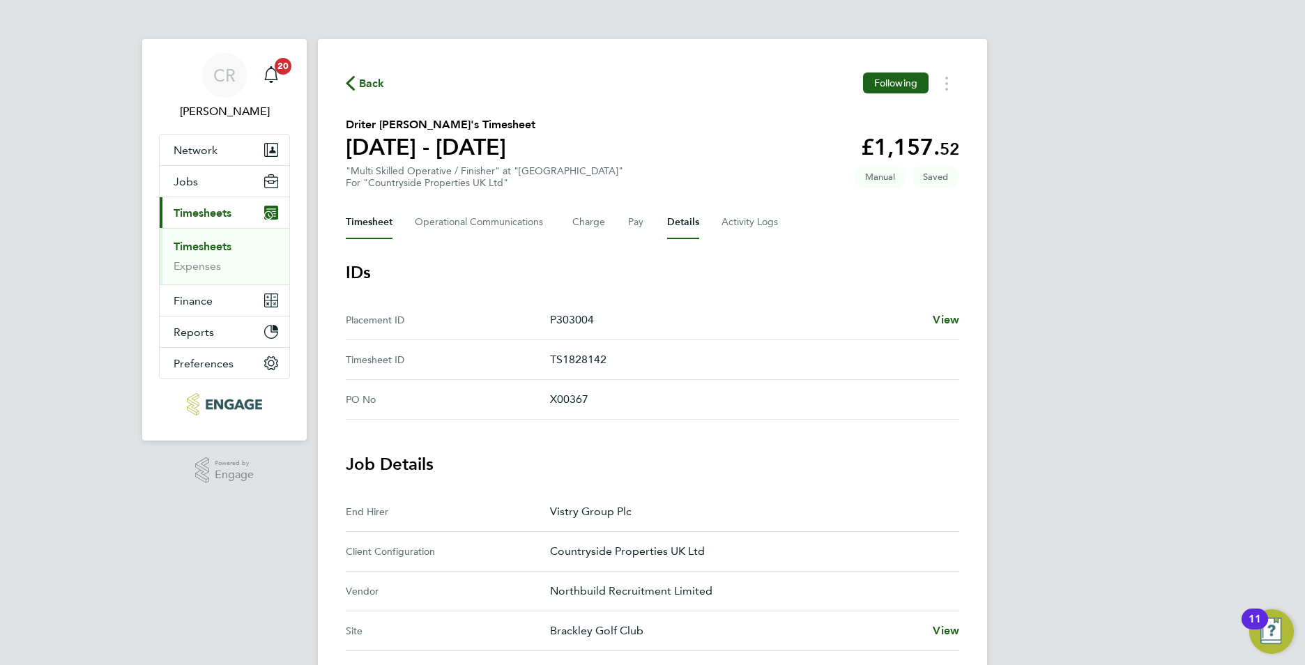
click at [365, 224] on button "Timesheet" at bounding box center [369, 222] width 47 height 33
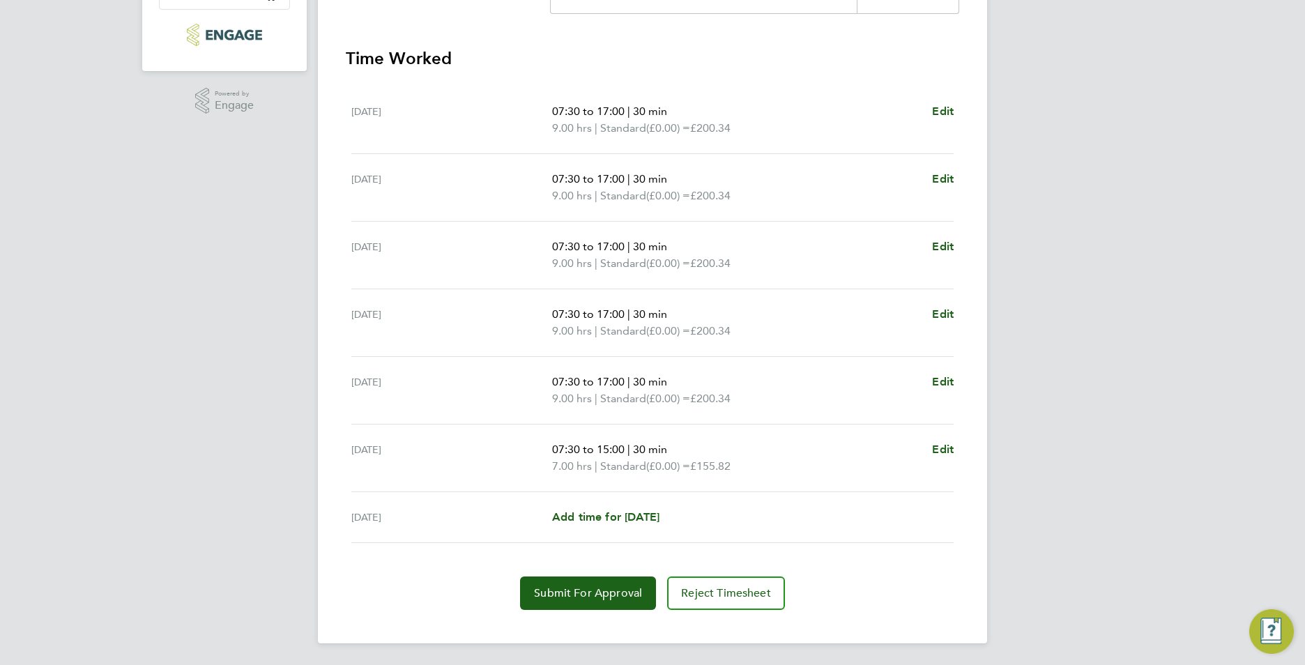
scroll to position [370, 0]
click at [624, 600] on button "Submit For Approval" at bounding box center [588, 592] width 136 height 33
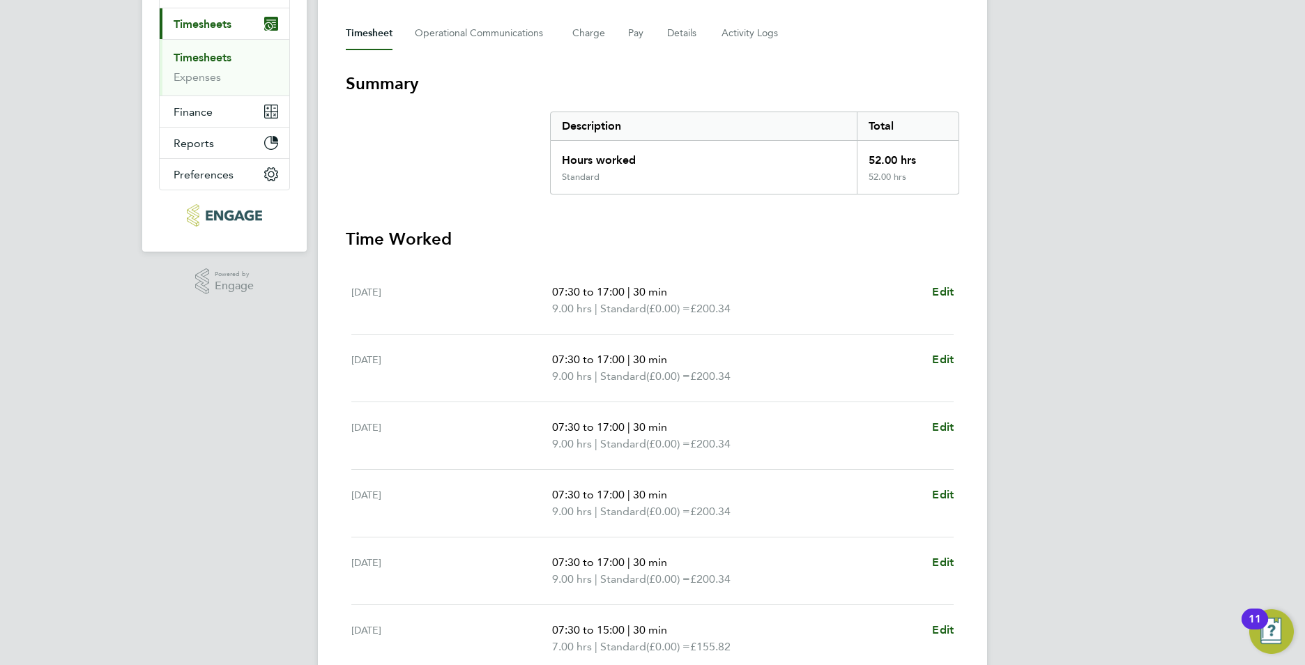
scroll to position [0, 0]
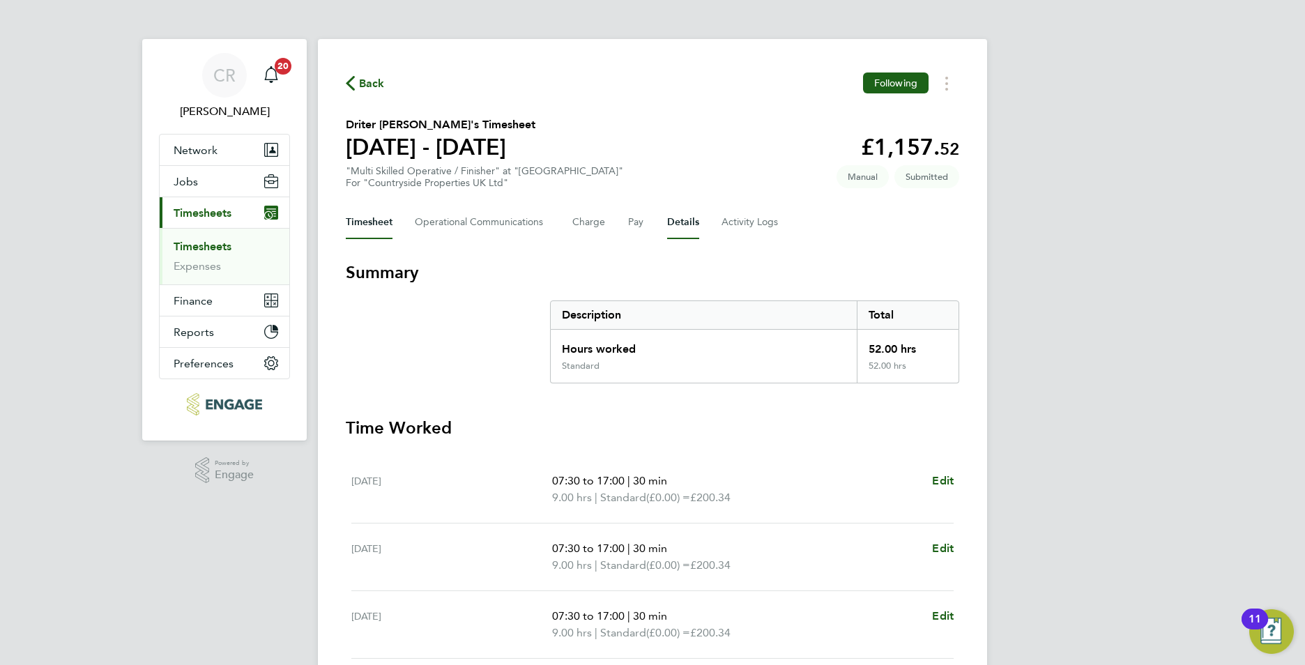
click at [672, 217] on button "Details" at bounding box center [683, 222] width 32 height 33
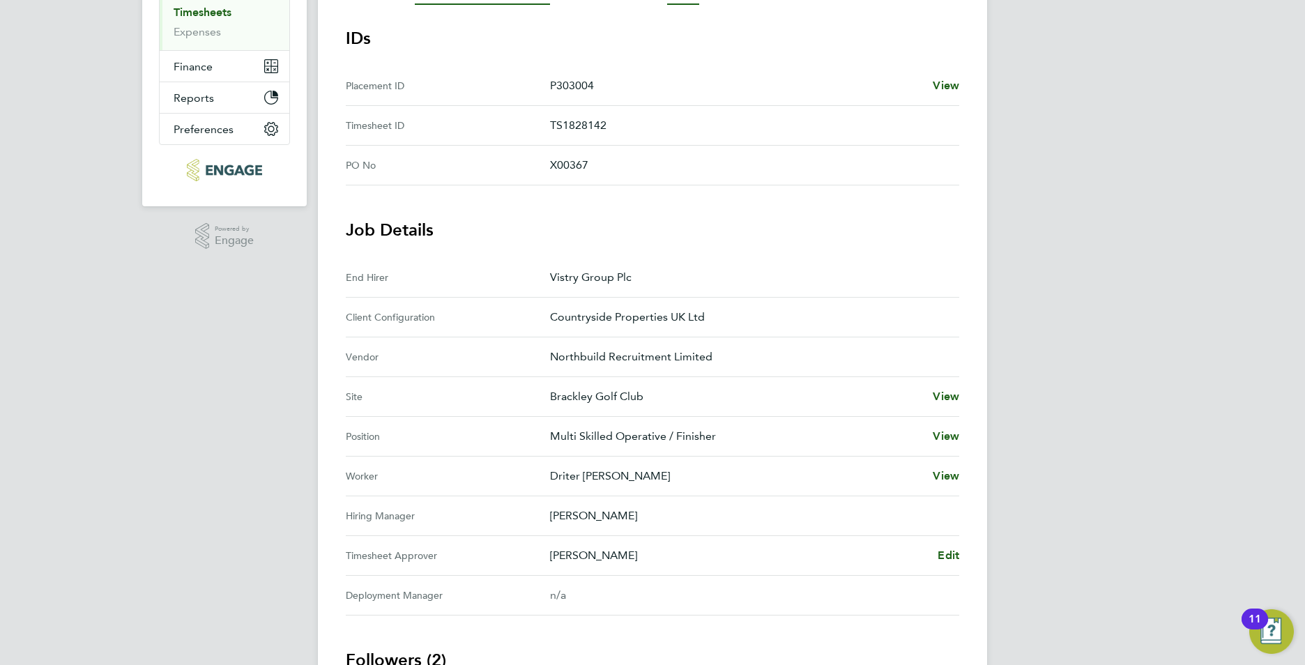
scroll to position [70, 0]
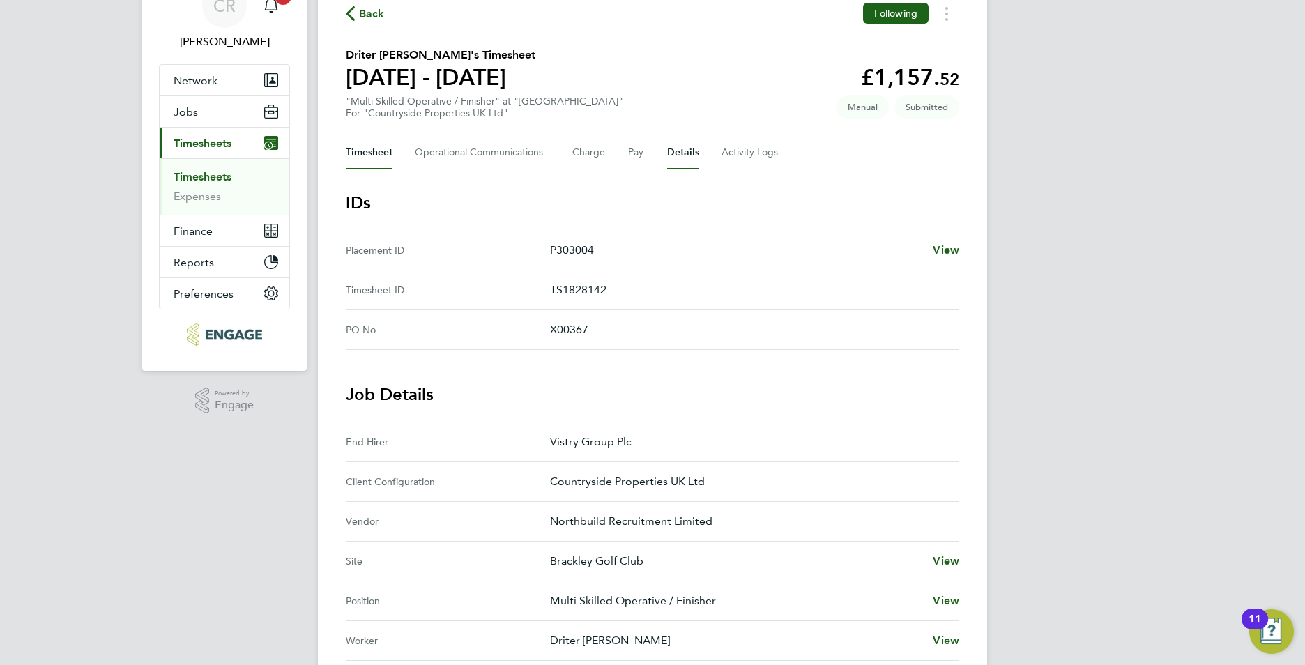
click at [372, 156] on button "Timesheet" at bounding box center [369, 152] width 47 height 33
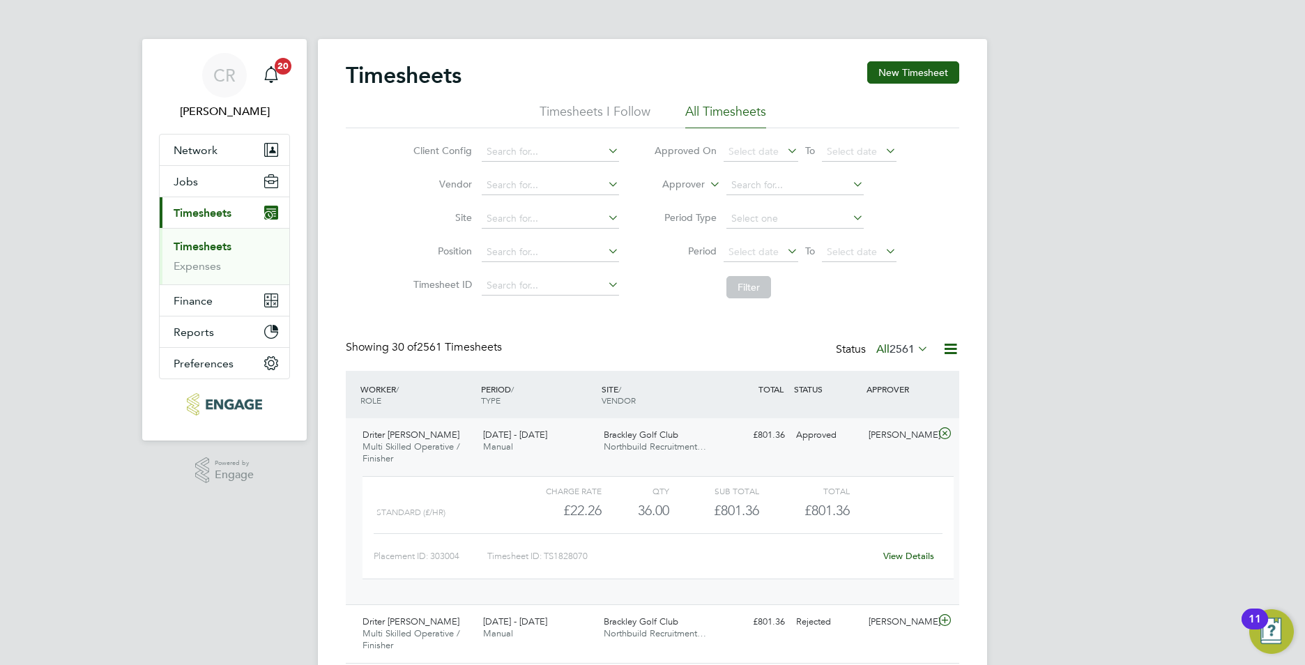
click at [203, 246] on link "Timesheets" at bounding box center [203, 246] width 58 height 13
click at [211, 247] on link "Timesheets" at bounding box center [203, 246] width 58 height 13
click at [208, 261] on link "Expenses" at bounding box center [197, 265] width 47 height 13
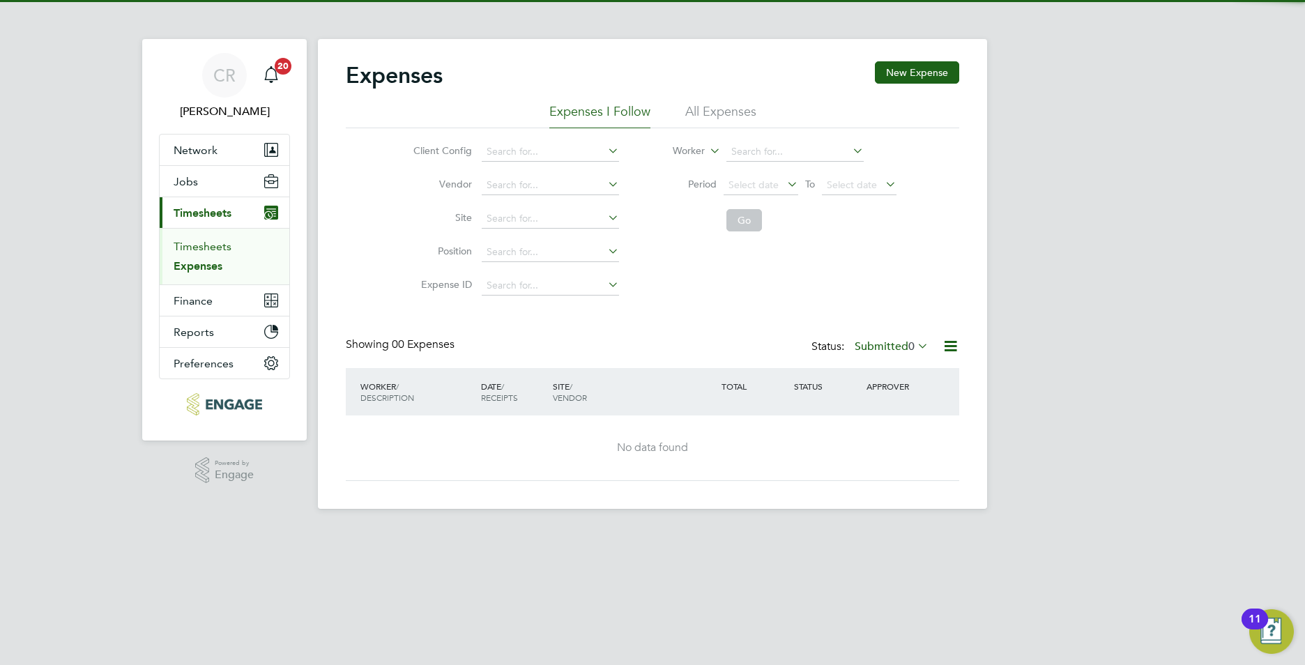
click at [210, 241] on link "Timesheets" at bounding box center [203, 246] width 58 height 13
